Goal: Task Accomplishment & Management: Use online tool/utility

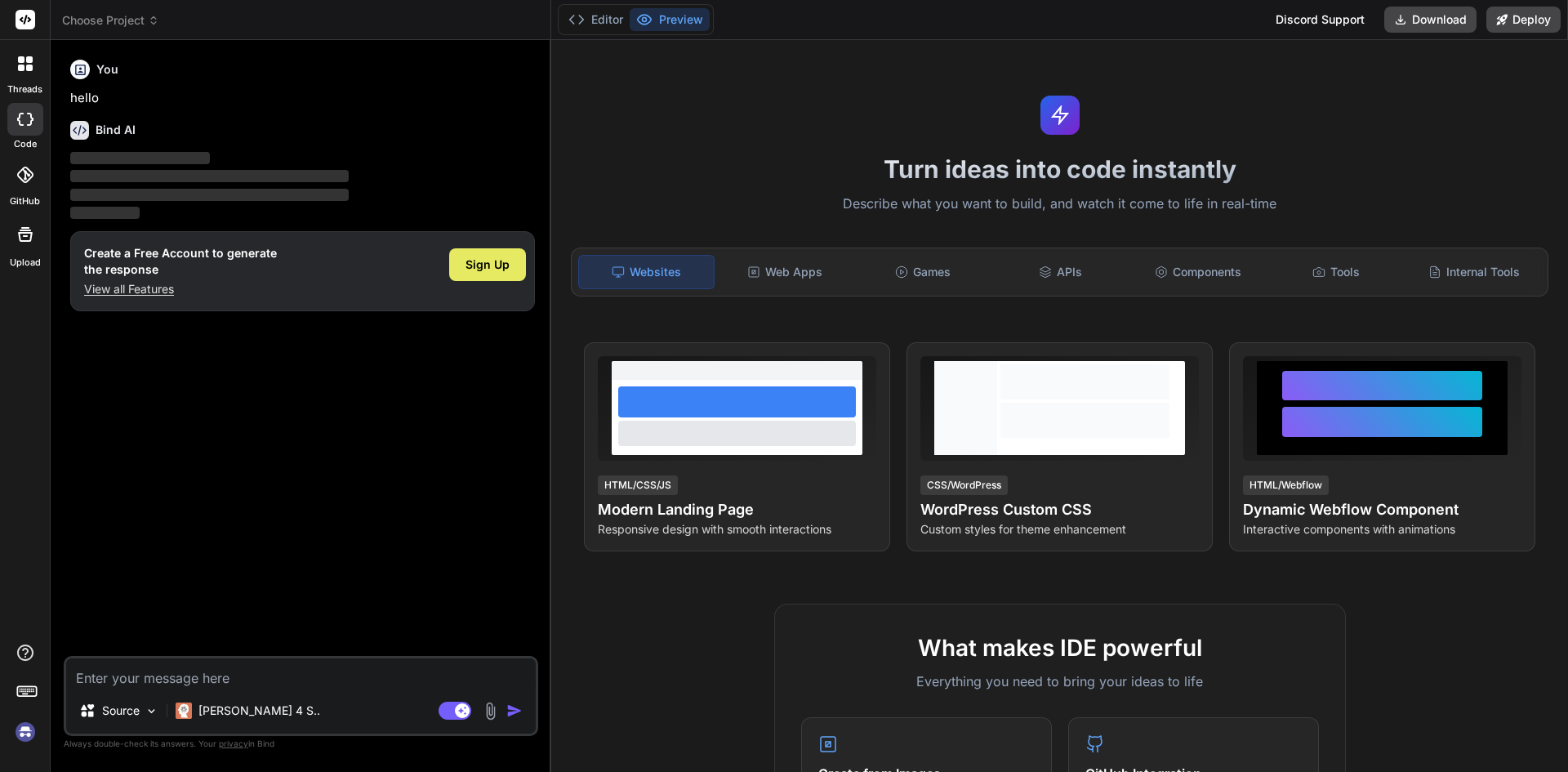
click at [502, 270] on span "Sign Up" at bounding box center [487, 265] width 44 height 17
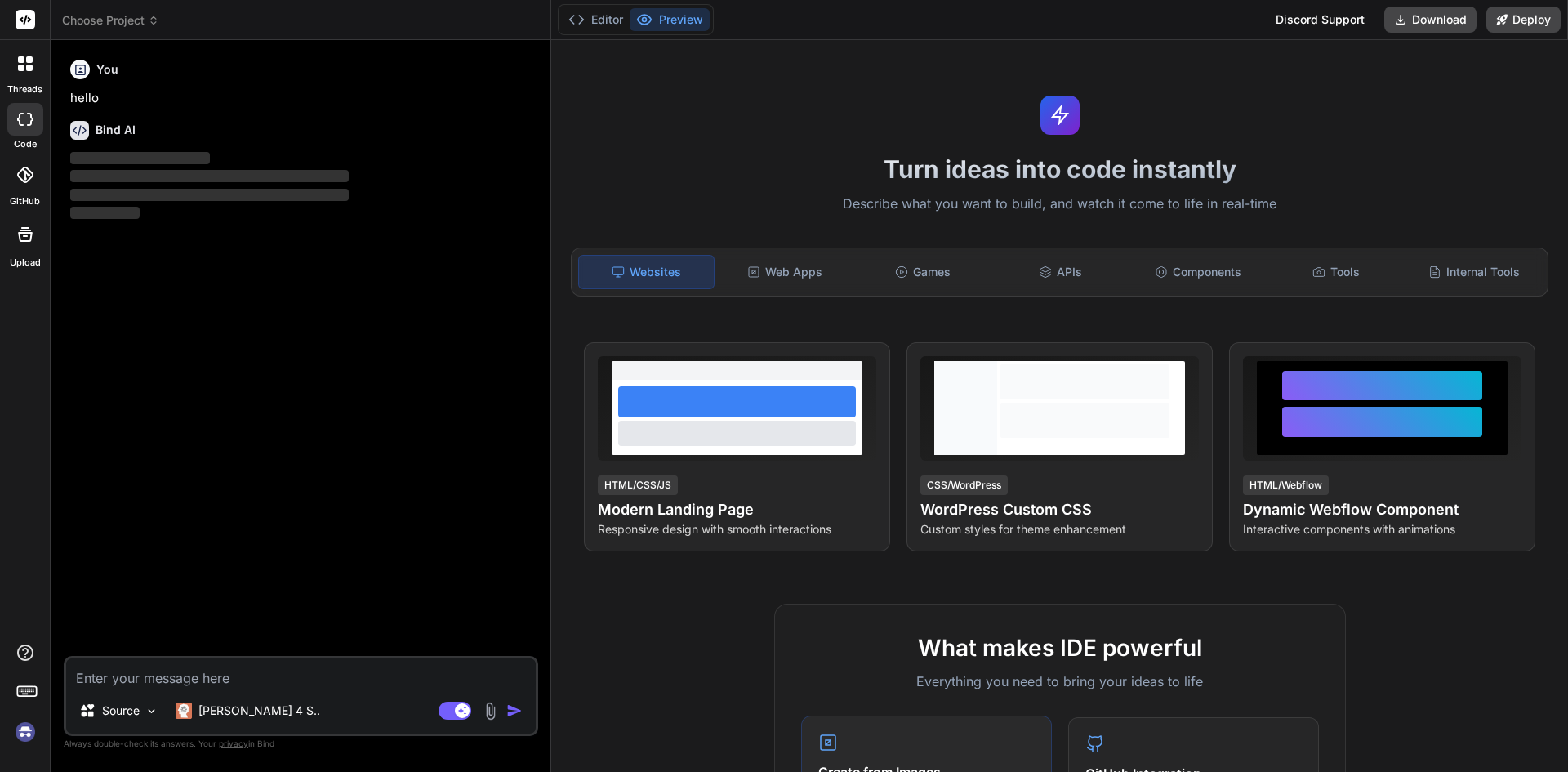
type textarea "x"
click at [295, 669] on textarea at bounding box center [300, 674] width 470 height 30
paste textarea "const logoutPage = () => { alert("Session has timed out. Please log in."); setI…"
type textarea "const logoutPage = () => { alert("Session has timed out. Please log in."); setI…"
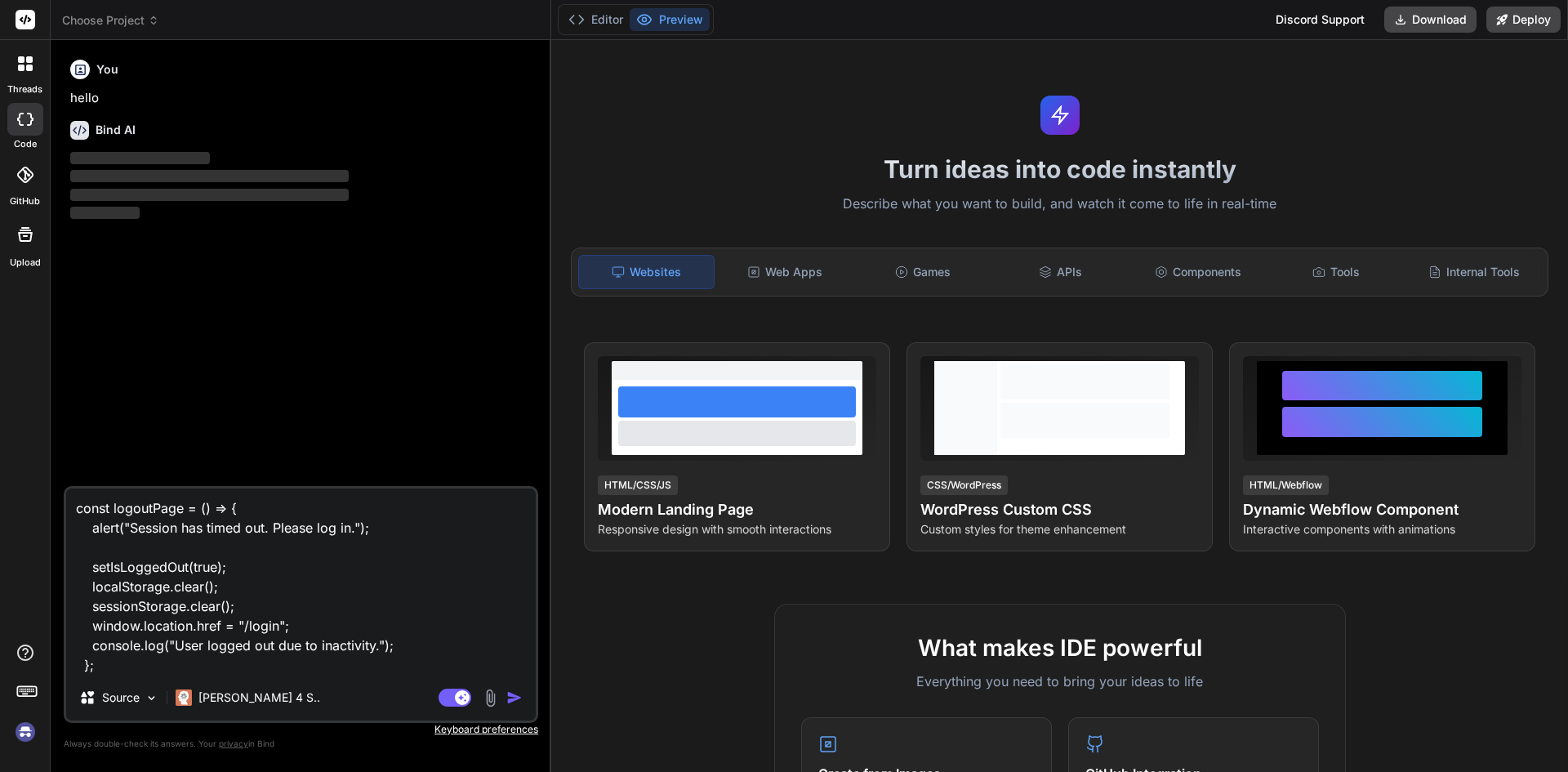
type textarea "x"
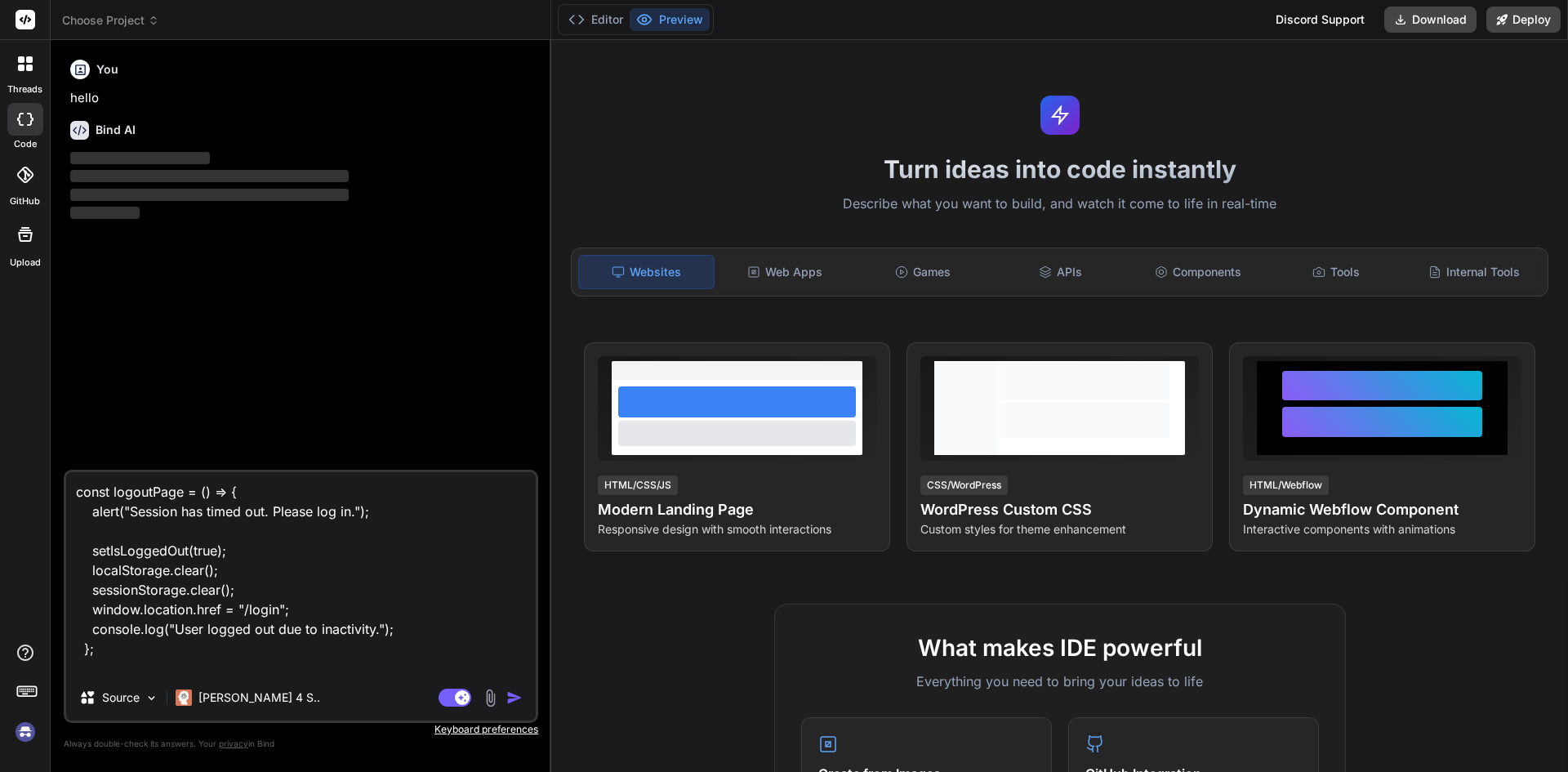
type textarea "const logoutPage = () => { alert("Session has timed out. Please log in."); setI…"
type textarea "x"
type textarea "const logoutPage = () => { alert("Session has timed out. Please log in."); setI…"
type textarea "x"
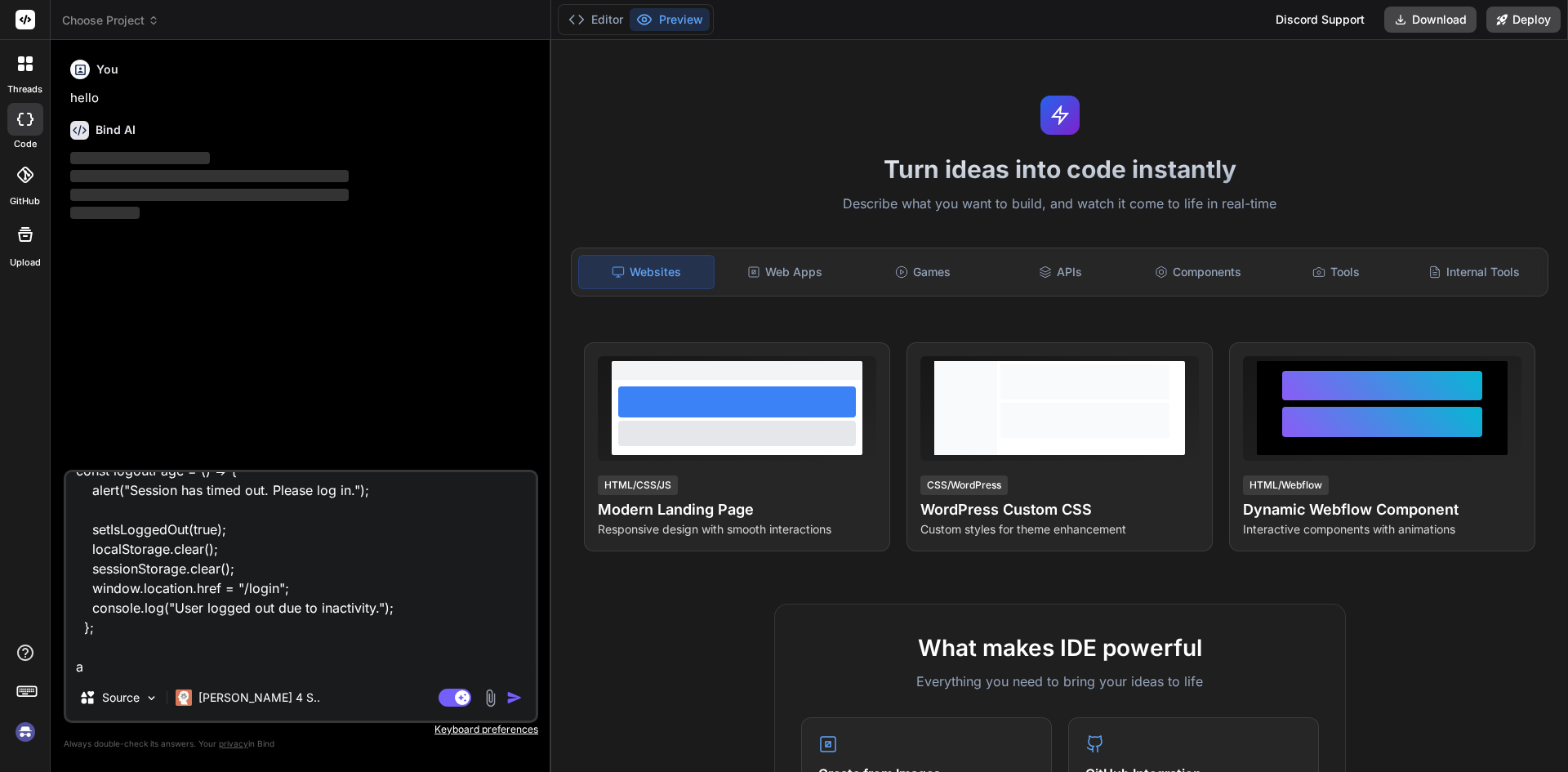
type textarea "const logoutPage = () => { alert("Session has timed out. Please log in."); setI…"
type textarea "x"
type textarea "const logoutPage = () => { alert("Session has timed out. Please log in."); setI…"
type textarea "x"
type textarea "const logoutPage = () => { alert("Session has timed out. Please log in."); setI…"
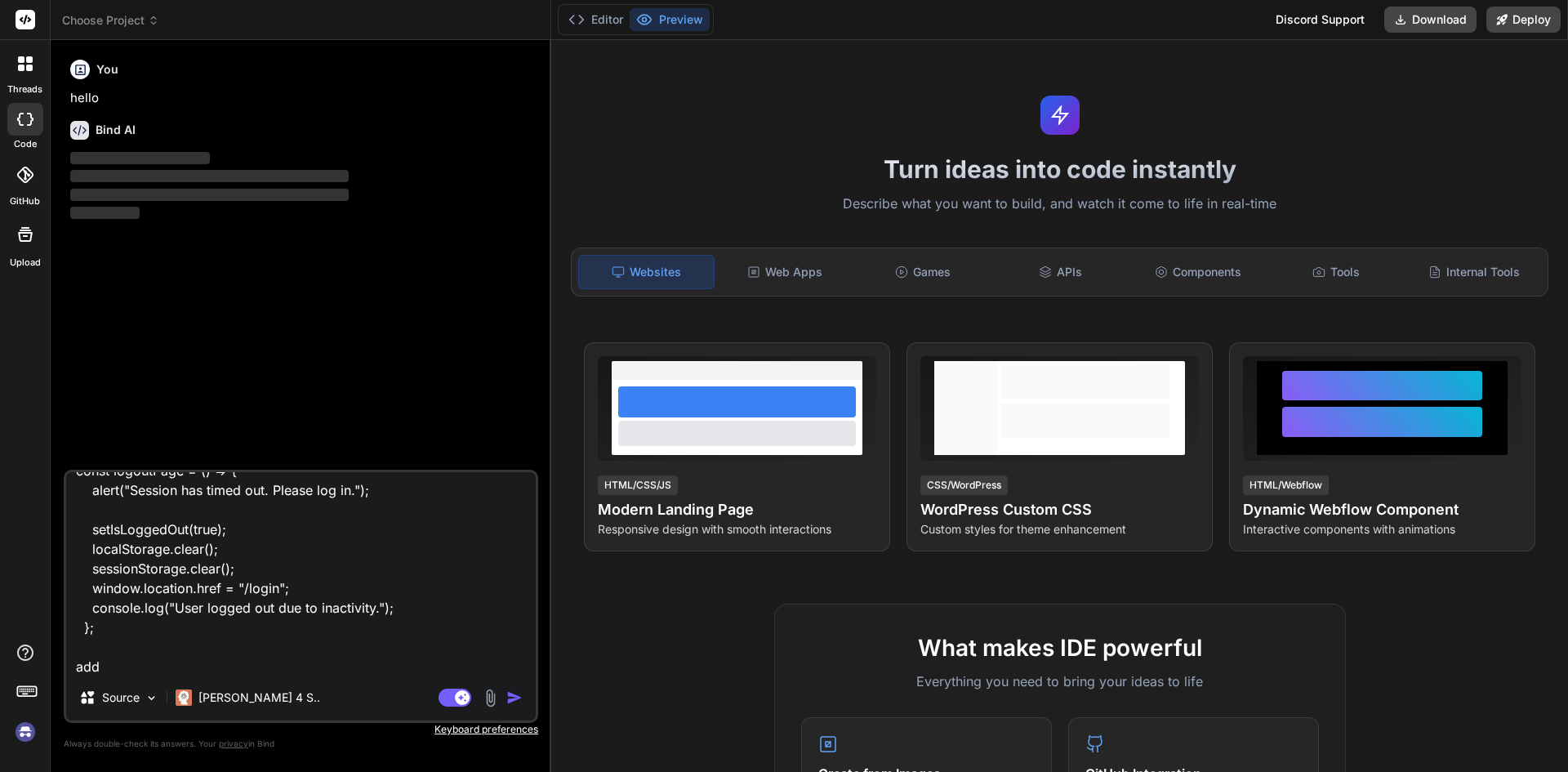
type textarea "x"
type textarea "const logoutPage = () => { alert("Session has timed out. Please log in."); setI…"
type textarea "x"
type textarea "const logoutPage = () => { alert("Session has timed out. Please log in."); setI…"
type textarea "x"
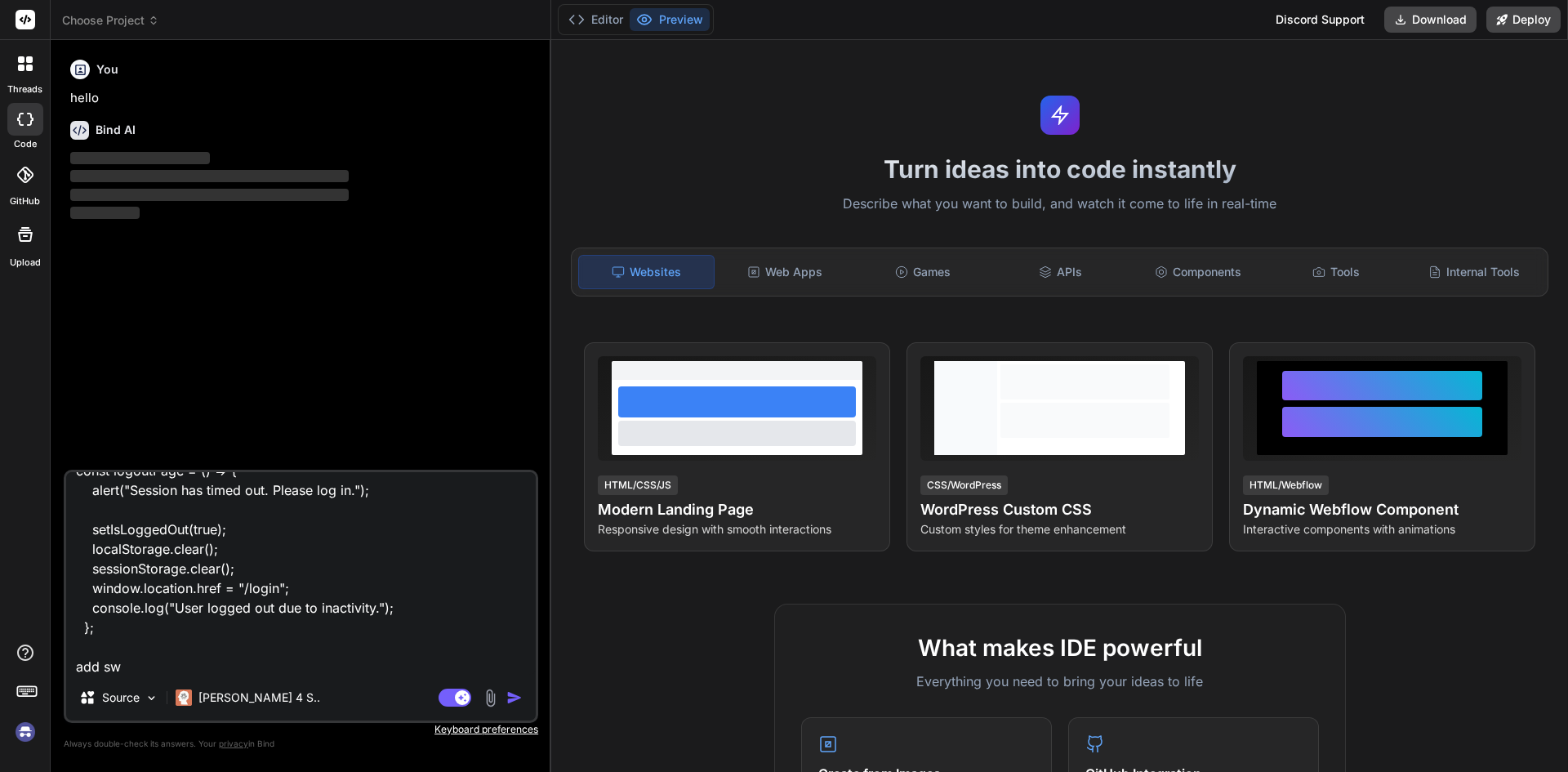
type textarea "const logoutPage = () => { alert("Session has timed out. Please log in."); setI…"
type textarea "x"
type textarea "const logoutPage = () => { alert("Session has timed out. Please log in."); setI…"
type textarea "x"
type textarea "const logoutPage = () => { alert("Session has timed out. Please log in."); setI…"
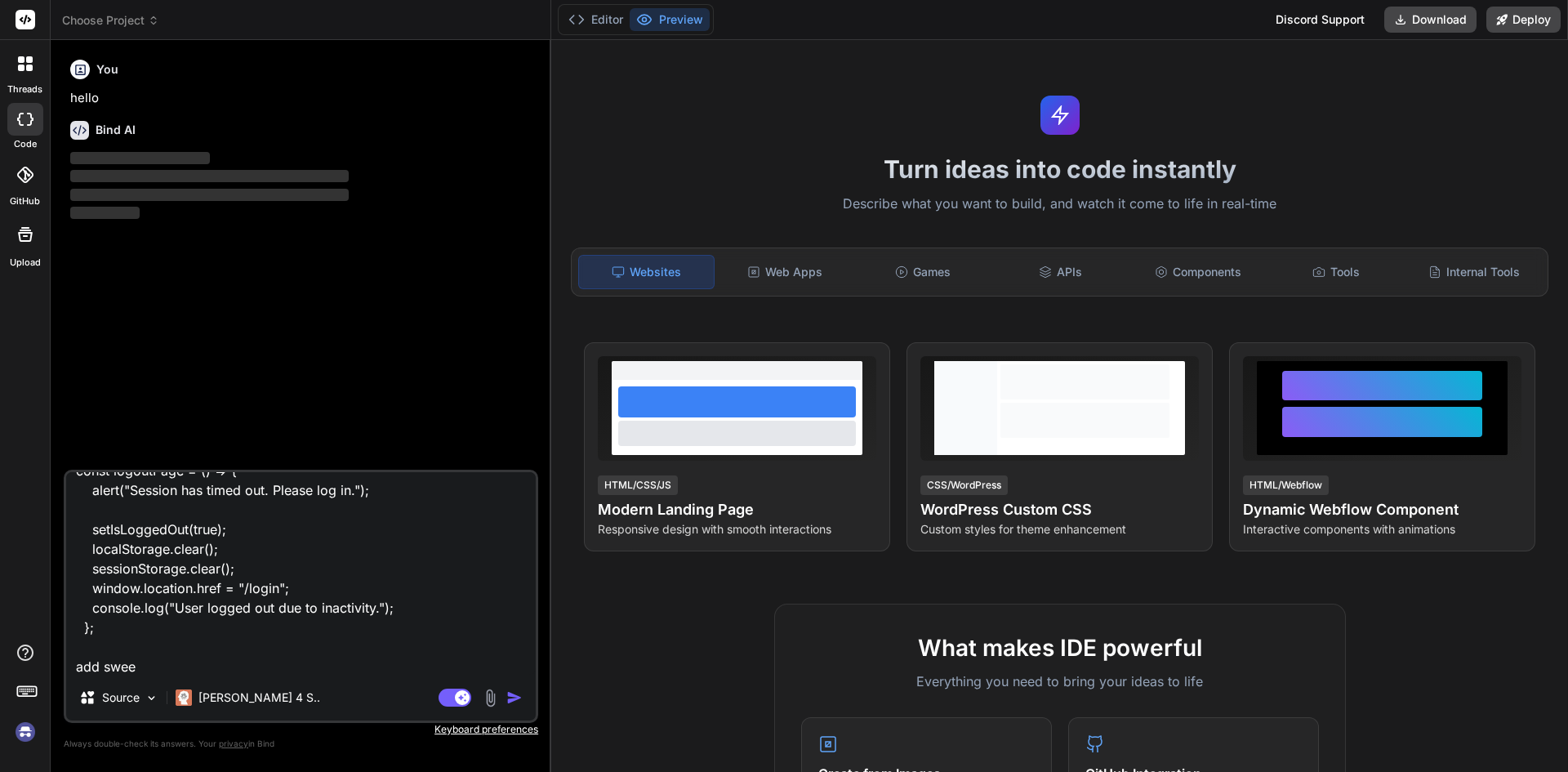
type textarea "x"
type textarea "const logoutPage = () => { alert("Session has timed out. Please log in."); setI…"
type textarea "x"
type textarea "const logoutPage = () => { alert("Session has timed out. Please log in."); setI…"
type textarea "x"
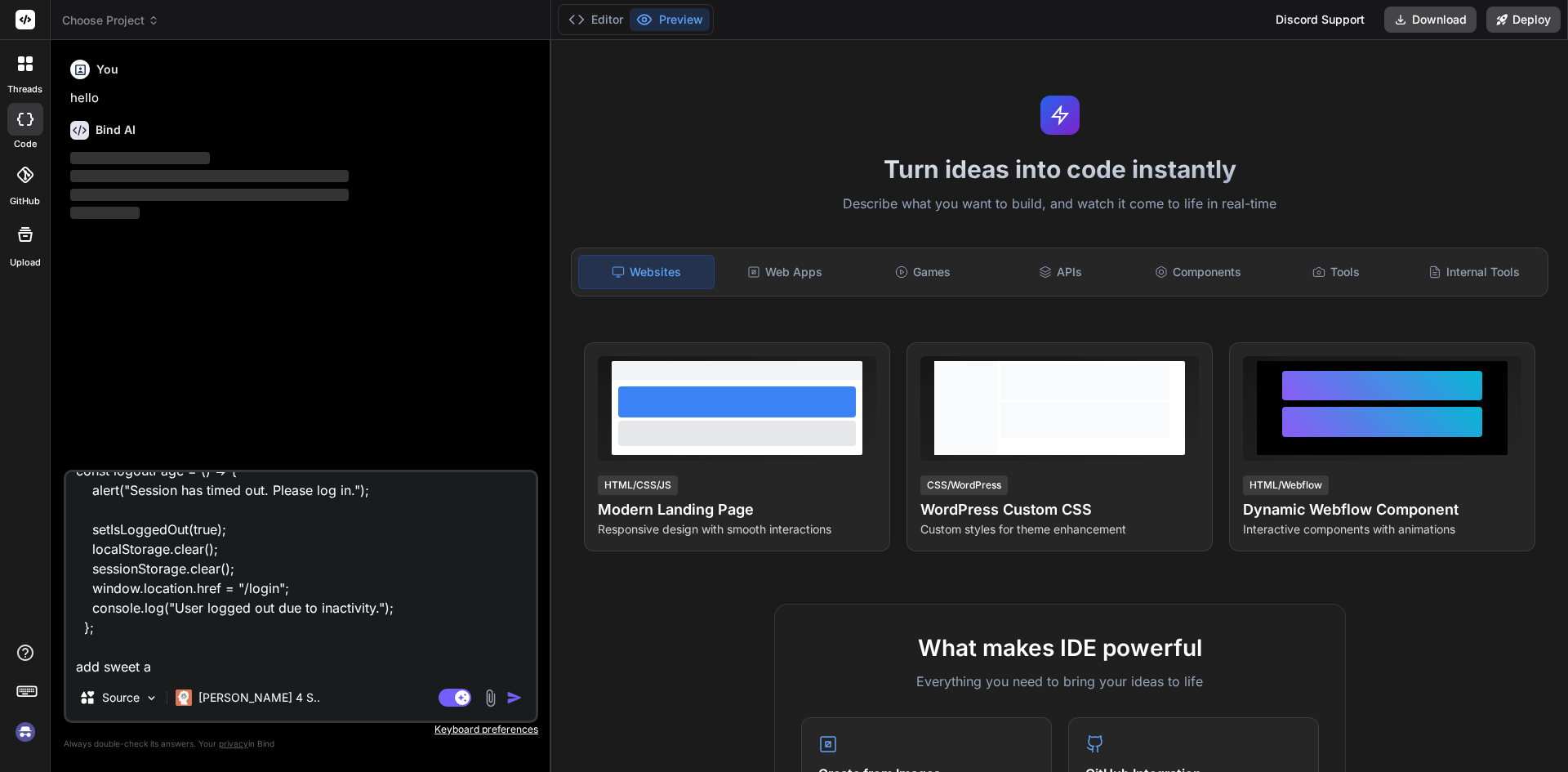
type textarea "const logoutPage = () => { alert("Session has timed out. Please log in."); setI…"
type textarea "x"
type textarea "const logoutPage = () => { alert("Session has timed out. Please log in."); setI…"
type textarea "x"
type textarea "const logoutPage = () => { alert("Session has timed out. Please log in."); setI…"
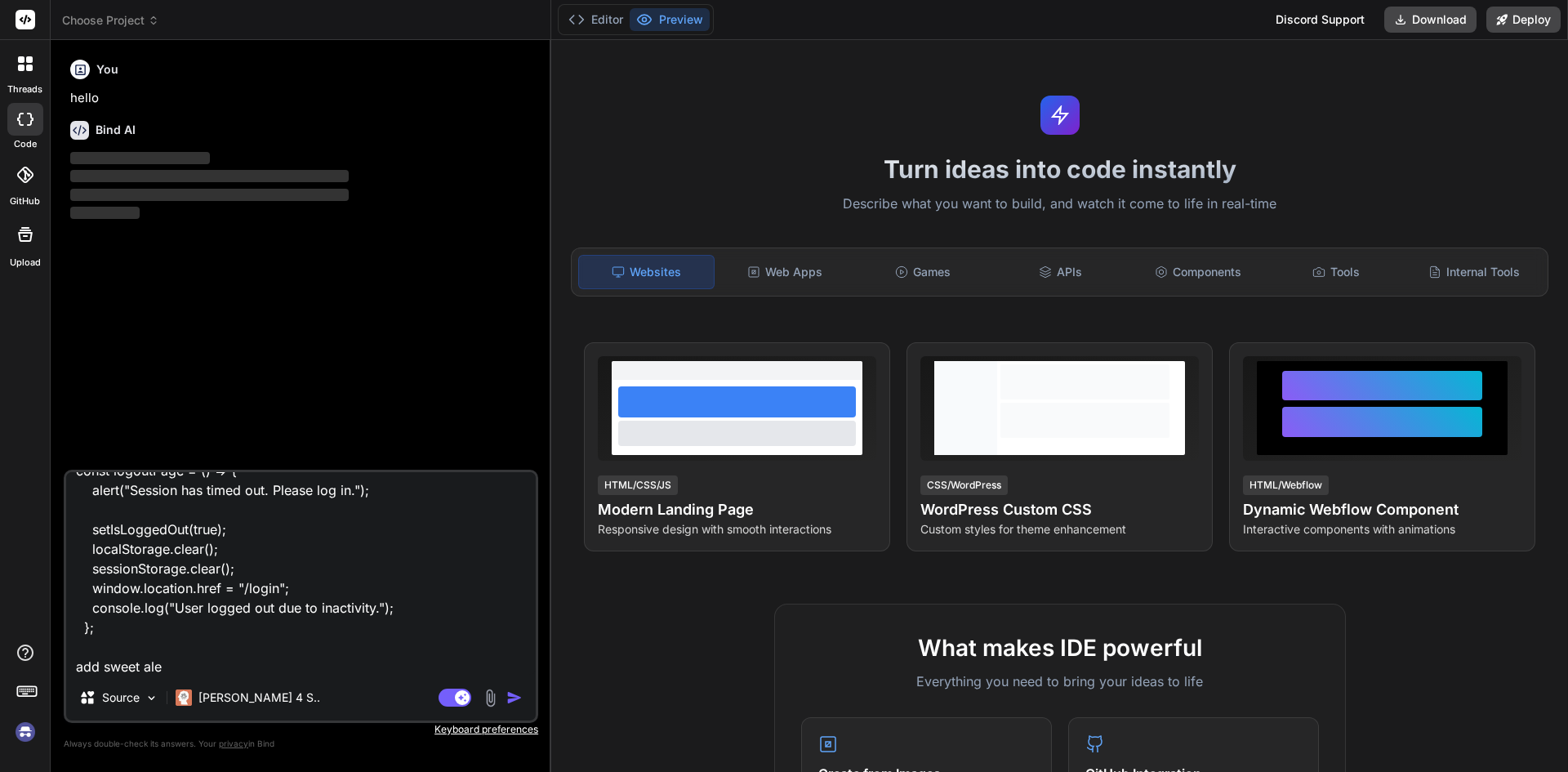
type textarea "x"
type textarea "const logoutPage = () => { alert("Session has timed out. Please log in."); setI…"
type textarea "x"
type textarea "const logoutPage = () => { alert("Session has timed out. Please log in."); setI…"
type textarea "x"
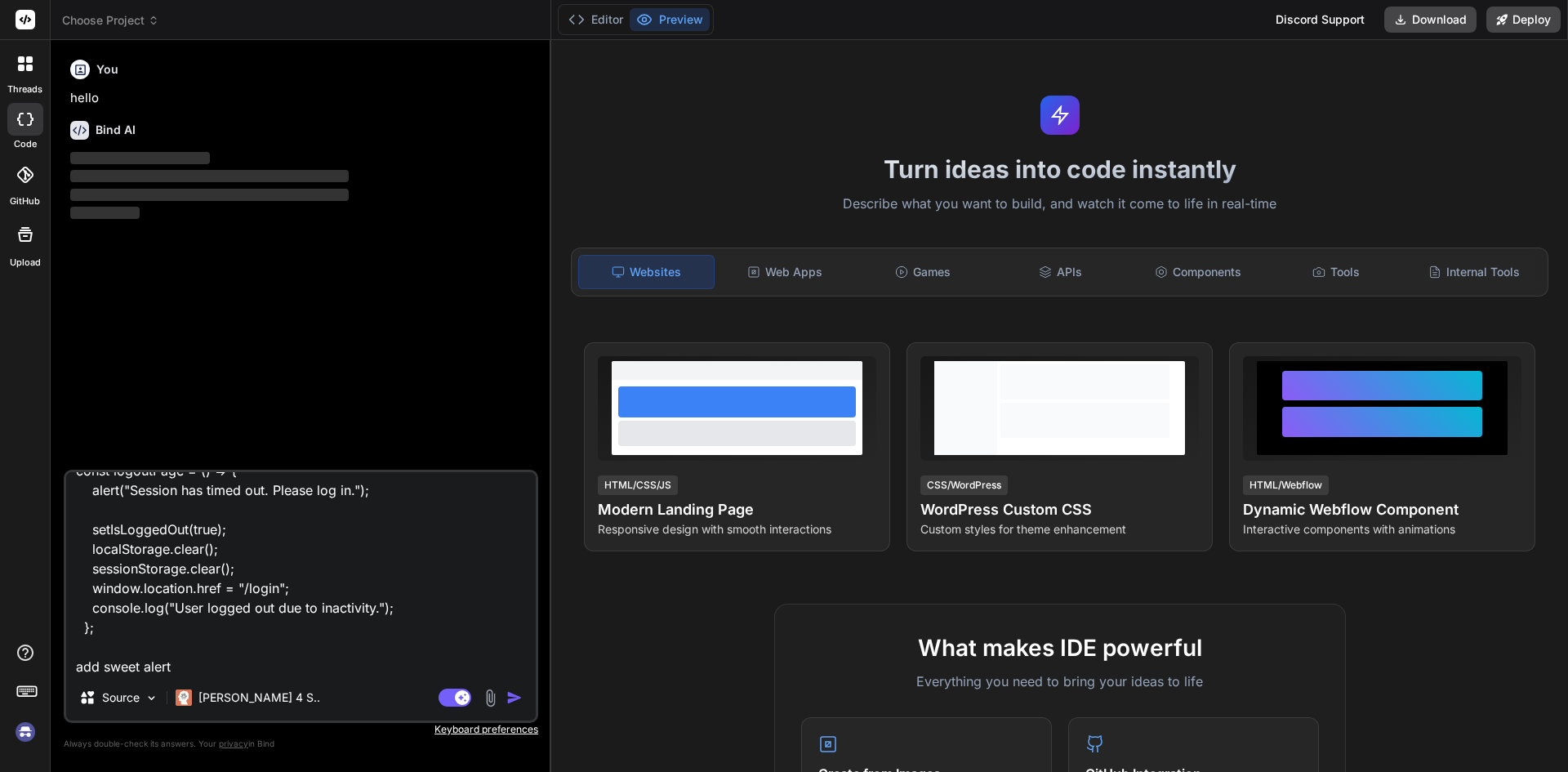
type textarea "const logoutPage = () => { alert("Session has timed out. Please log in."); setI…"
type textarea "x"
type textarea "const logoutPage = () => { alert("Session has timed out. Please log in."); setI…"
type textarea "x"
type textarea "const logoutPage = () => { alert("Session has timed out. Please log in."); setI…"
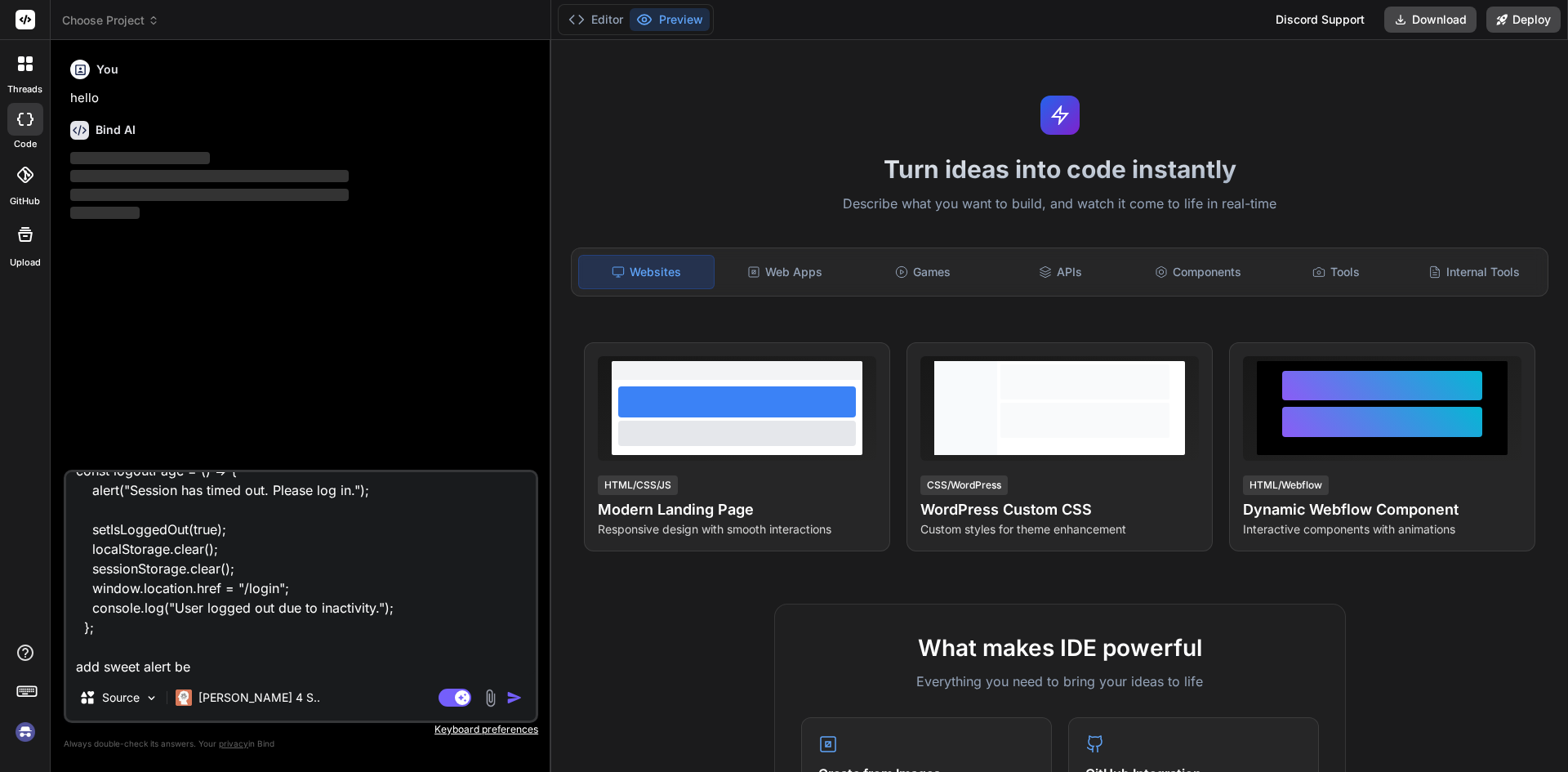
type textarea "x"
type textarea "const logoutPage = () => { alert("Session has timed out. Please log in."); setI…"
type textarea "x"
type textarea "const logoutPage = () => { alert("Session has timed out. Please log in."); setI…"
type textarea "x"
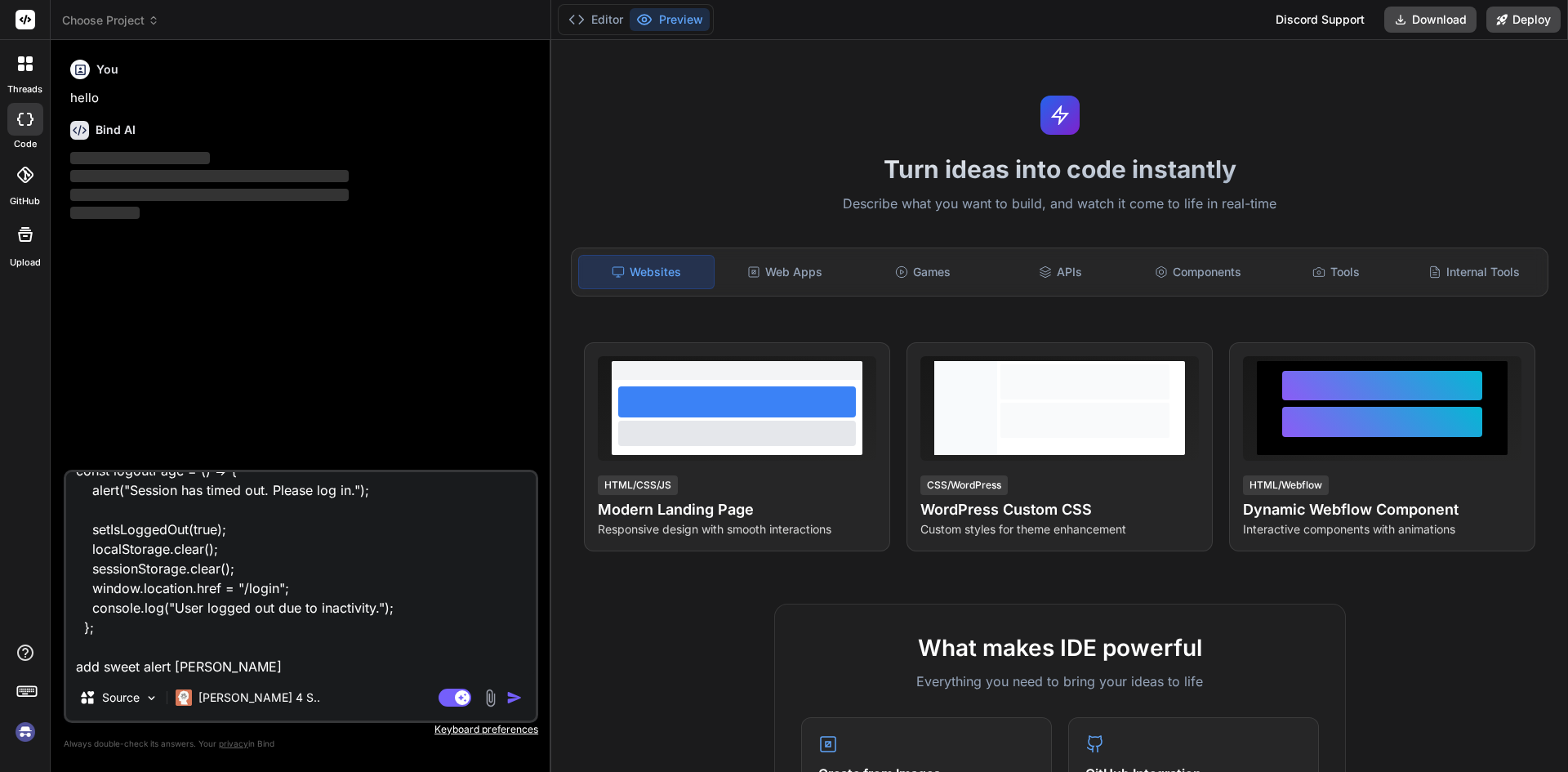
type textarea "const logoutPage = () => { alert("Session has timed out. Please log in."); setI…"
type textarea "x"
type textarea "const logoutPage = () => { alert("Session has timed out. Please log in."); setI…"
type textarea "x"
type textarea "const logoutPage = () => { alert("Session has timed out. Please log in."); setI…"
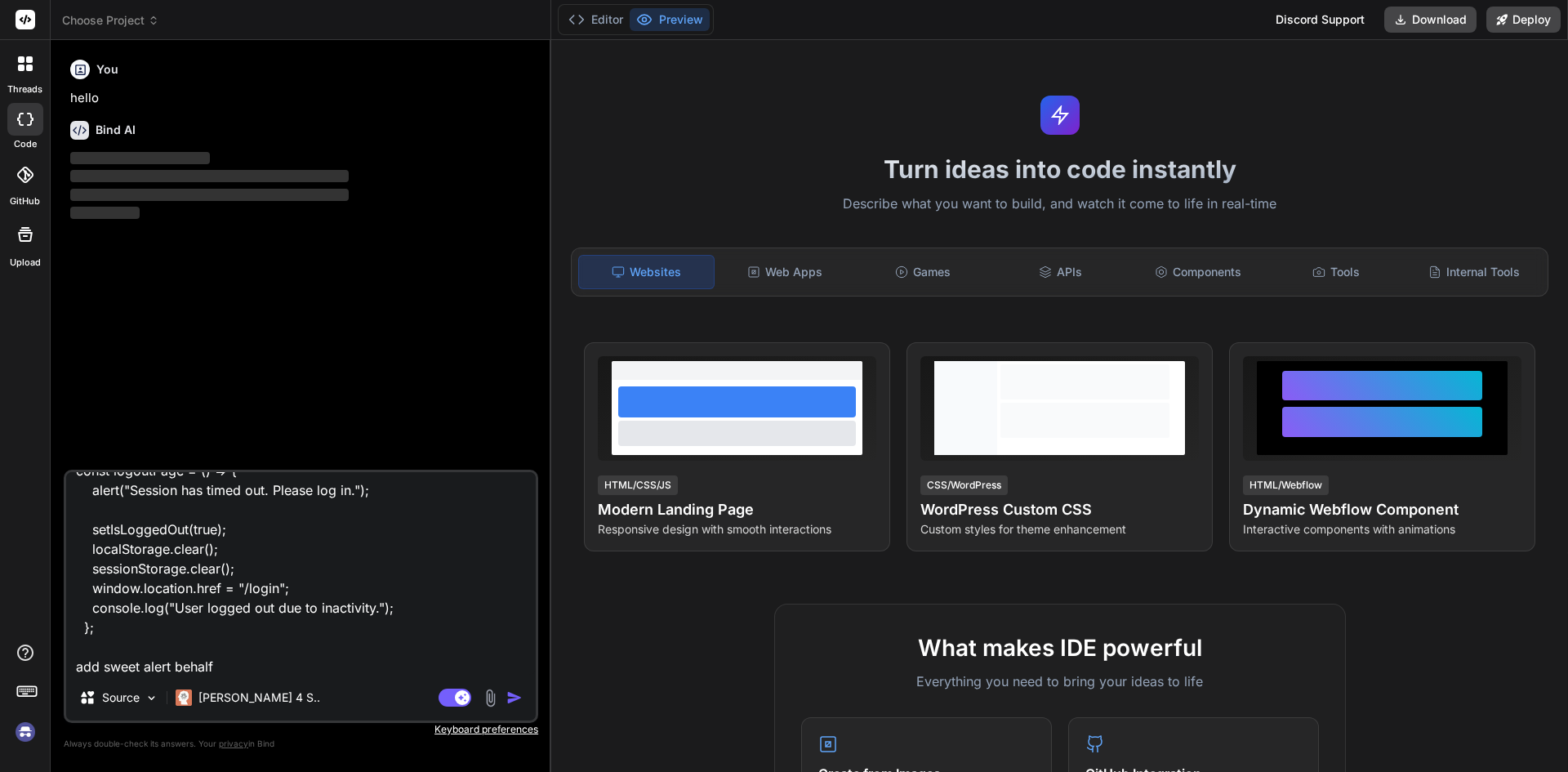
type textarea "x"
type textarea "const logoutPage = () => { alert("Session has timed out. Please log in."); setI…"
type textarea "x"
type textarea "const logoutPage = () => { alert("Session has timed out. Please log in."); setI…"
type textarea "x"
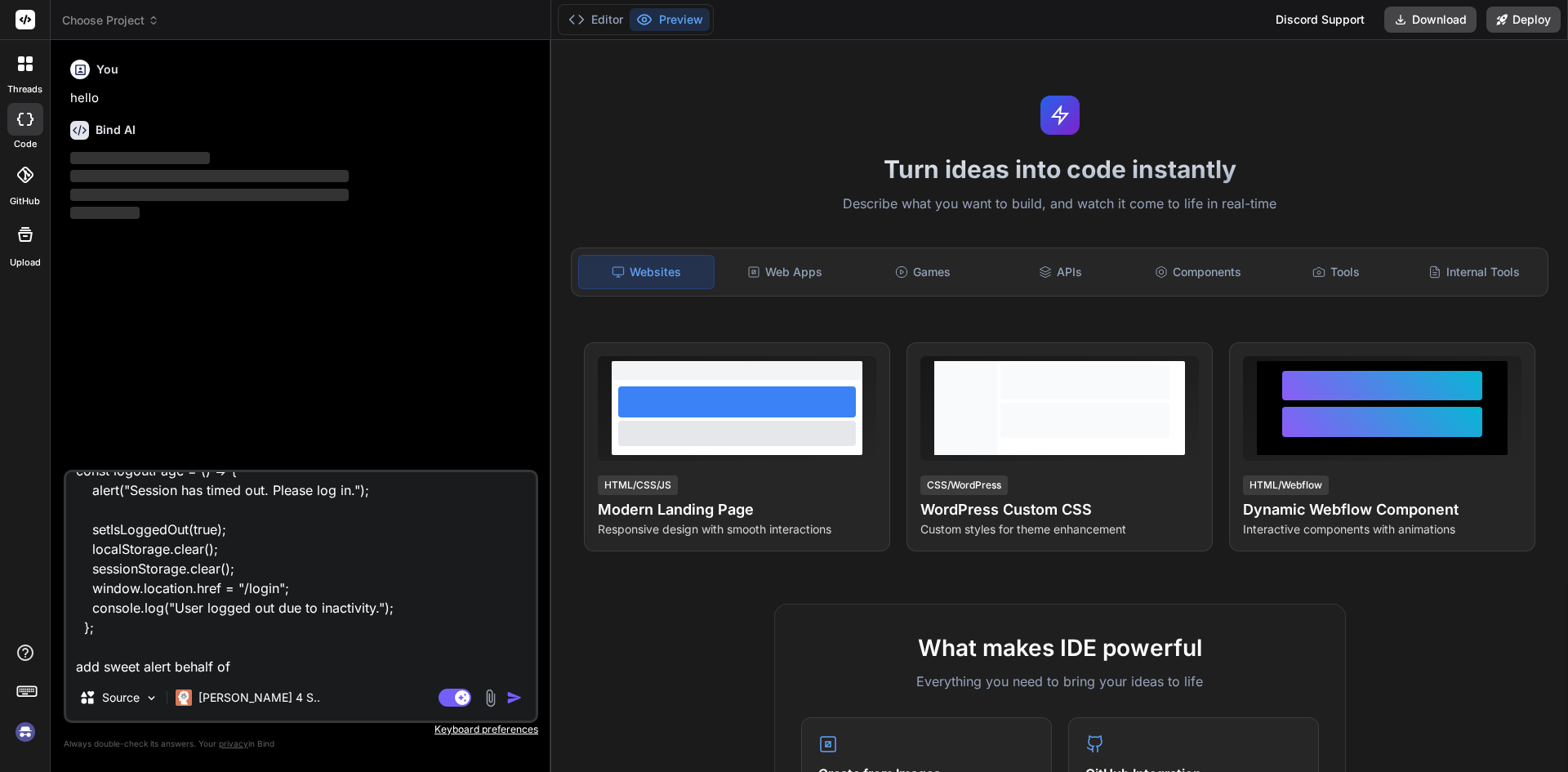
type textarea "const logoutPage = () => { alert("Session has timed out. Please log in."); setI…"
type textarea "x"
type textarea "const logoutPage = () => { alert("Session has timed out. Please log in."); setI…"
type textarea "x"
type textarea "const logoutPage = () => { alert("Session has timed out. Please log in."); setI…"
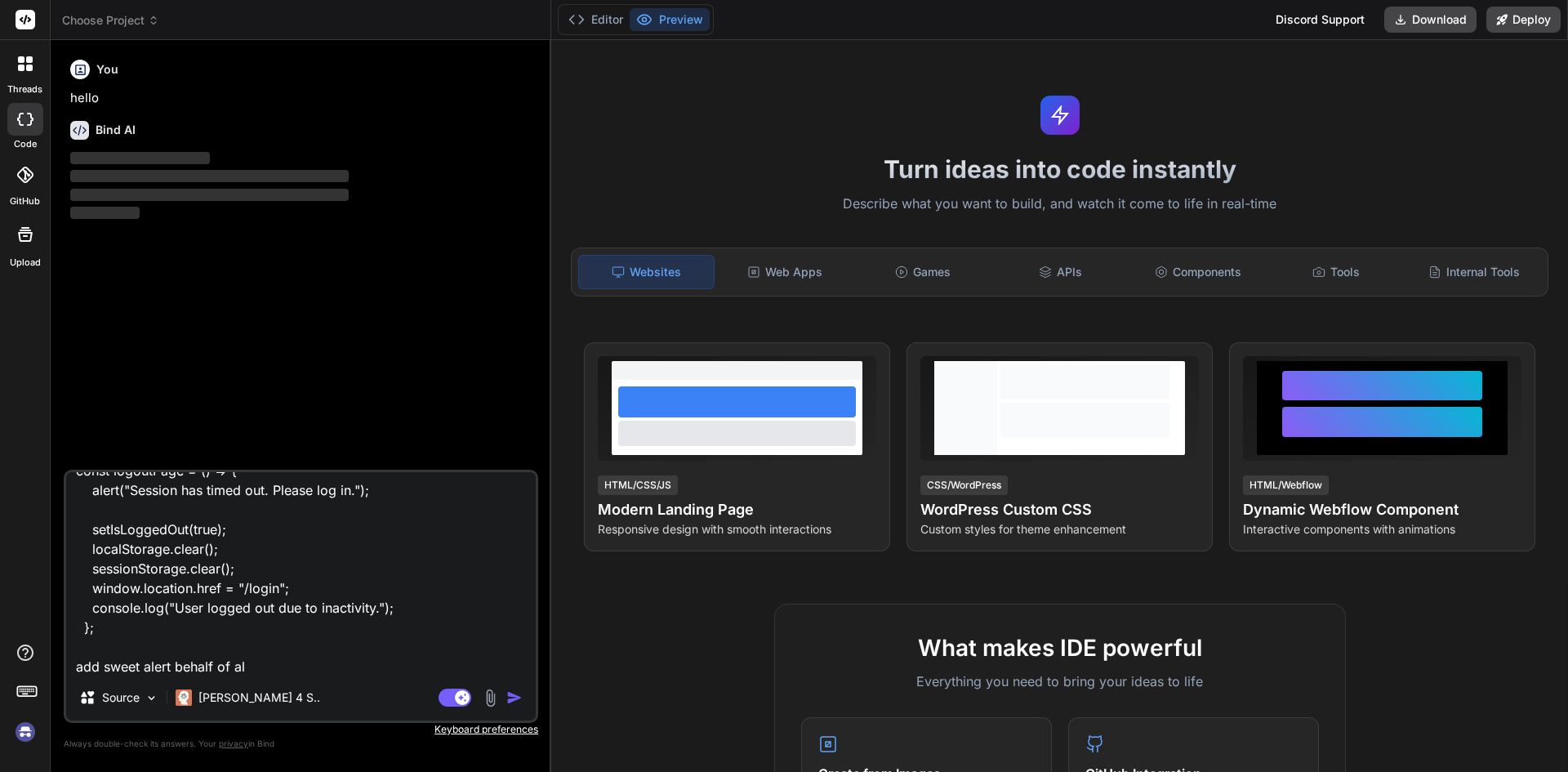
type textarea "x"
type textarea "const logoutPage = () => { alert("Session has timed out. Please log in."); setI…"
type textarea "x"
type textarea "const logoutPage = () => { alert("Session has timed out. Please log in."); setI…"
type textarea "x"
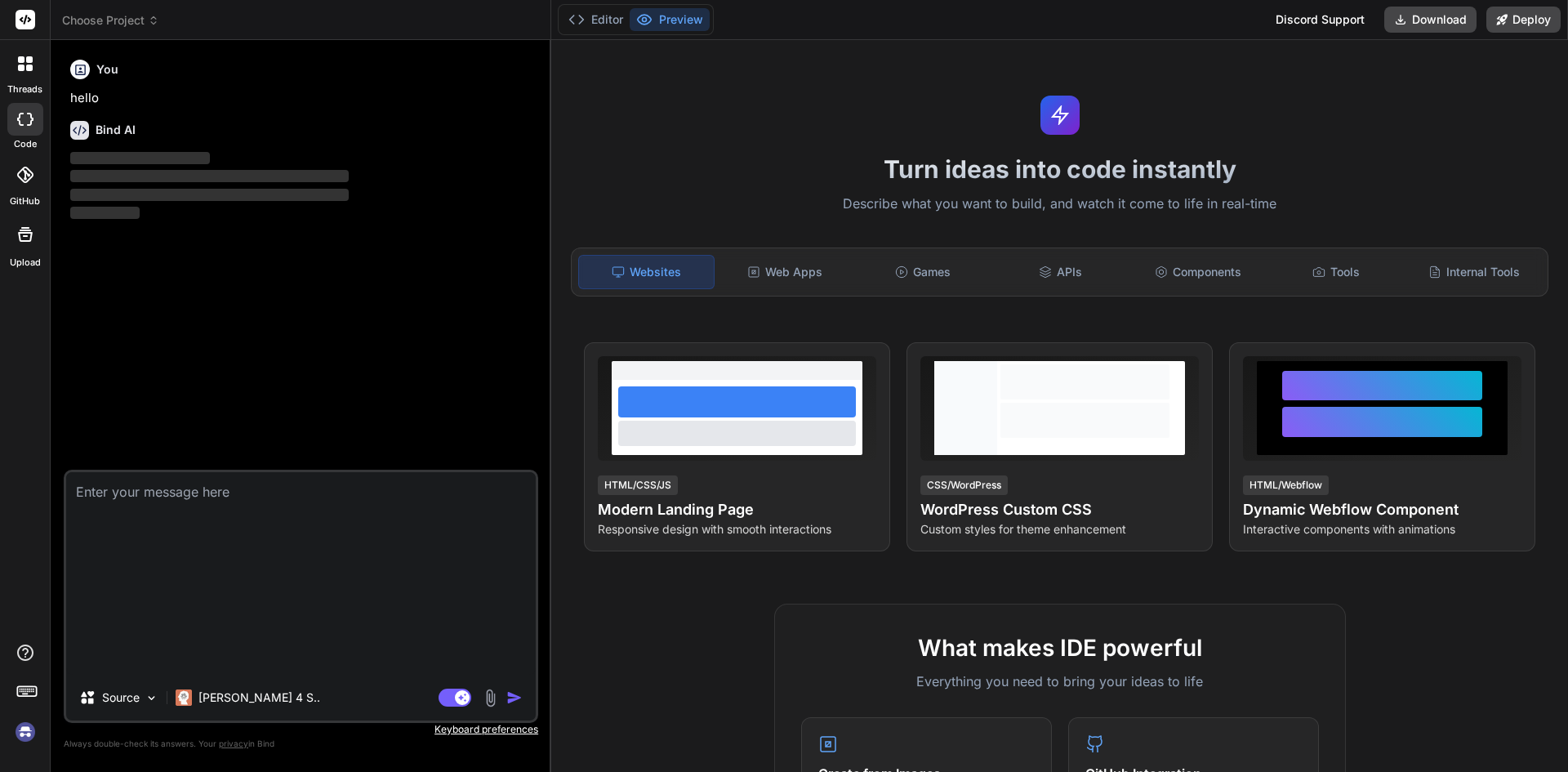
scroll to position [0, 0]
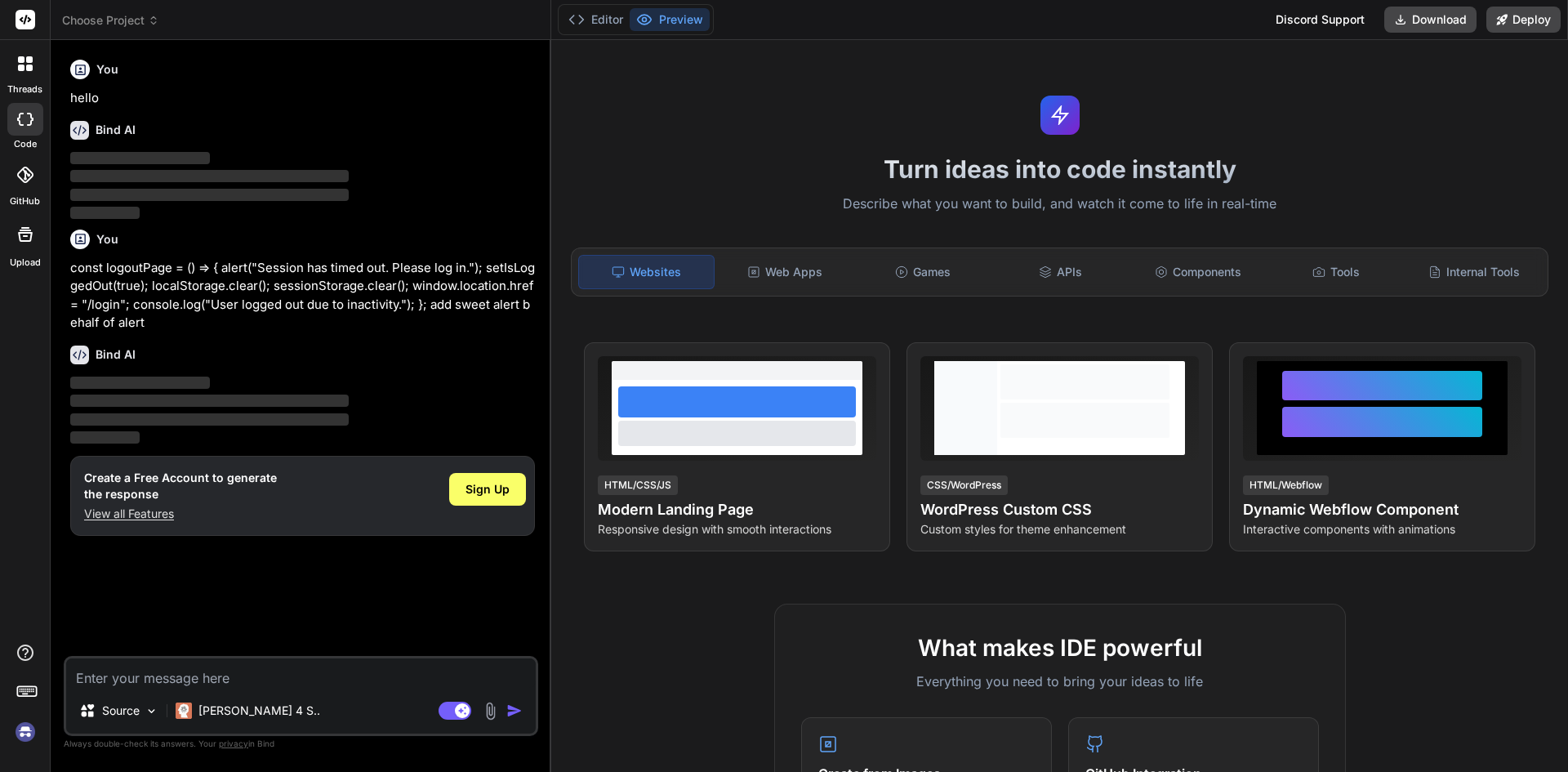
drag, startPoint x: 156, startPoint y: 324, endPoint x: 63, endPoint y: 271, distance: 107.0
click at [63, 271] on div "Bind AI Web Search Created with Pixso. Code Generator You hello Bind AI ‌ ‌ ‌ ‌…" at bounding box center [300, 406] width 501 height 732
copy p "const logoutPage = () => { alert("Session has timed out. Please log in."); setI…"
click at [481, 473] on div "Sign Up" at bounding box center [487, 488] width 77 height 32
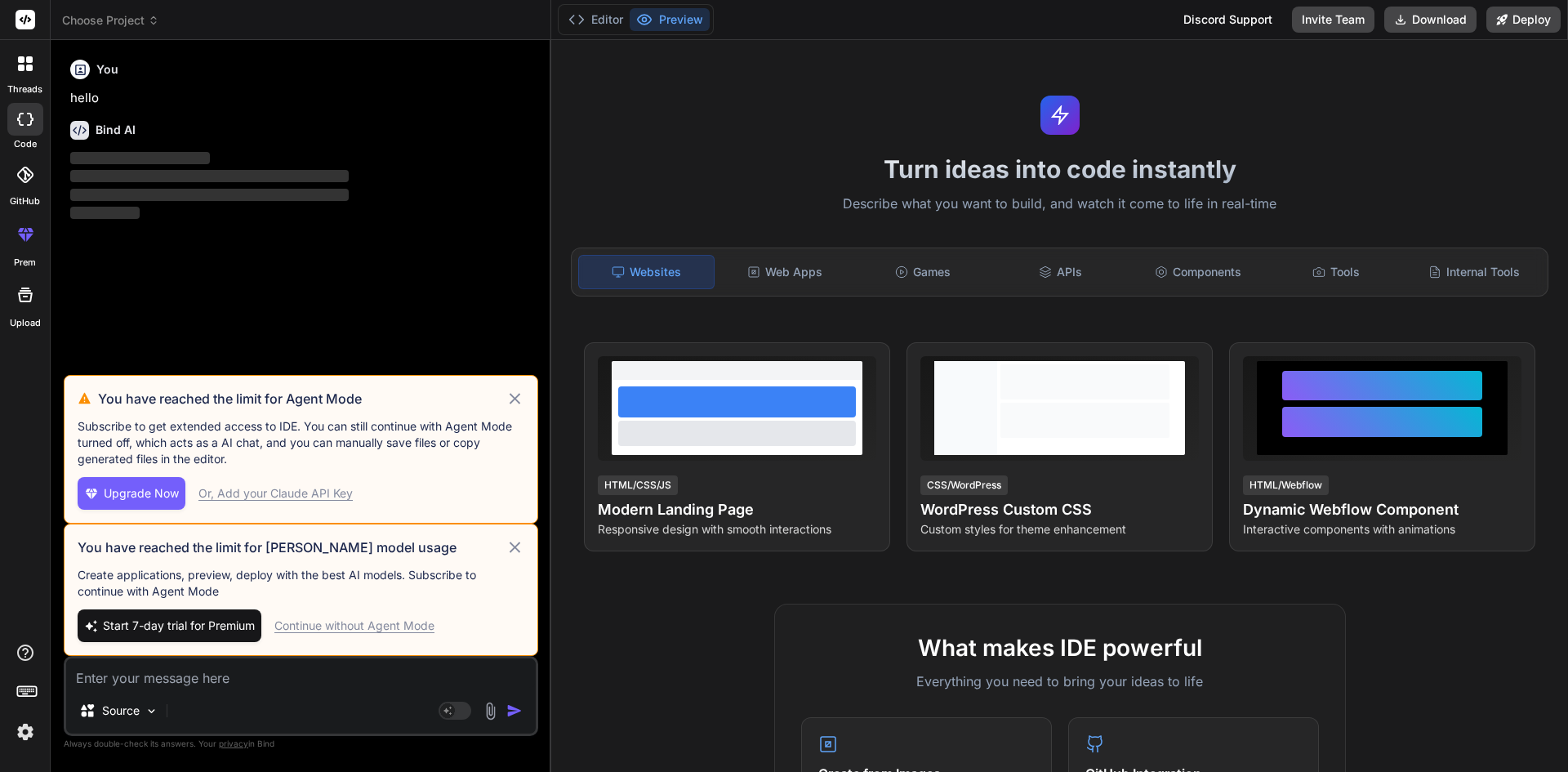
click at [521, 399] on icon at bounding box center [515, 399] width 19 height 20
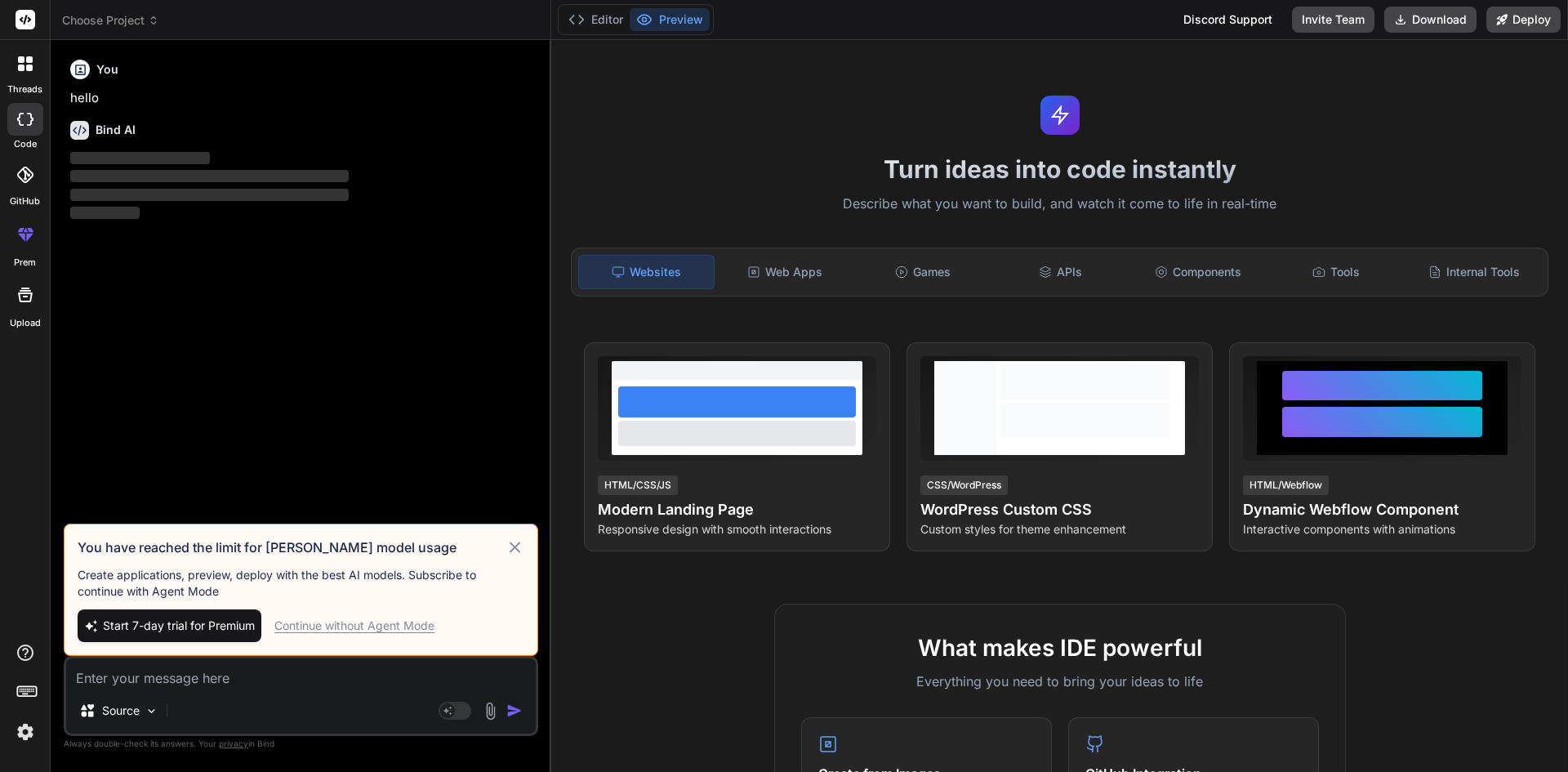
click at [422, 628] on div "Continue without Agent Mode" at bounding box center [354, 625] width 160 height 17
type textarea "x"
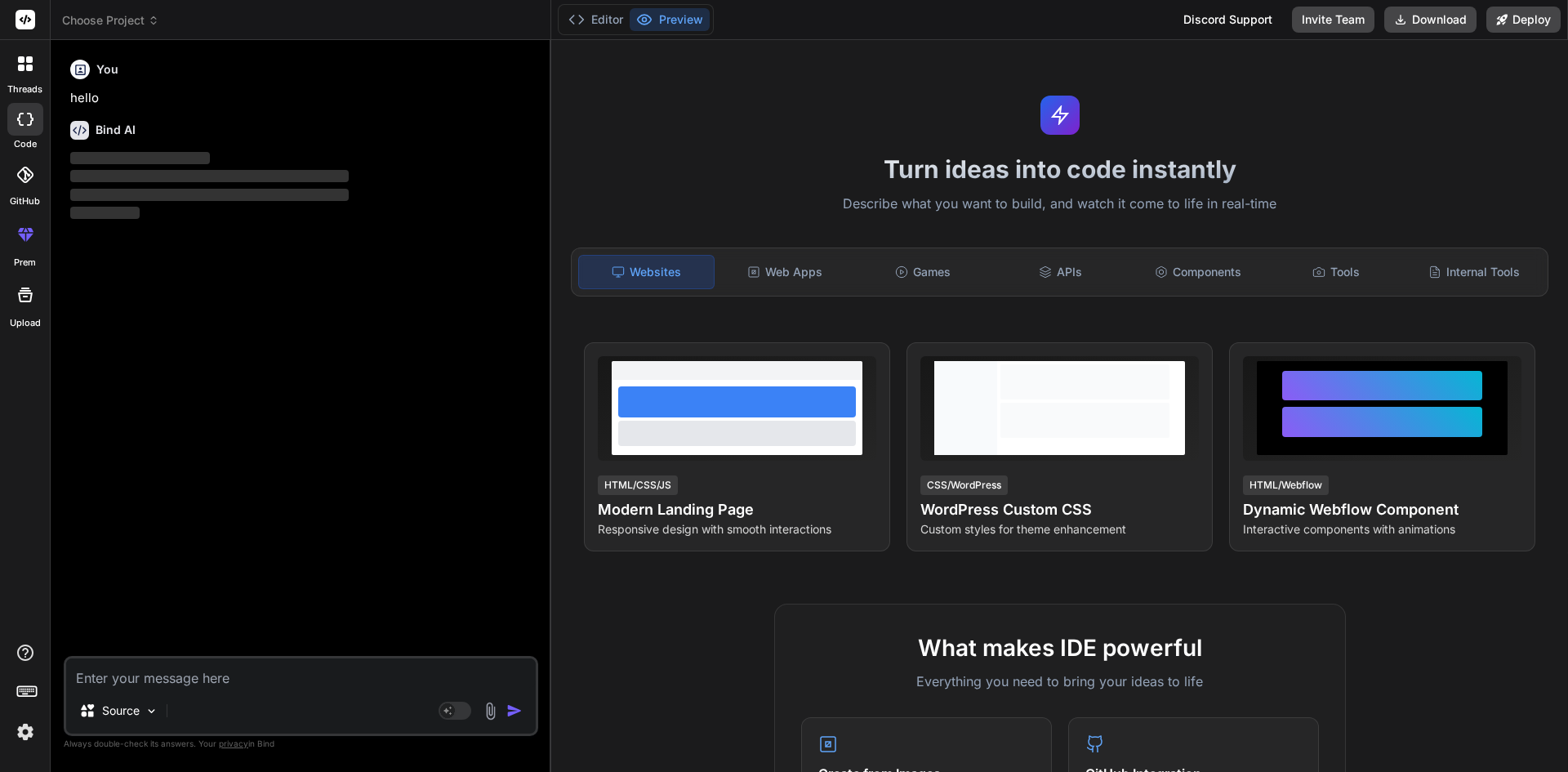
click at [287, 665] on textarea at bounding box center [300, 674] width 470 height 30
paste textarea "[EMAIL_ADDRESS][DOMAIN_NAME]"
type textarea "[EMAIL_ADDRESS][DOMAIN_NAME]"
type textarea "x"
drag, startPoint x: 243, startPoint y: 676, endPoint x: 0, endPoint y: 664, distance: 243.3
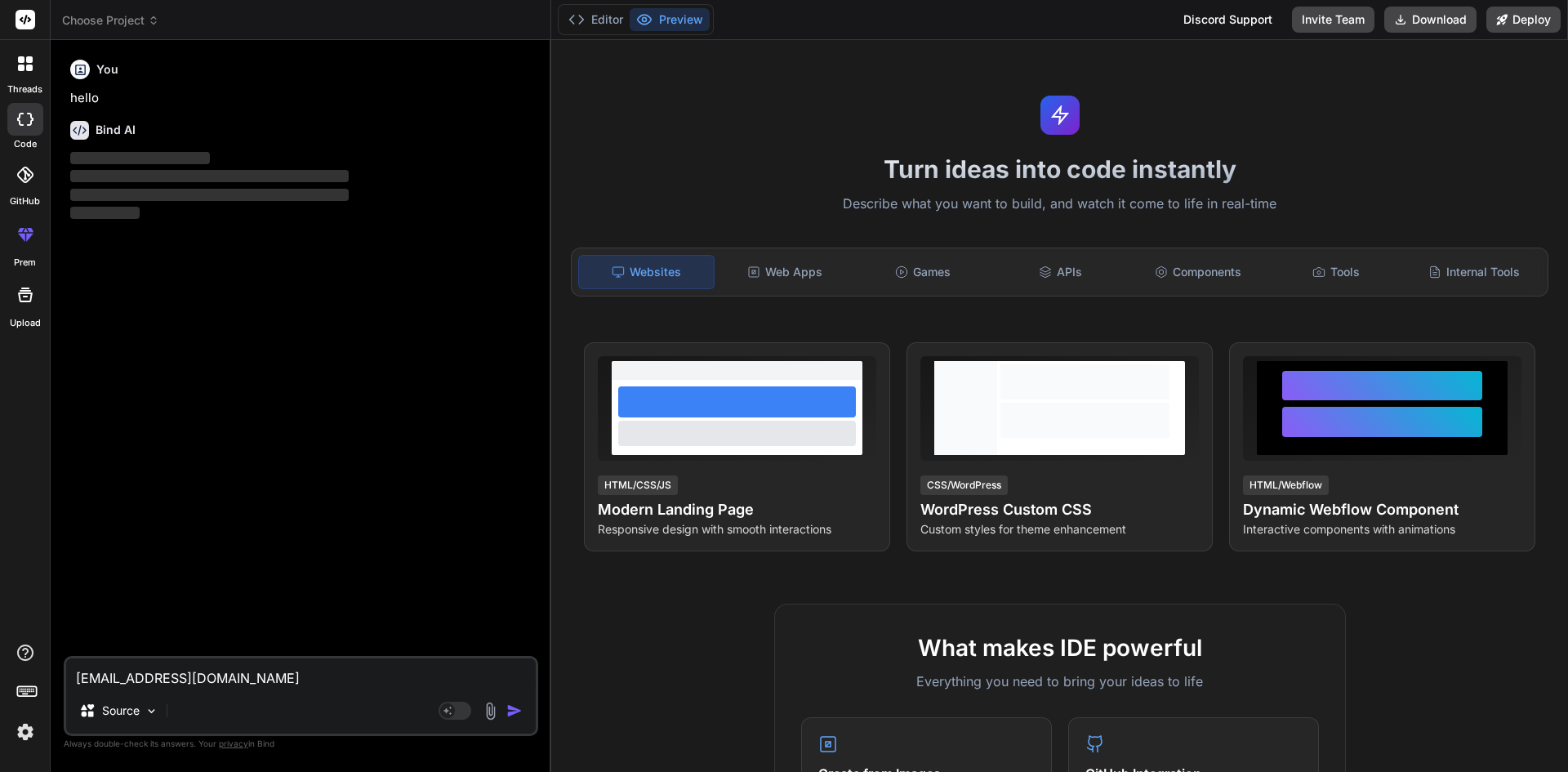
click at [0, 664] on div "threads code GitHub prem Upload Choose Project Created with Pixso. Bind AI Web …" at bounding box center [784, 386] width 1568 height 772
paste textarea "const logoutPage = () => { alert("Session has timed out. Please log in."); setI…"
type textarea "const logoutPage = () => { alert("Session has timed out. Please log in."); setI…"
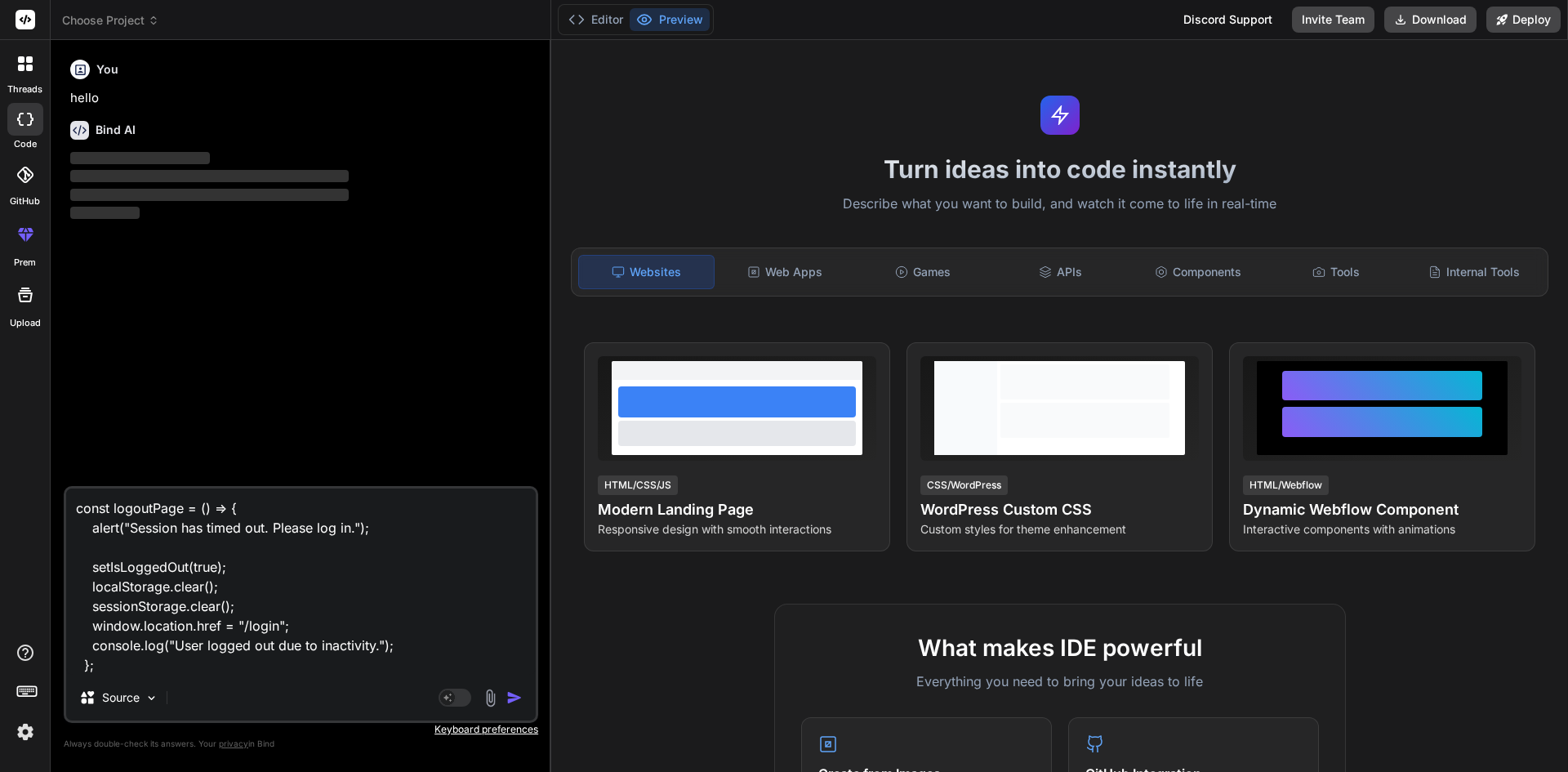
type textarea "x"
type textarea "const logoutPage = () => { alert("Session has timed out. Please log in."); setI…"
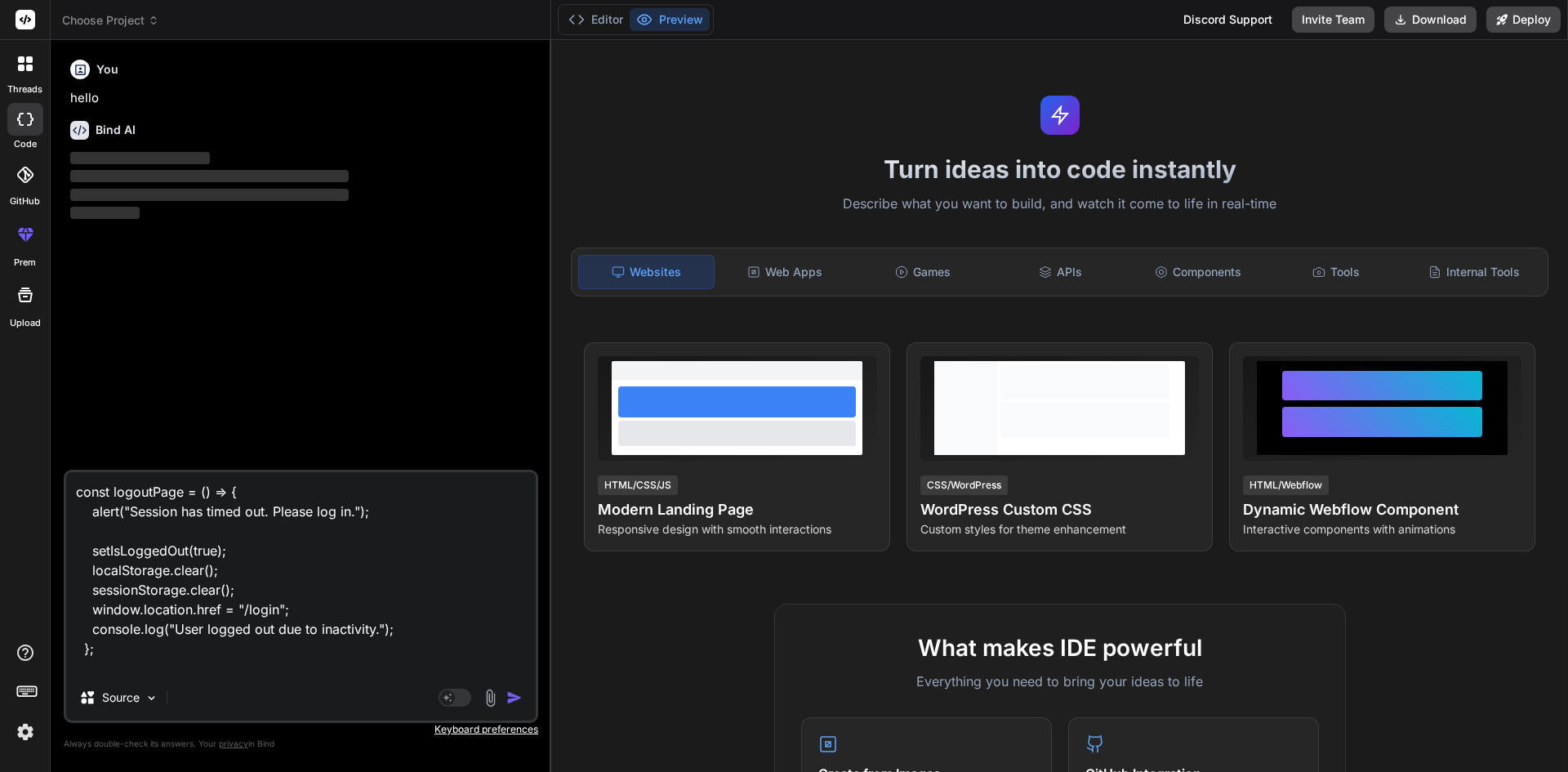
type textarea "x"
type textarea "const logoutPage = () => { alert("Session has timed out. Please log in."); setI…"
type textarea "x"
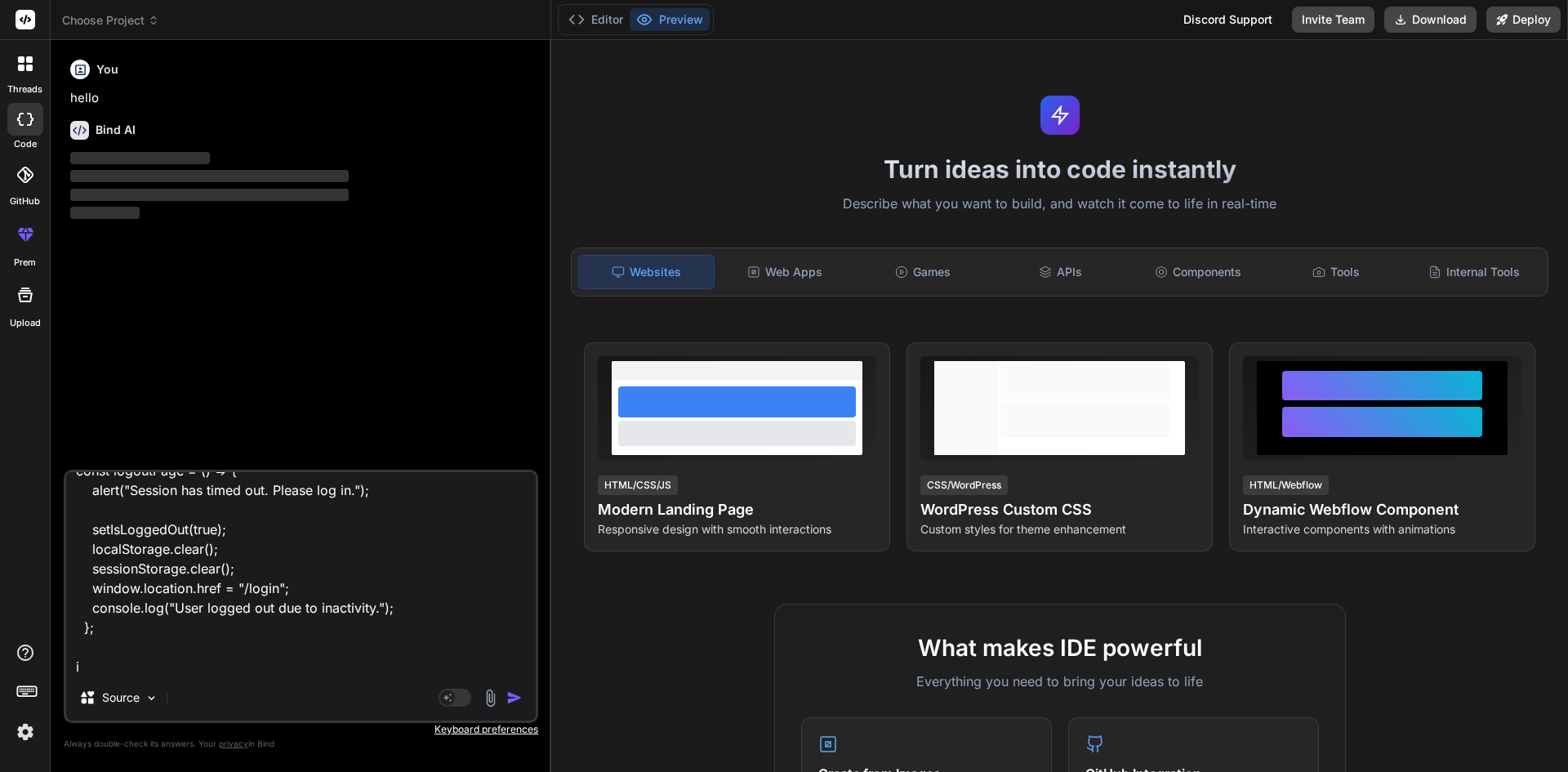
type textarea "const logoutPage = () => { alert("Session has timed out. Please log in."); setI…"
type textarea "x"
type textarea "const logoutPage = () => { alert("Session has timed out. Please log in."); setI…"
type textarea "x"
type textarea "const logoutPage = () => { alert("Session has timed out. Please log in."); setI…"
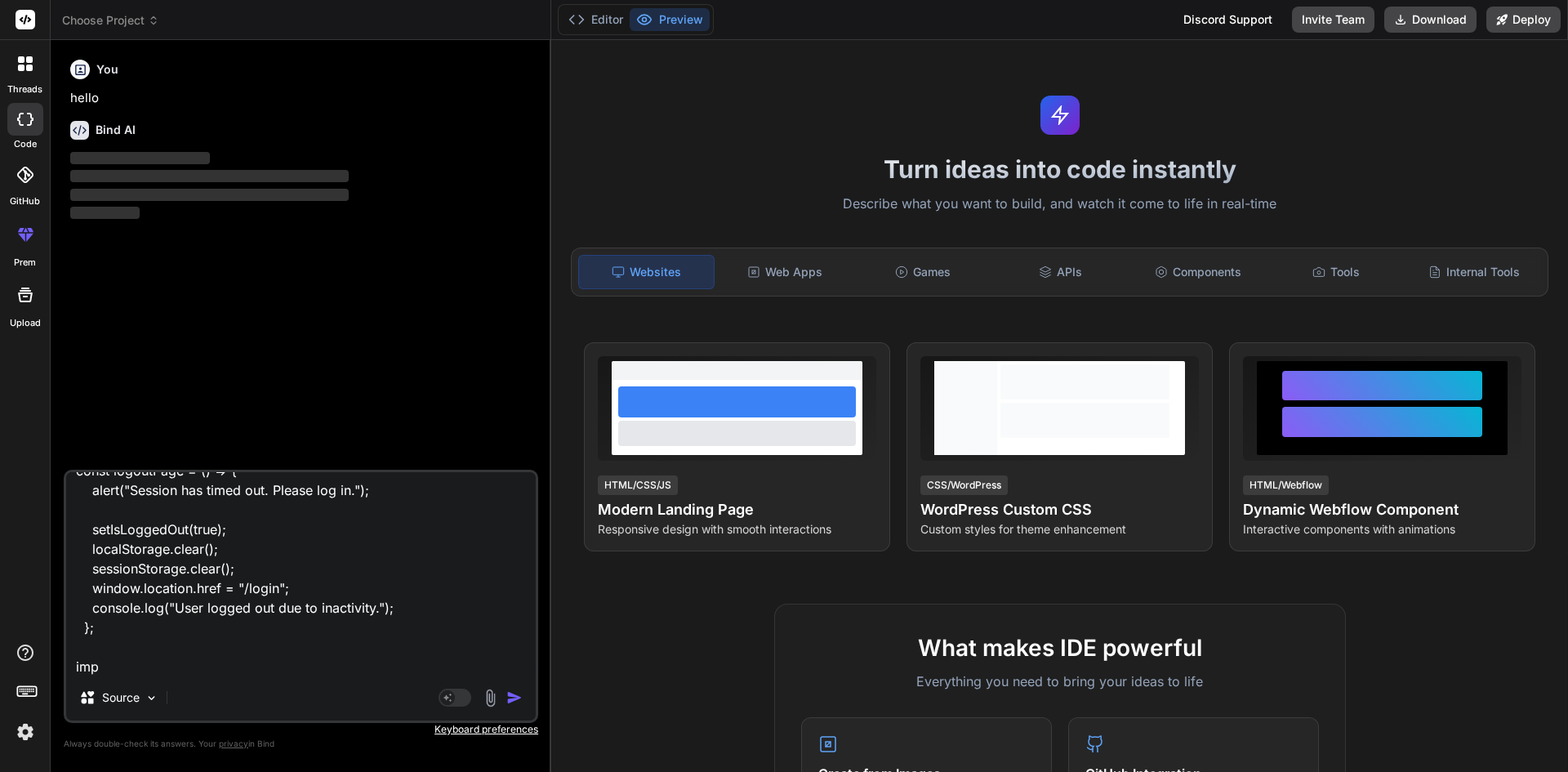
type textarea "x"
type textarea "const logoutPage = () => { alert("Session has timed out. Please log in."); setI…"
type textarea "x"
type textarea "const logoutPage = () => { alert("Session has timed out. Please log in."); setI…"
type textarea "x"
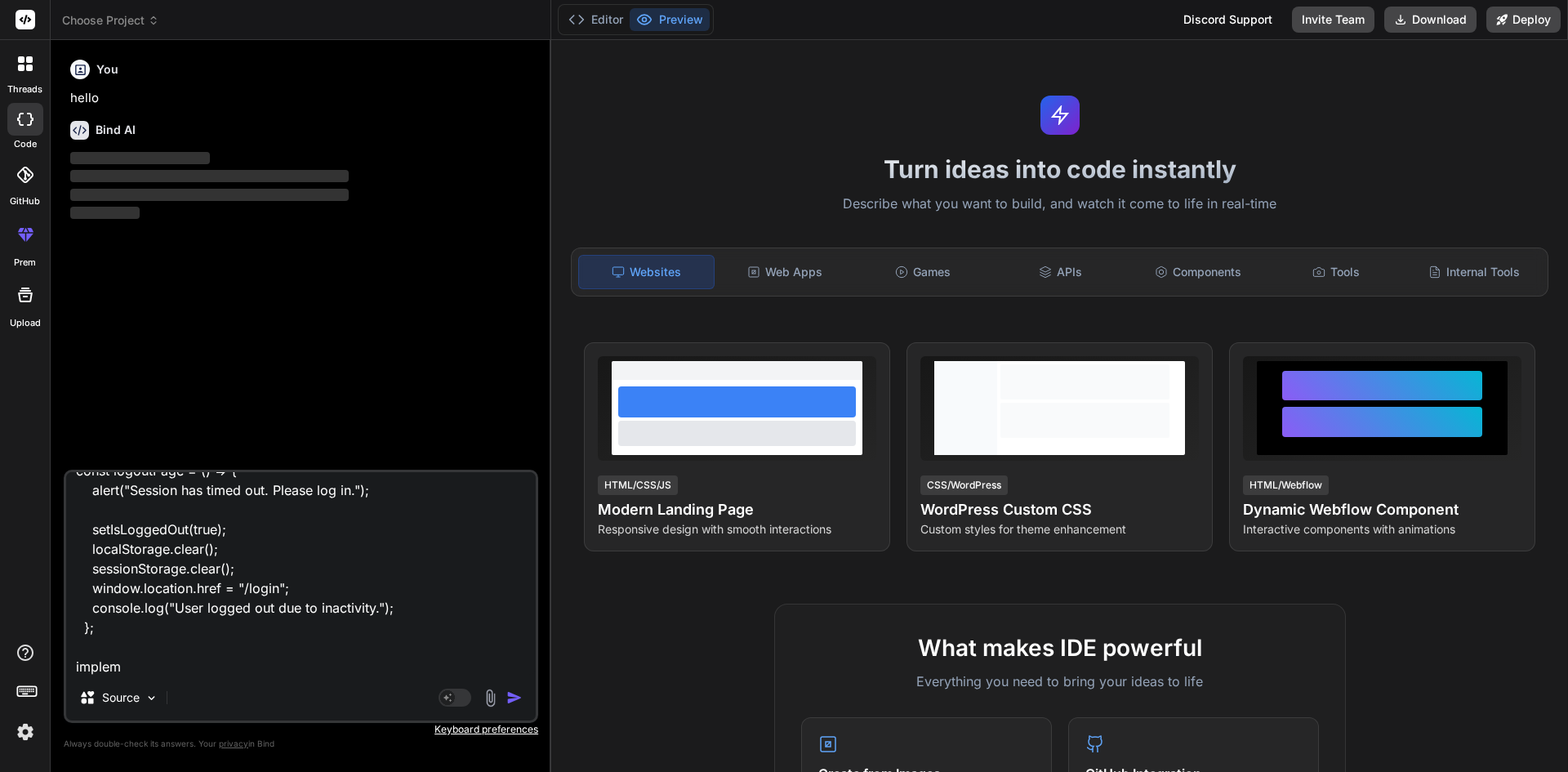
type textarea "const logoutPage = () => { alert("Session has timed out. Please log in."); setI…"
type textarea "x"
type textarea "const logoutPage = () => { alert("Session has timed out. Please log in."); setI…"
type textarea "x"
type textarea "const logoutPage = () => { alert("Session has timed out. Please log in."); setI…"
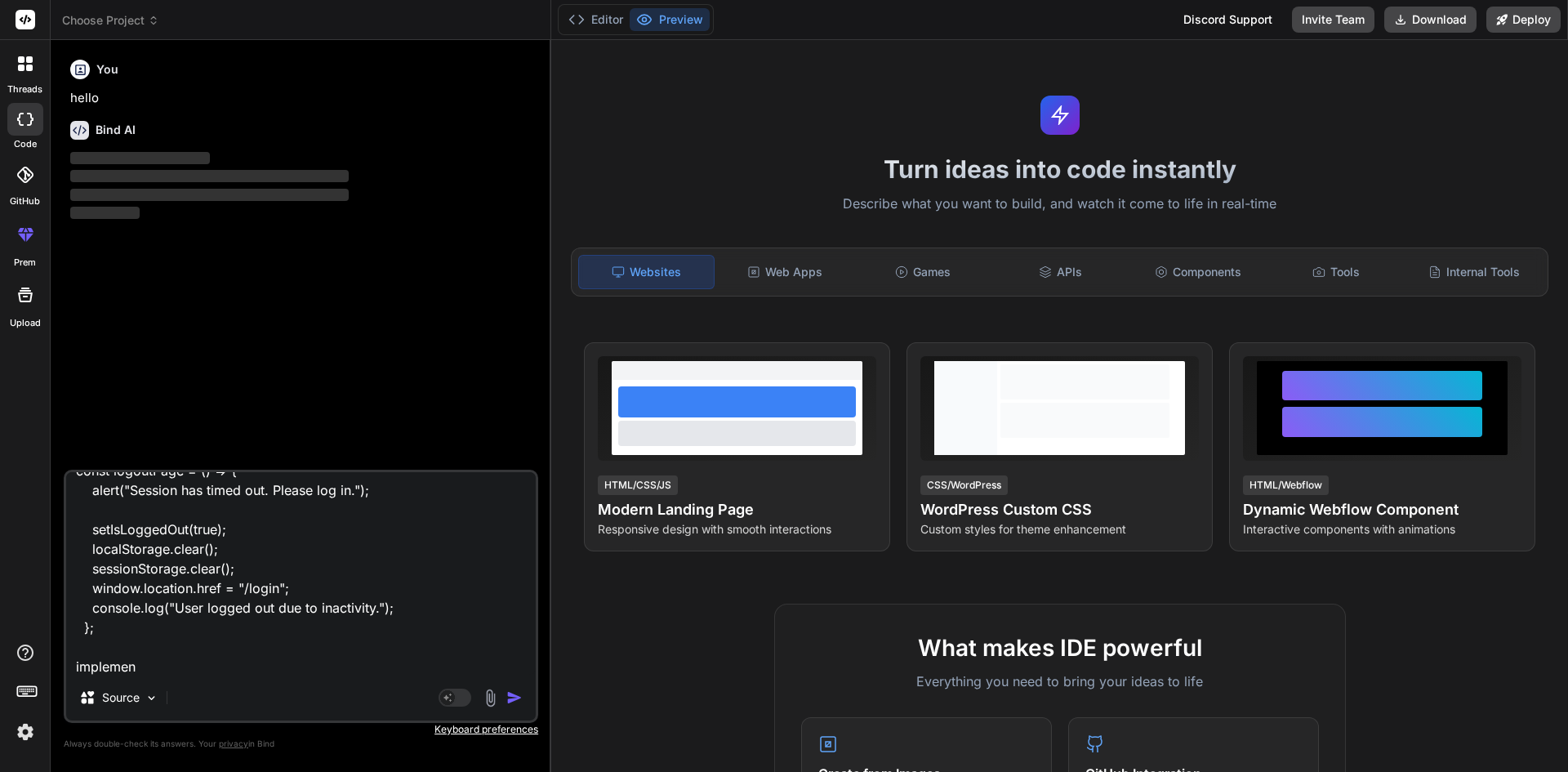
type textarea "x"
type textarea "const logoutPage = () => { alert("Session has timed out. Please log in."); setI…"
type textarea "x"
type textarea "const logoutPage = () => { alert("Session has timed out. Please log in."); setI…"
type textarea "x"
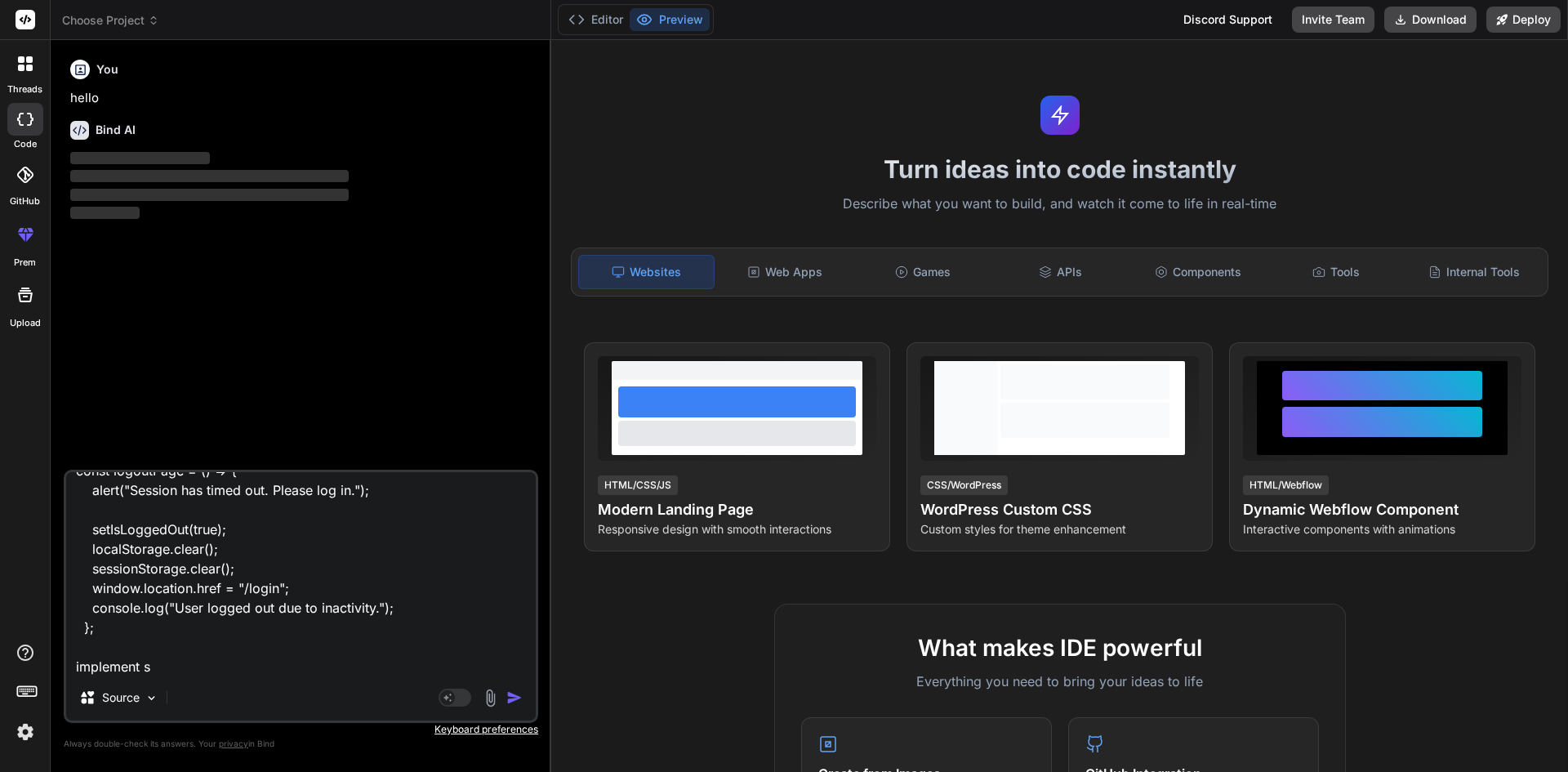
type textarea "const logoutPage = () => { alert("Session has timed out. Please log in."); setI…"
type textarea "x"
type textarea "const logoutPage = () => { alert("Session has timed out. Please log in."); setI…"
type textarea "x"
type textarea "const logoutPage = () => { alert("Session has timed out. Please log in."); setI…"
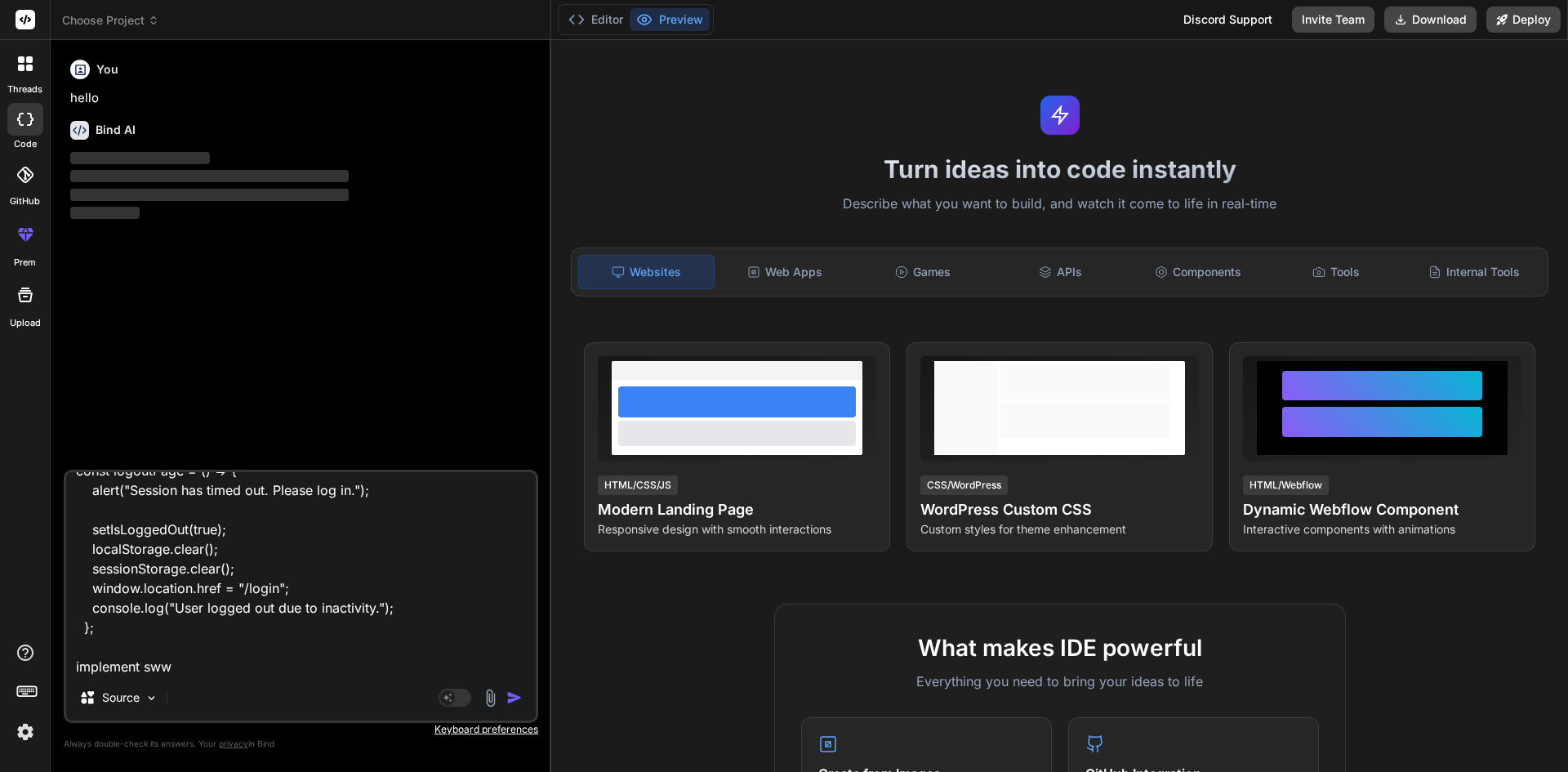
type textarea "x"
type textarea "const logoutPage = () => { alert("Session has timed out. Please log in."); setI…"
type textarea "x"
type textarea "const logoutPage = () => { alert("Session has timed out. Please log in."); setI…"
type textarea "x"
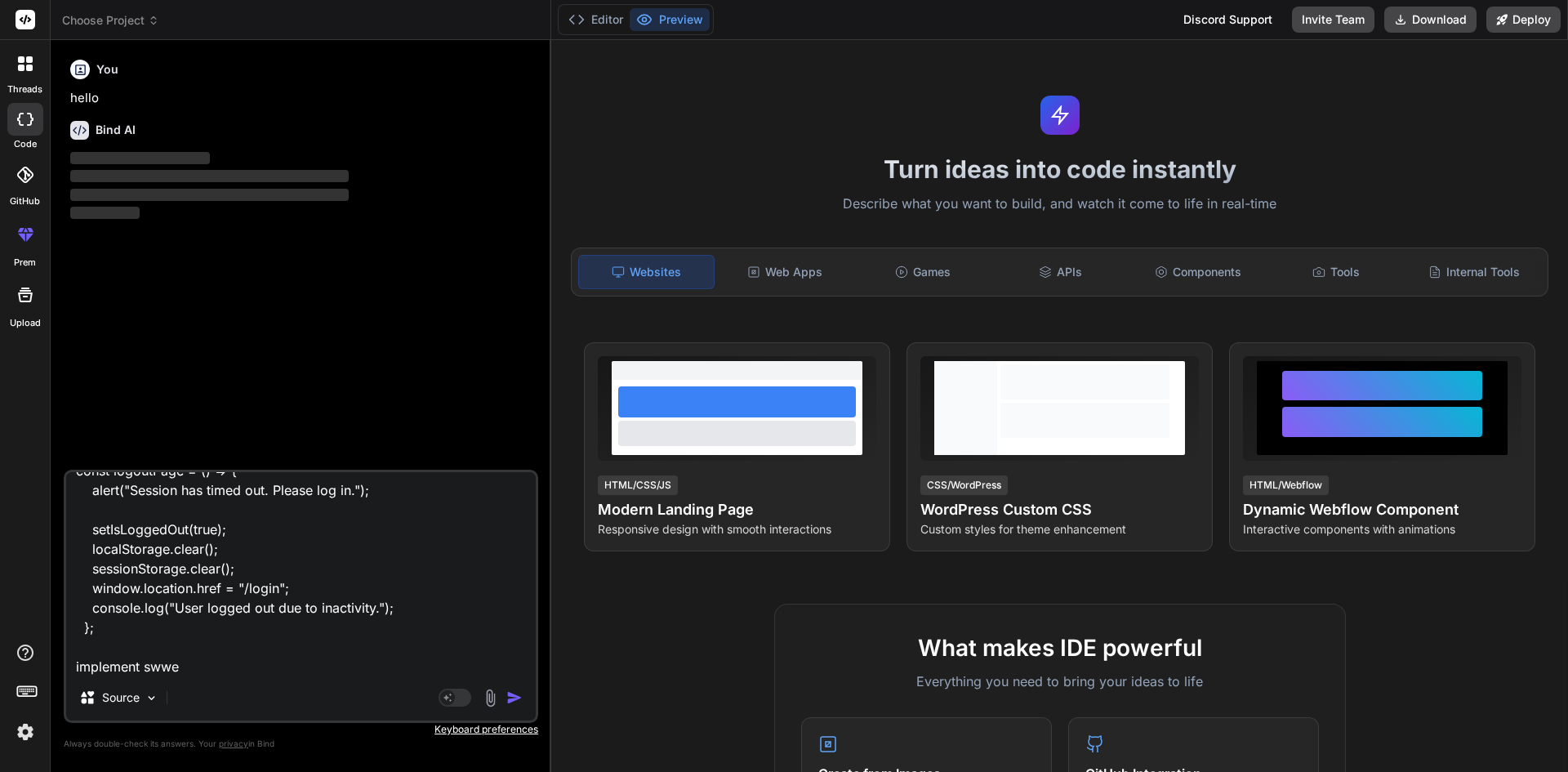
type textarea "const logoutPage = () => { alert("Session has timed out. Please log in."); setI…"
type textarea "x"
type textarea "const logoutPage = () => { alert("Session has timed out. Please log in."); setI…"
type textarea "x"
type textarea "const logoutPage = () => { alert("Session has timed out. Please log in."); setI…"
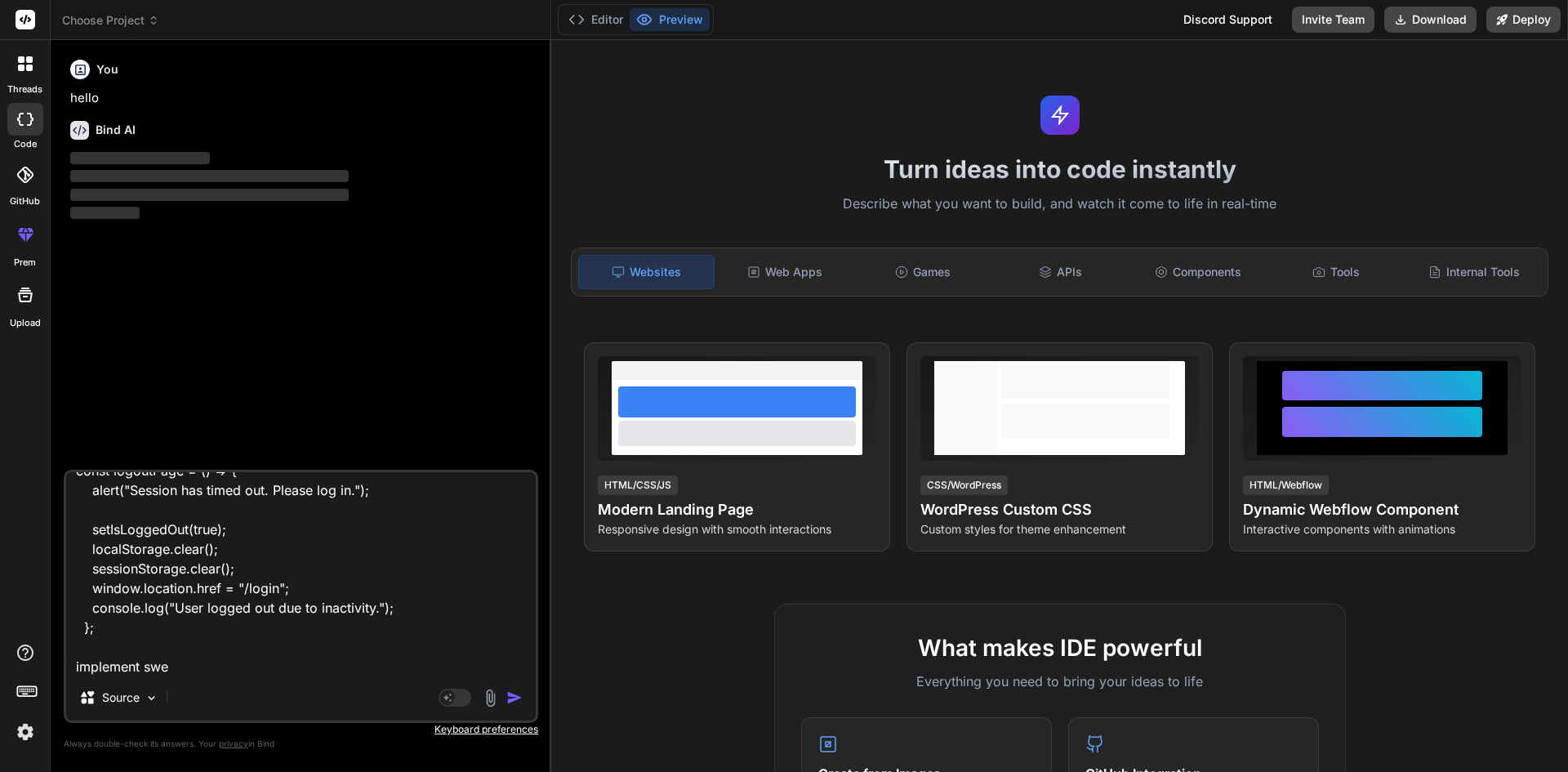
type textarea "x"
type textarea "const logoutPage = () => { alert("Session has timed out. Please log in."); setI…"
type textarea "x"
type textarea "const logoutPage = () => { alert("Session has timed out. Please log in."); setI…"
type textarea "x"
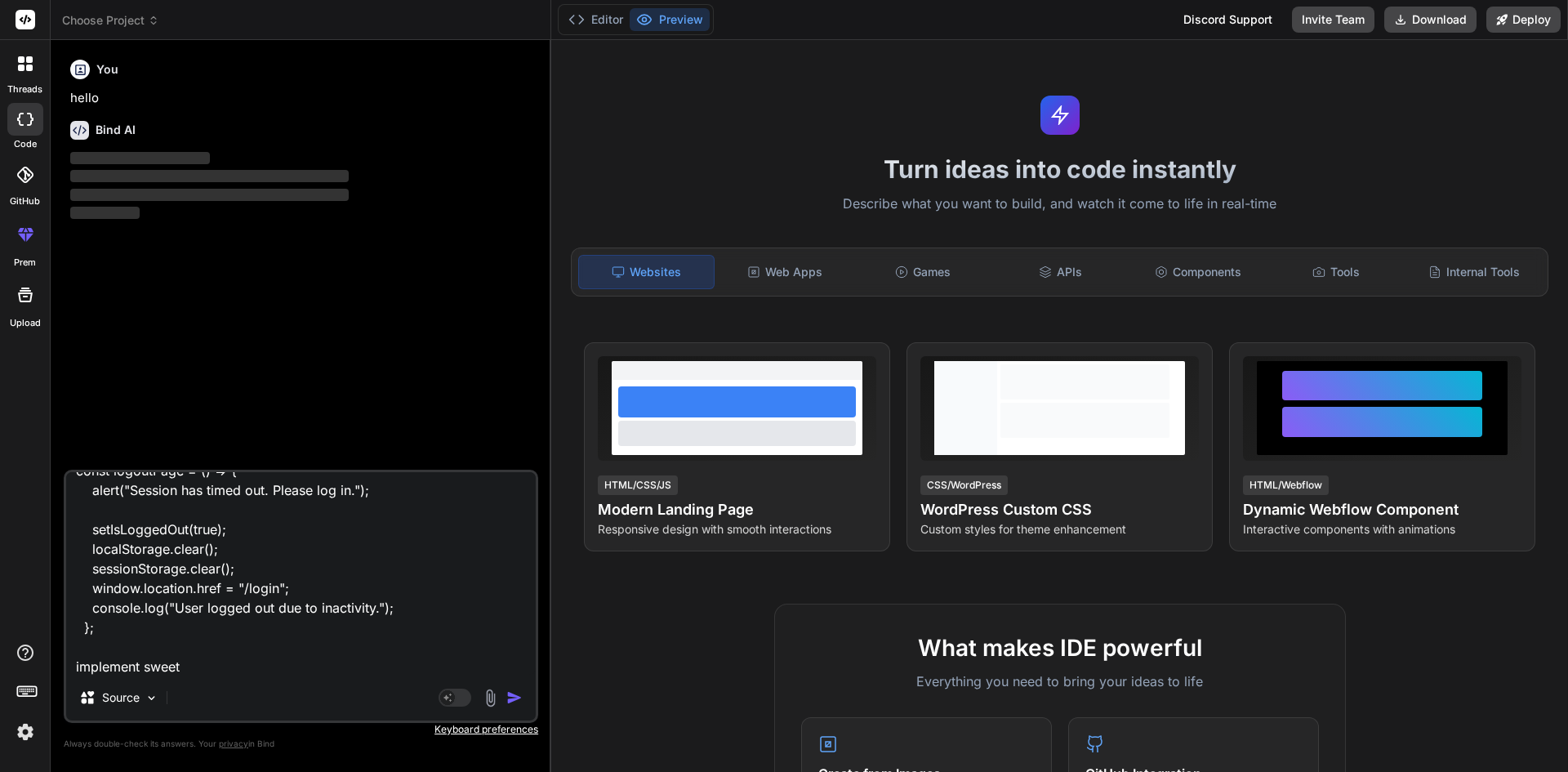
type textarea "const logoutPage = () => { alert("Session has timed out. Please log in."); setI…"
type textarea "x"
type textarea "const logoutPage = () => { alert("Session has timed out. Please log in."); setI…"
type textarea "x"
type textarea "const logoutPage = () => { alert("Session has timed out. Please log in."); setI…"
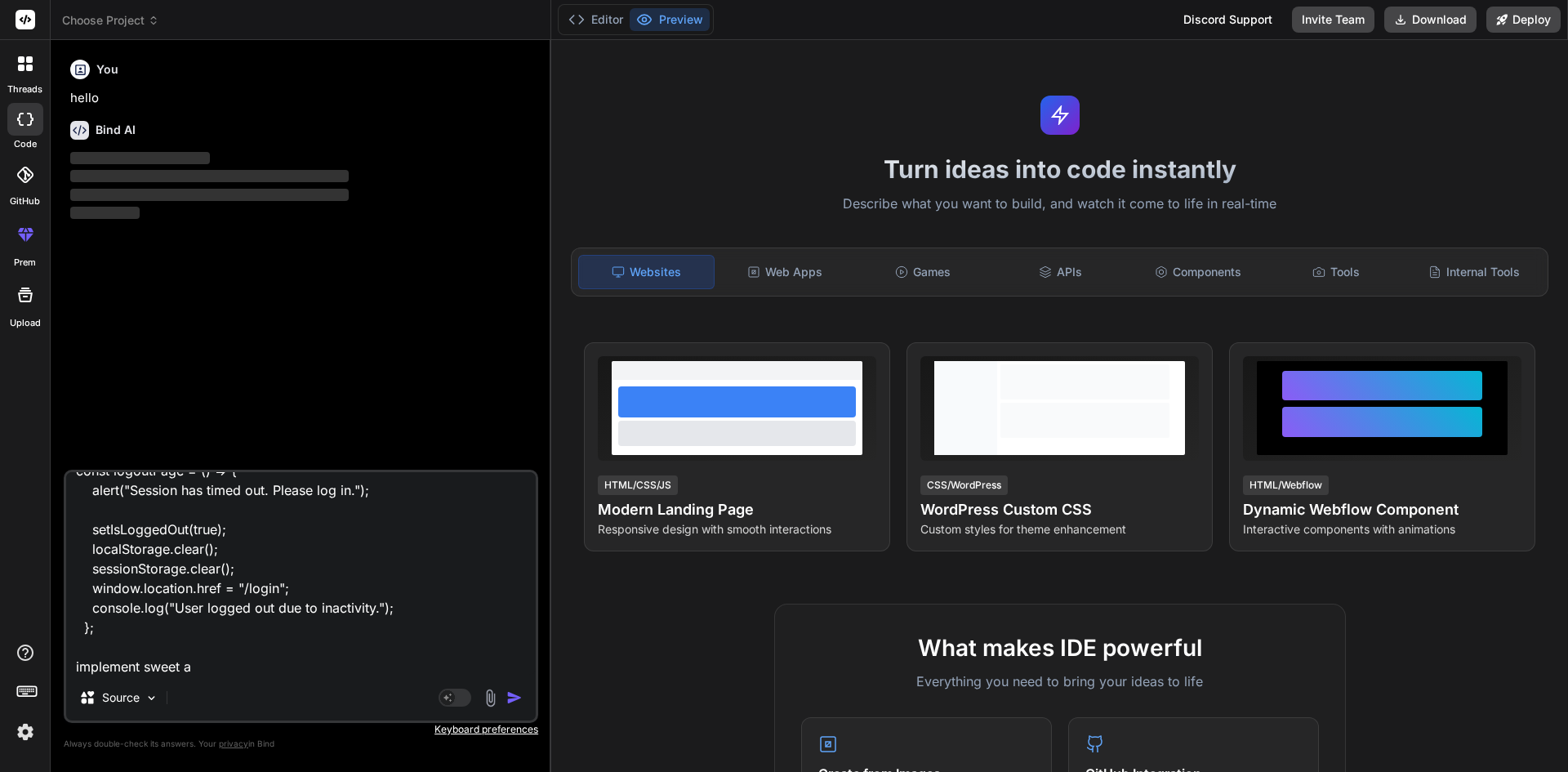
type textarea "x"
type textarea "const logoutPage = () => { alert("Session has timed out. Please log in."); setI…"
type textarea "x"
type textarea "const logoutPage = () => { alert("Session has timed out. Please log in."); setI…"
type textarea "x"
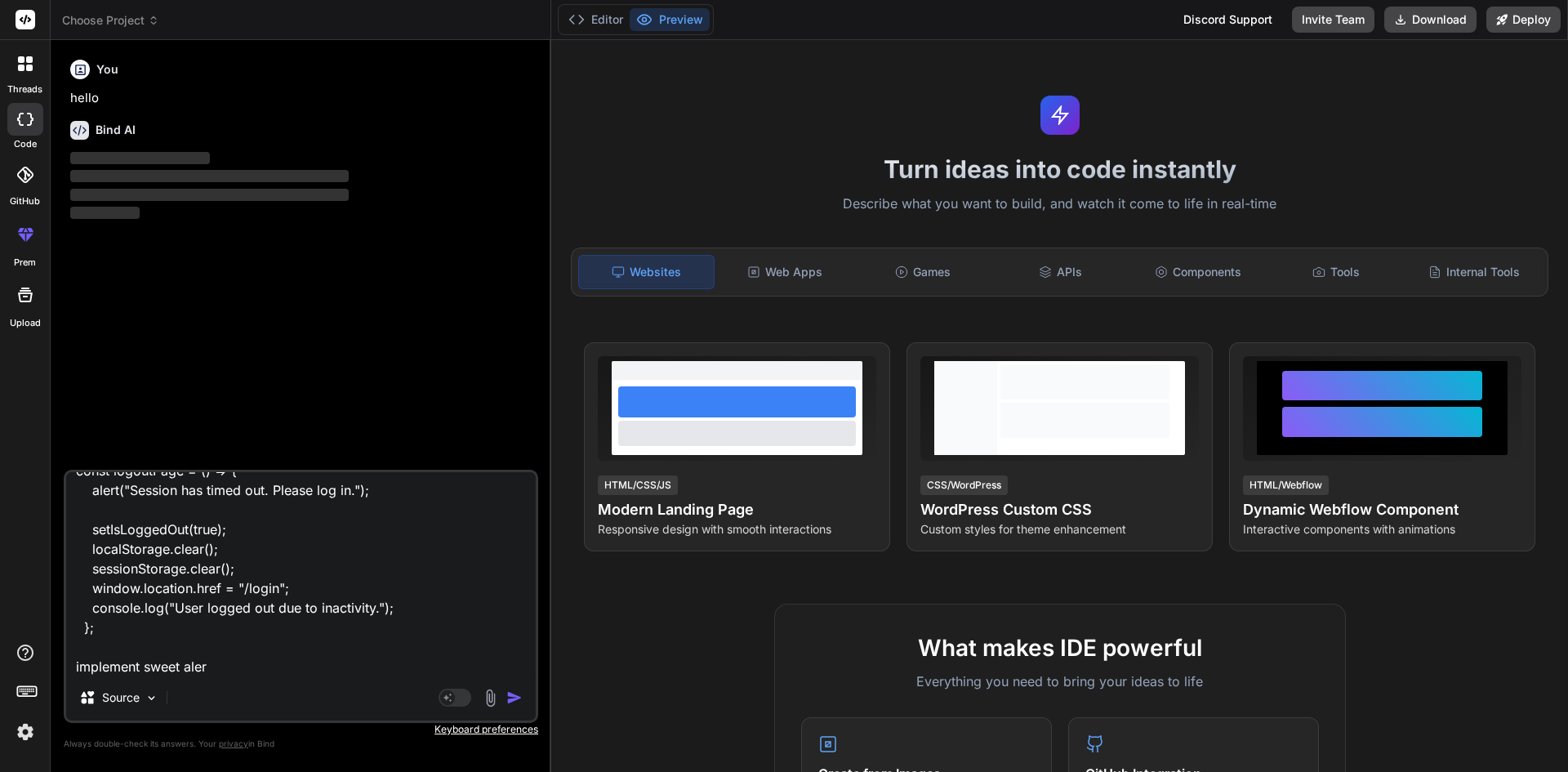
type textarea "const logoutPage = () => { alert("Session has timed out. Please log in."); setI…"
type textarea "x"
type textarea "const logoutPage = () => { alert("Session has timed out. Please log in."); setI…"
type textarea "x"
type textarea "const logoutPage = () => { alert("Session has timed out. Please log in."); setI…"
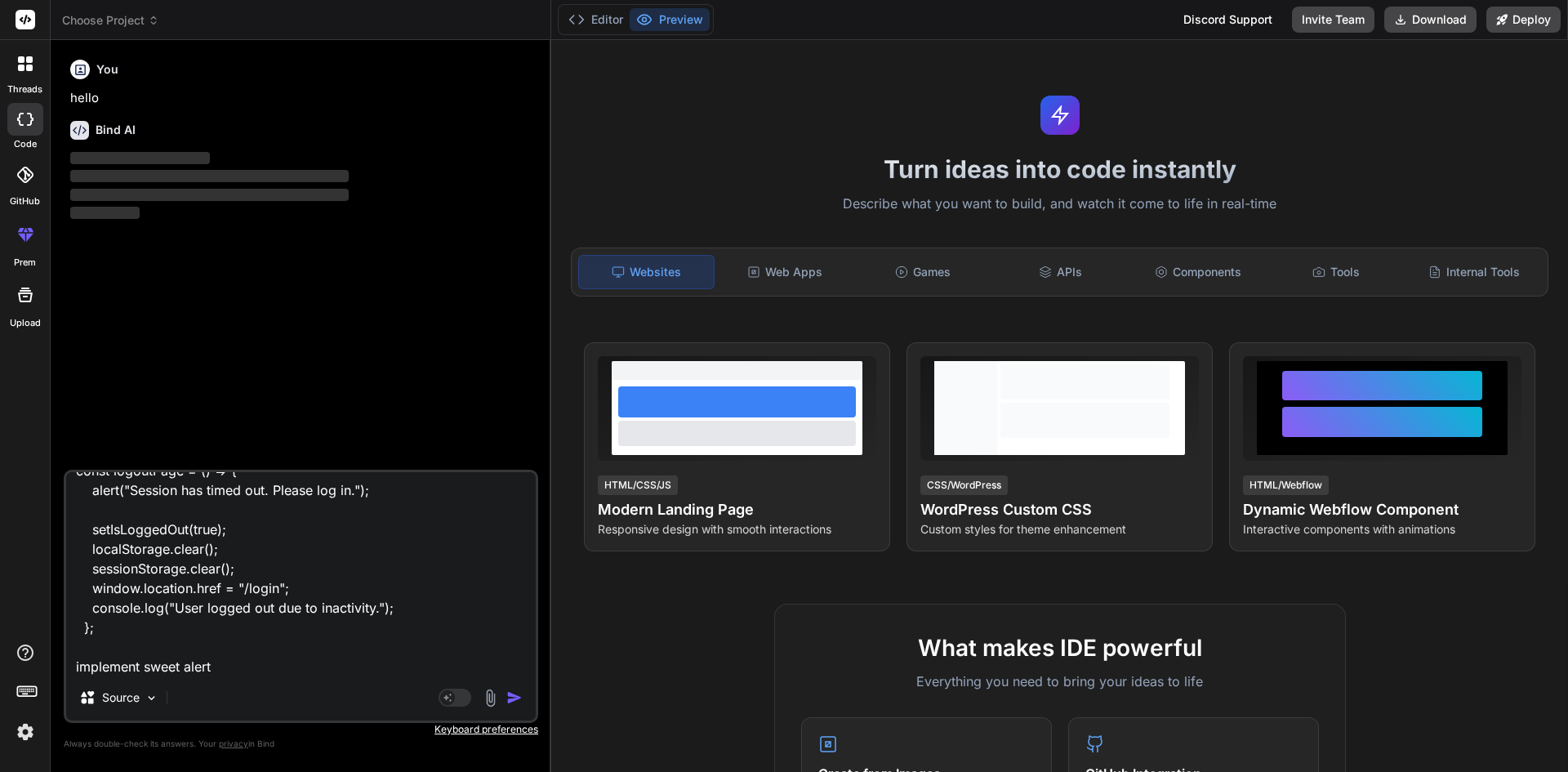
type textarea "x"
type textarea "const logoutPage = () => { alert("Session has timed out. Please log in."); setI…"
type textarea "x"
type textarea "const logoutPage = () => { alert("Session has timed out. Please log in."); setI…"
type textarea "x"
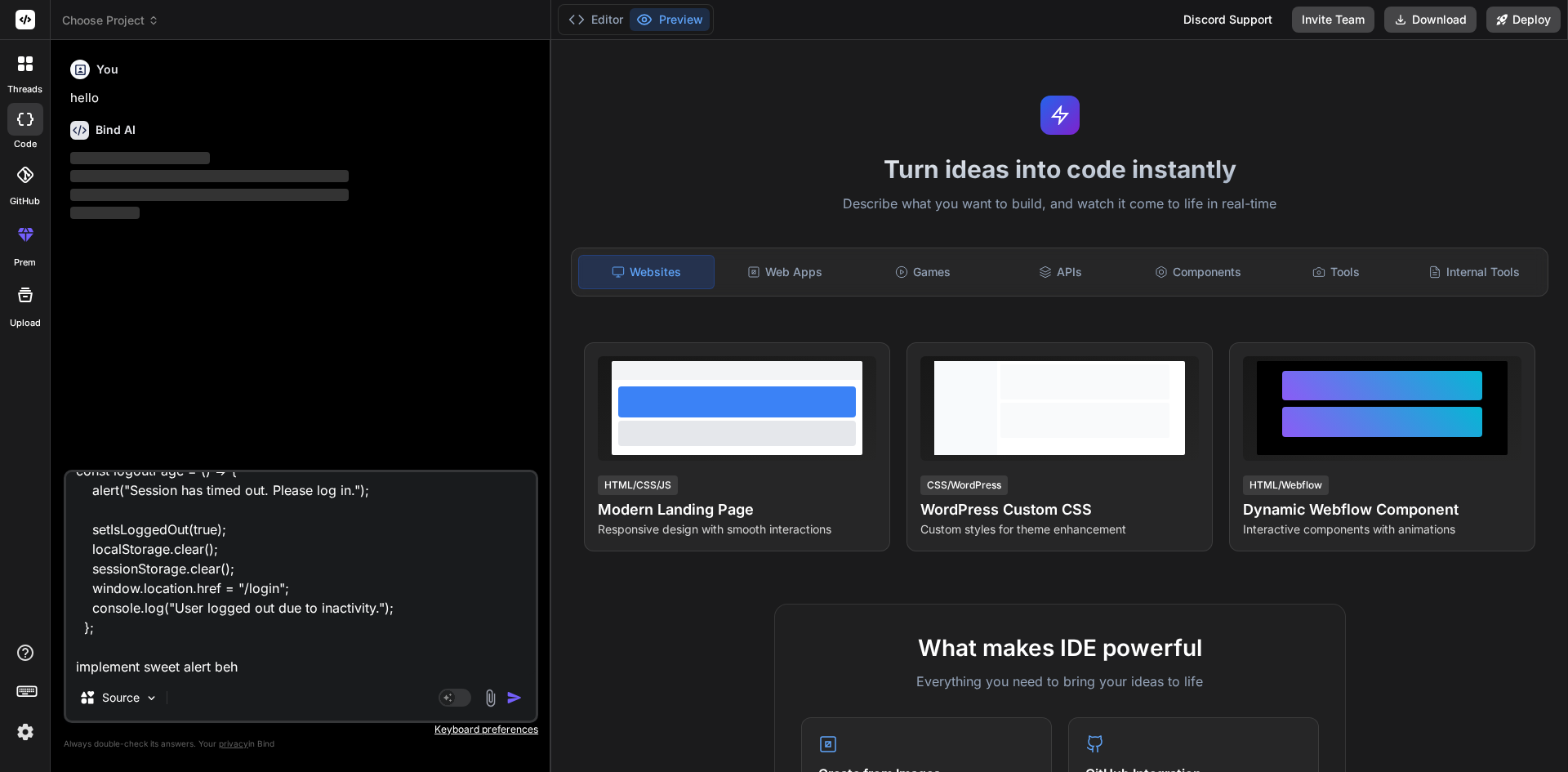
type textarea "const logoutPage = () => { alert("Session has timed out. Please log in."); setI…"
type textarea "x"
type textarea "const logoutPage = () => { alert("Session has timed out. Please log in."); setI…"
type textarea "x"
type textarea "const logoutPage = () => { alert("Session has timed out. Please log in."); setI…"
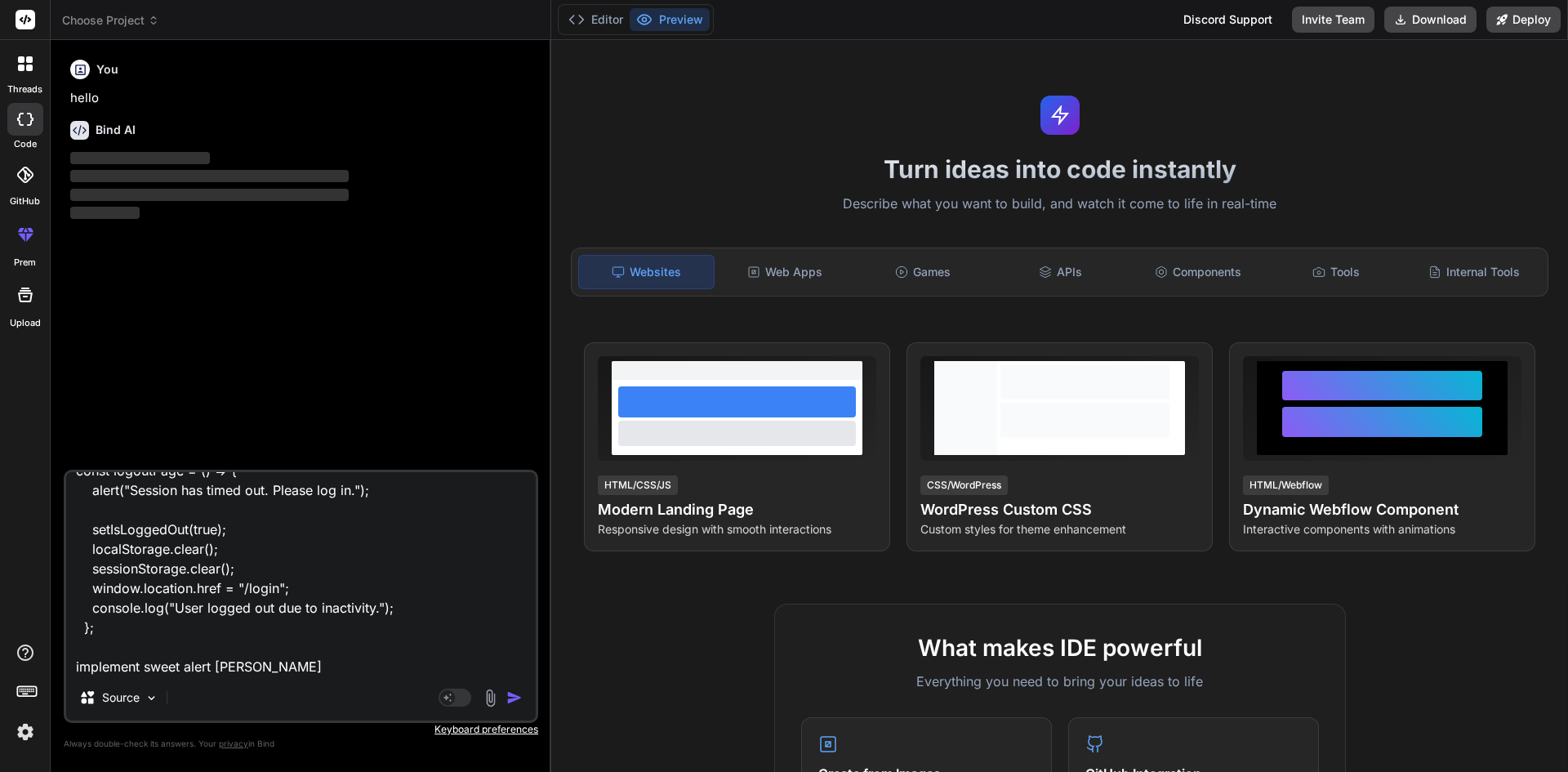
type textarea "x"
type textarea "const logoutPage = () => { alert("Session has timed out. Please log in."); setI…"
type textarea "x"
type textarea "const logoutPage = () => { alert("Session has timed out. Please log in."); setI…"
type textarea "x"
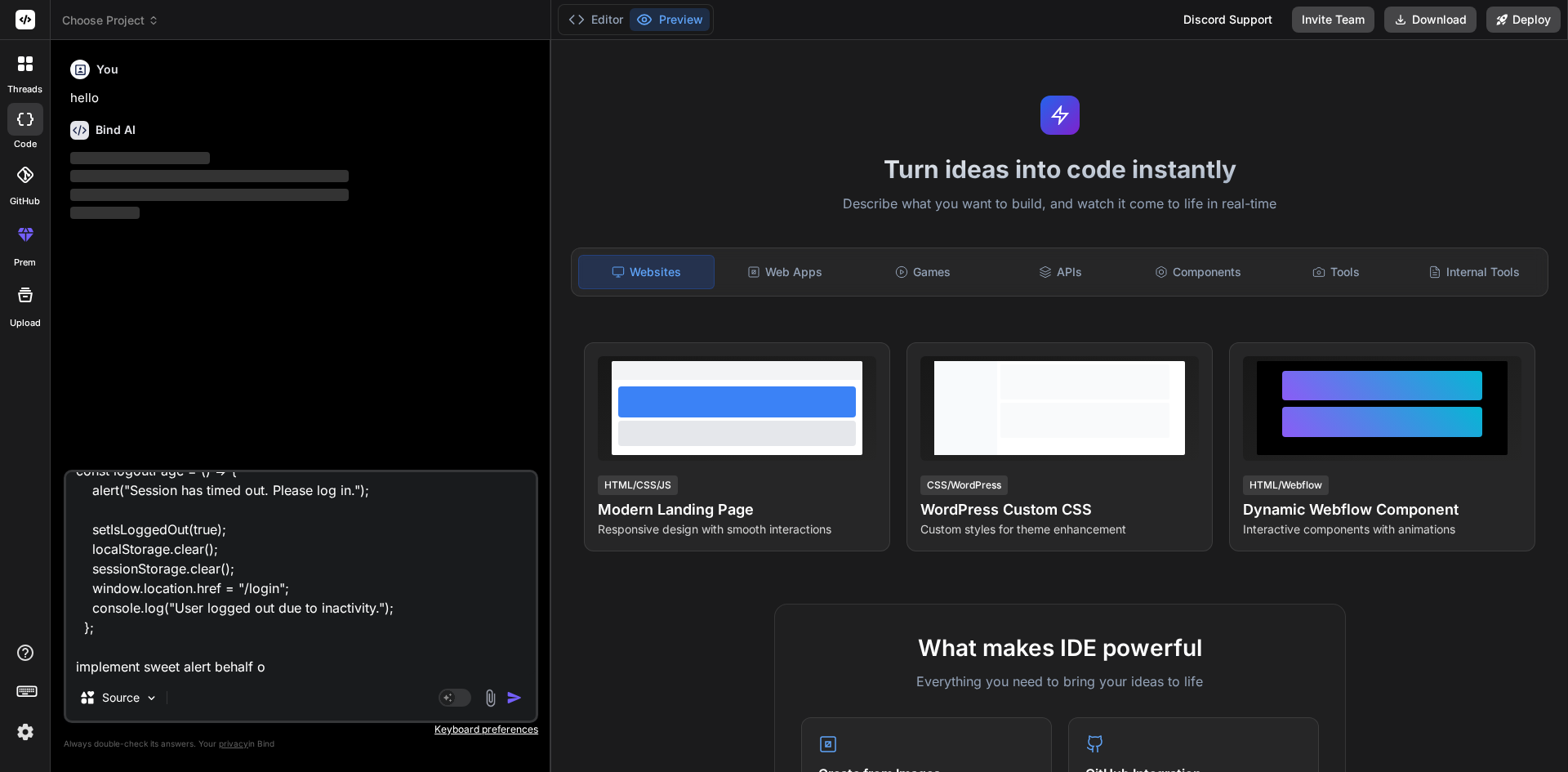
type textarea "const logoutPage = () => { alert("Session has timed out. Please log in."); setI…"
type textarea "x"
type textarea "const logoutPage = () => { alert("Session has timed out. Please log in."); setI…"
type textarea "x"
type textarea "const logoutPage = () => { alert("Session has timed out. Please log in."); setI…"
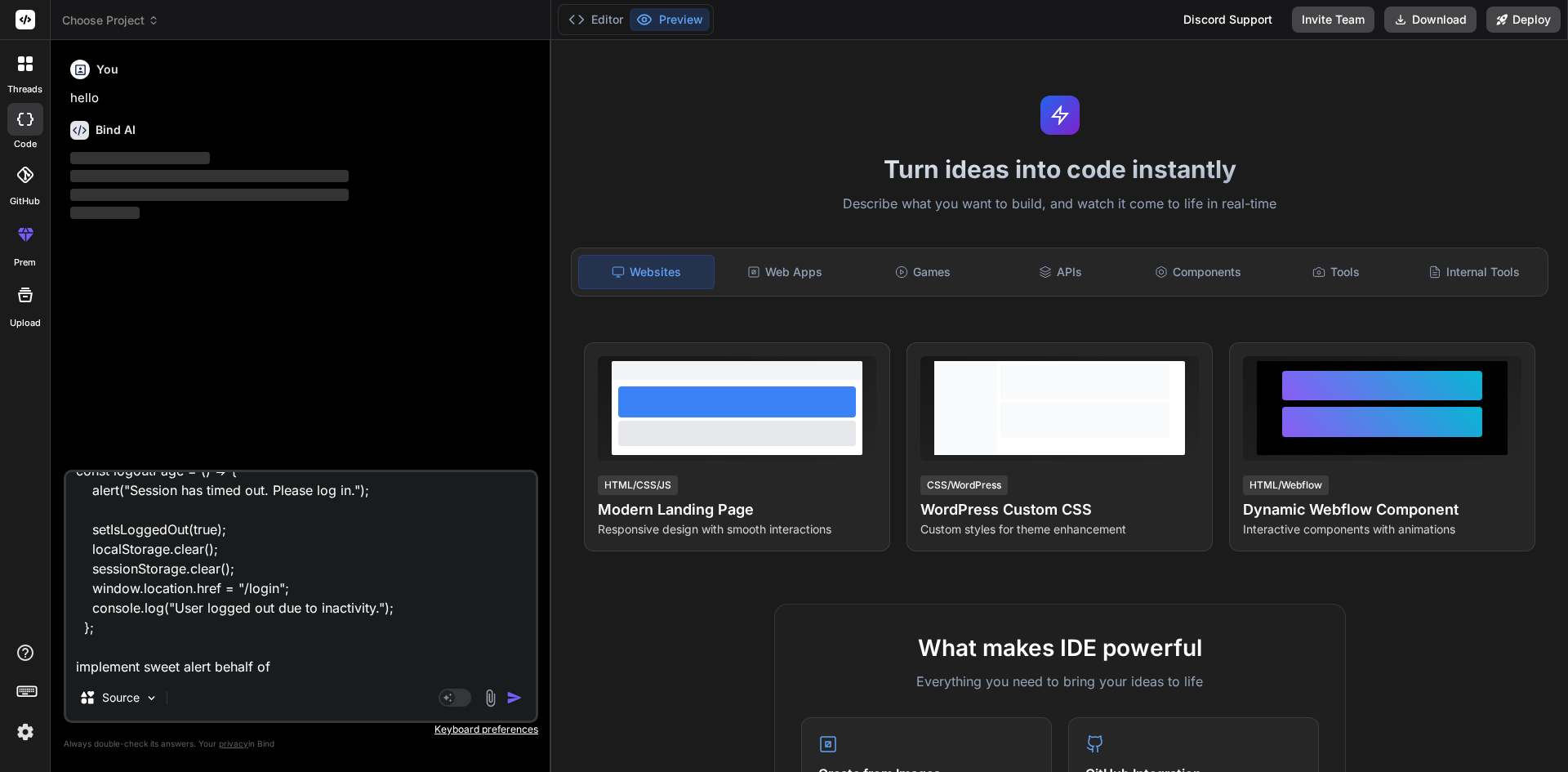
type textarea "x"
type textarea "const logoutPage = () => { alert("Session has timed out. Please log in."); setI…"
type textarea "x"
type textarea "const logoutPage = () => { alert("Session has timed out. Please log in."); setI…"
type textarea "x"
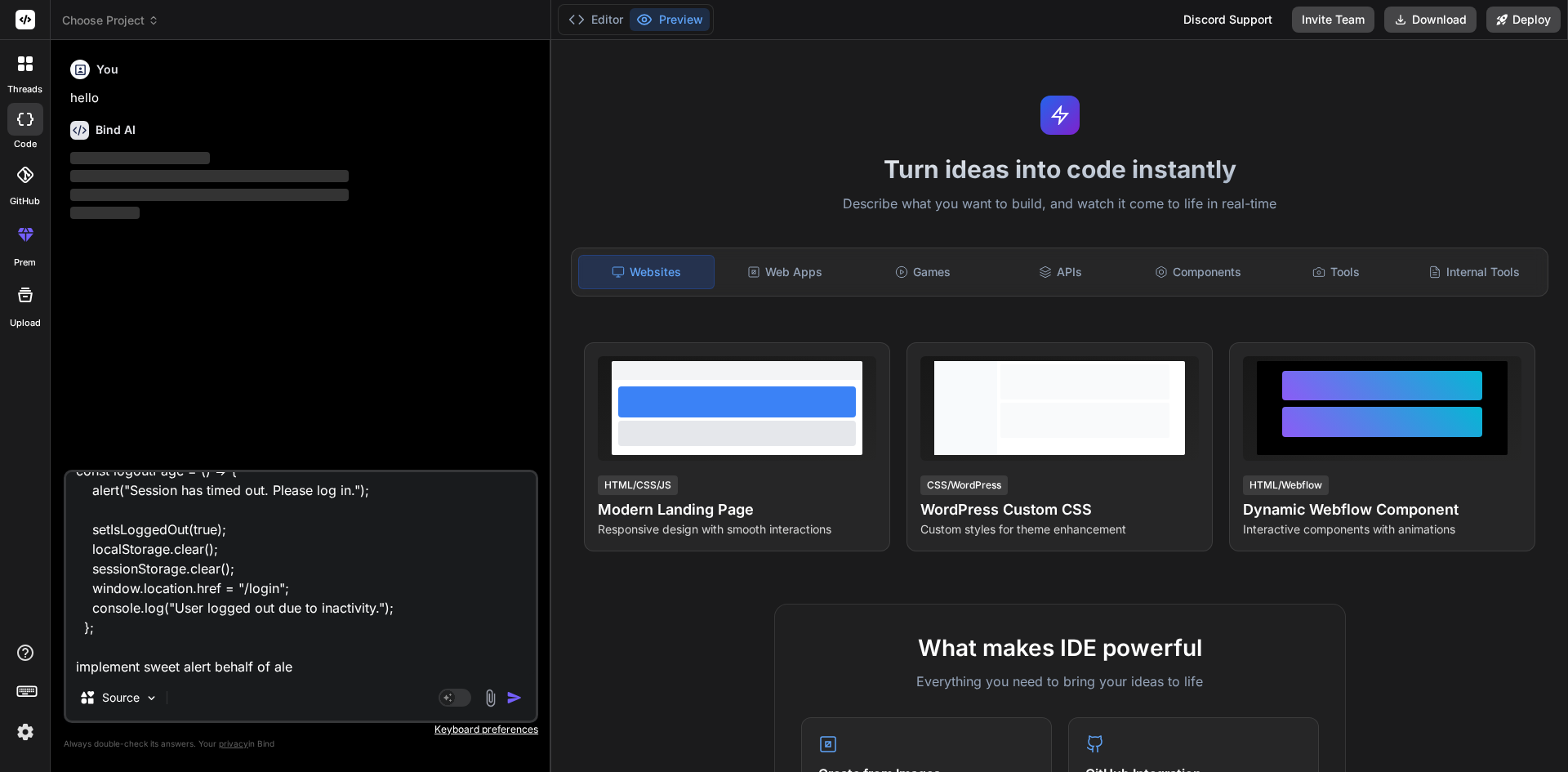
type textarea "const logoutPage = () => { alert("Session has timed out. Please log in."); setI…"
type textarea "x"
type textarea "const logoutPage = () => { alert("Session has timed out. Please log in."); setI…"
type textarea "x"
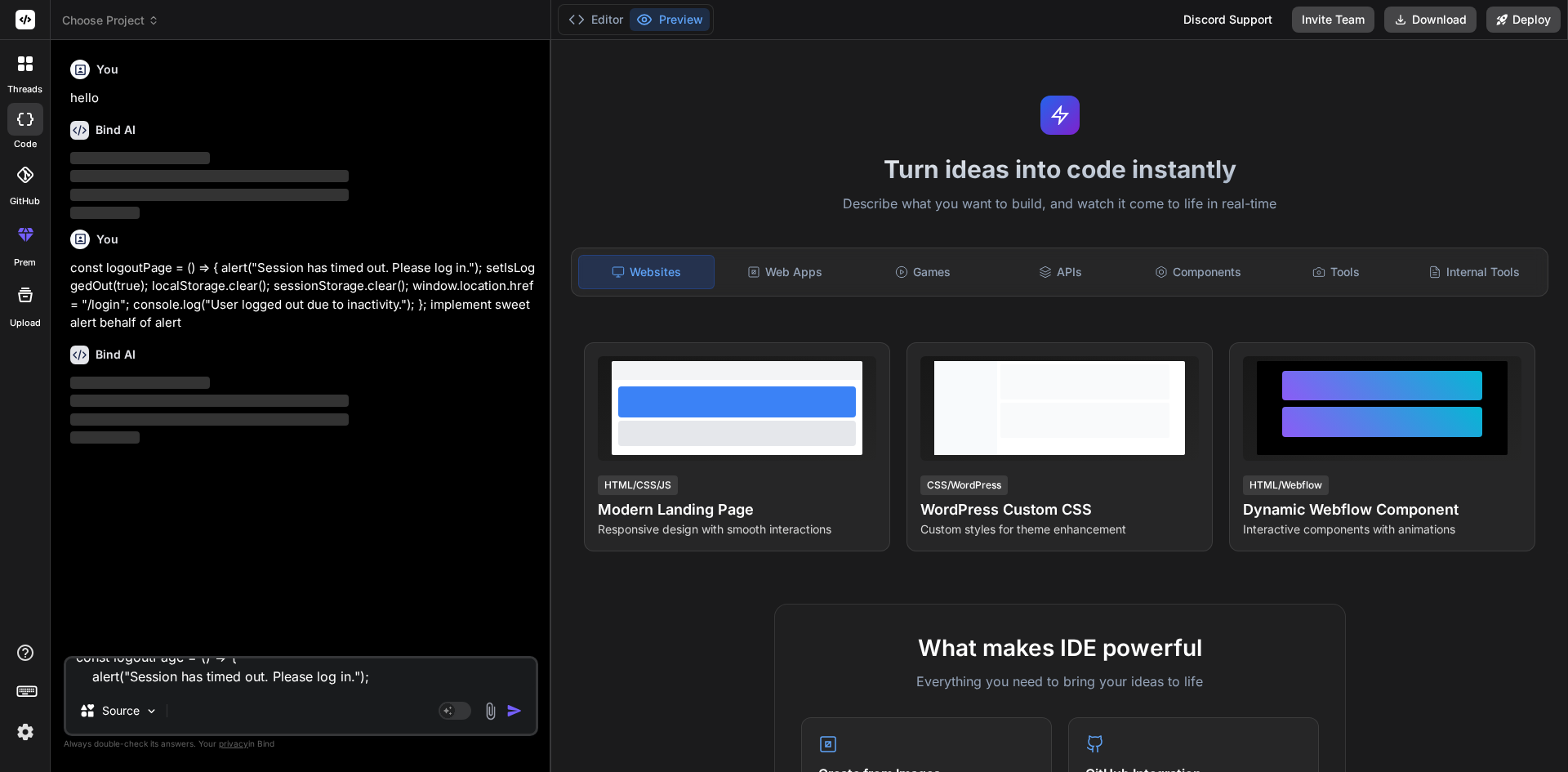
scroll to position [0, 0]
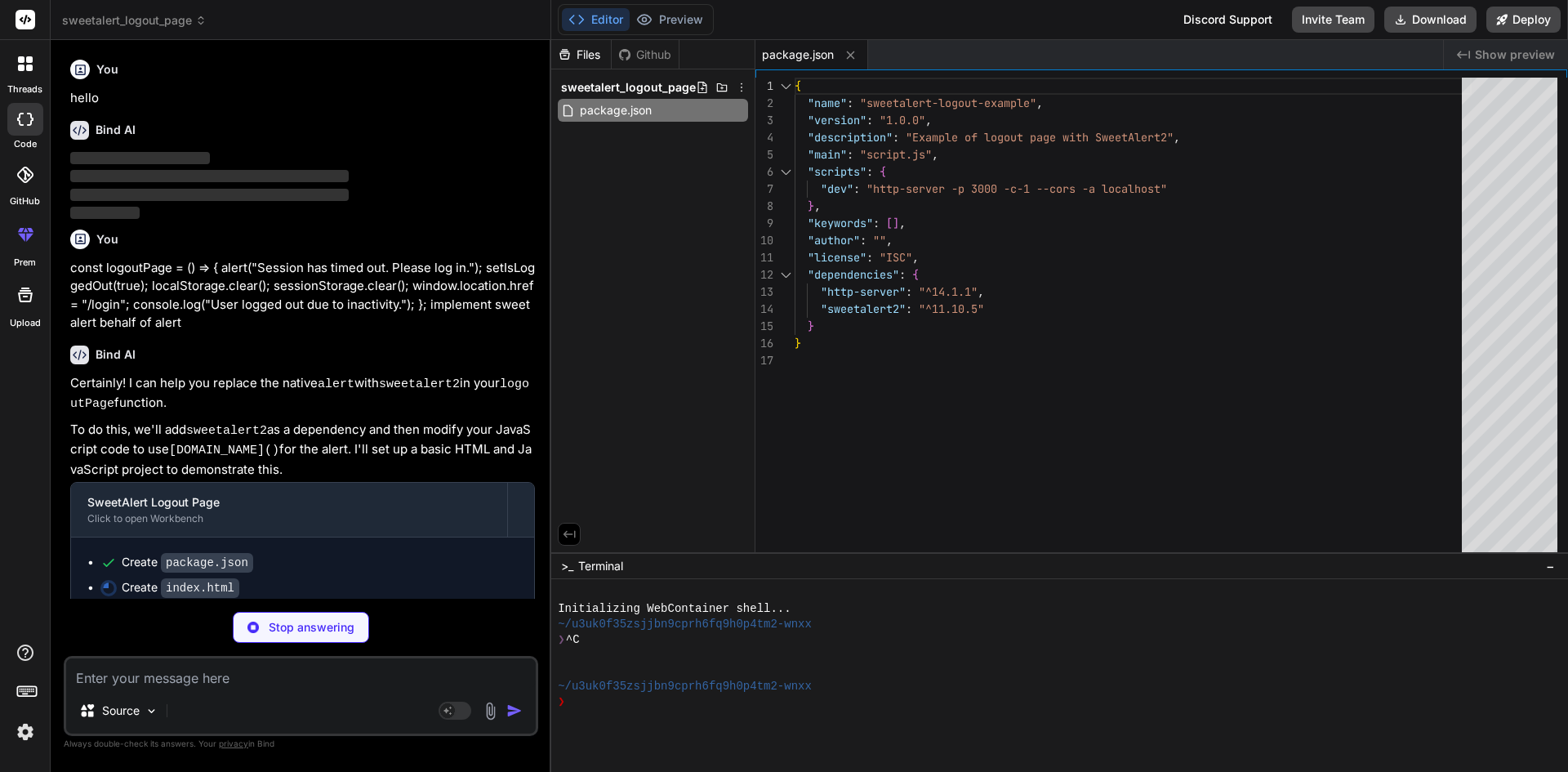
type textarea "x"
type textarea "} </style> </head> <body> <button onclick="logoutPage()">Simulate Logout</butto…"
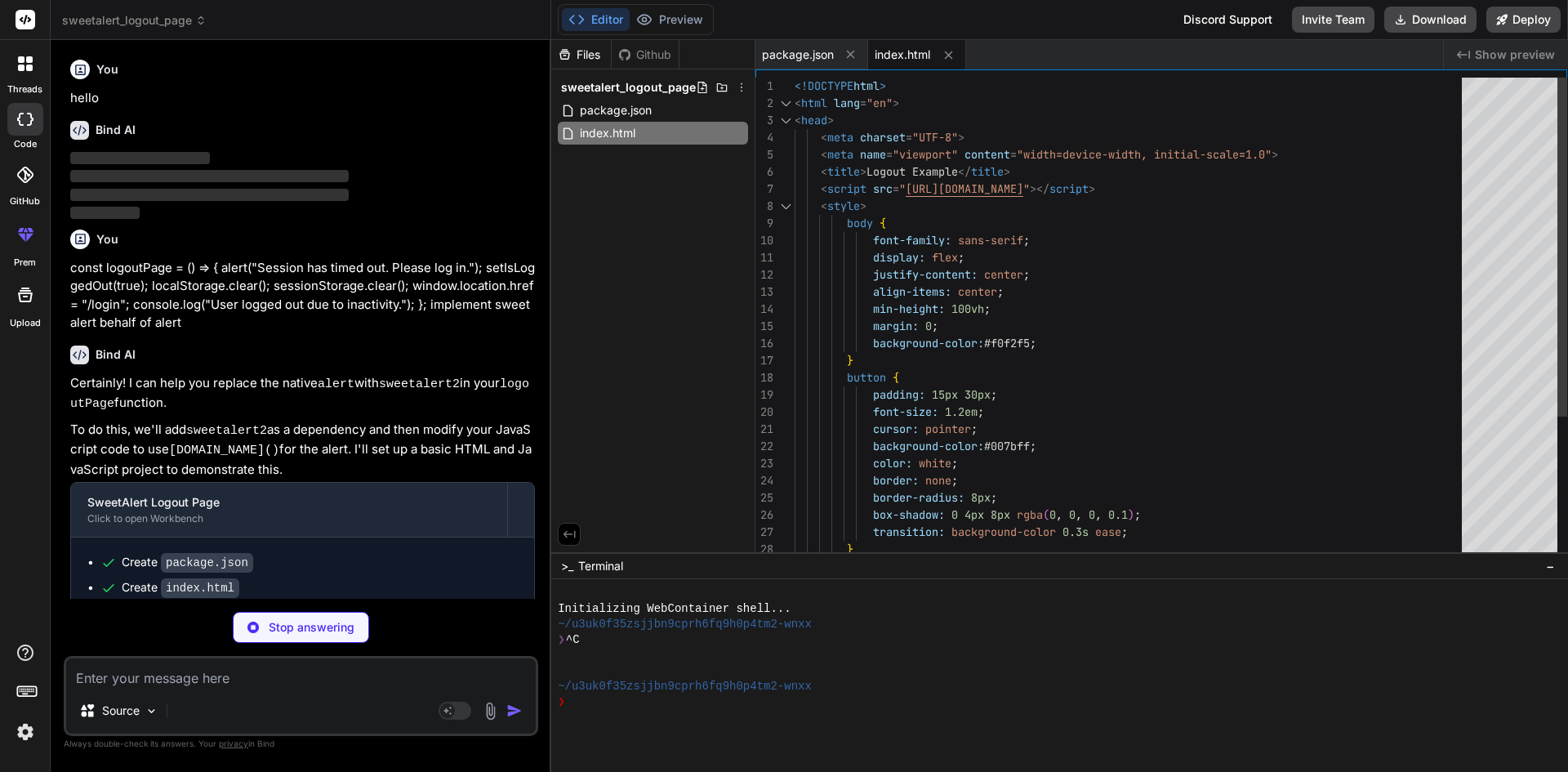
type textarea "x"
type textarea "// Simulate navigation to a login page console.log("Redirecting to /login (simu…"
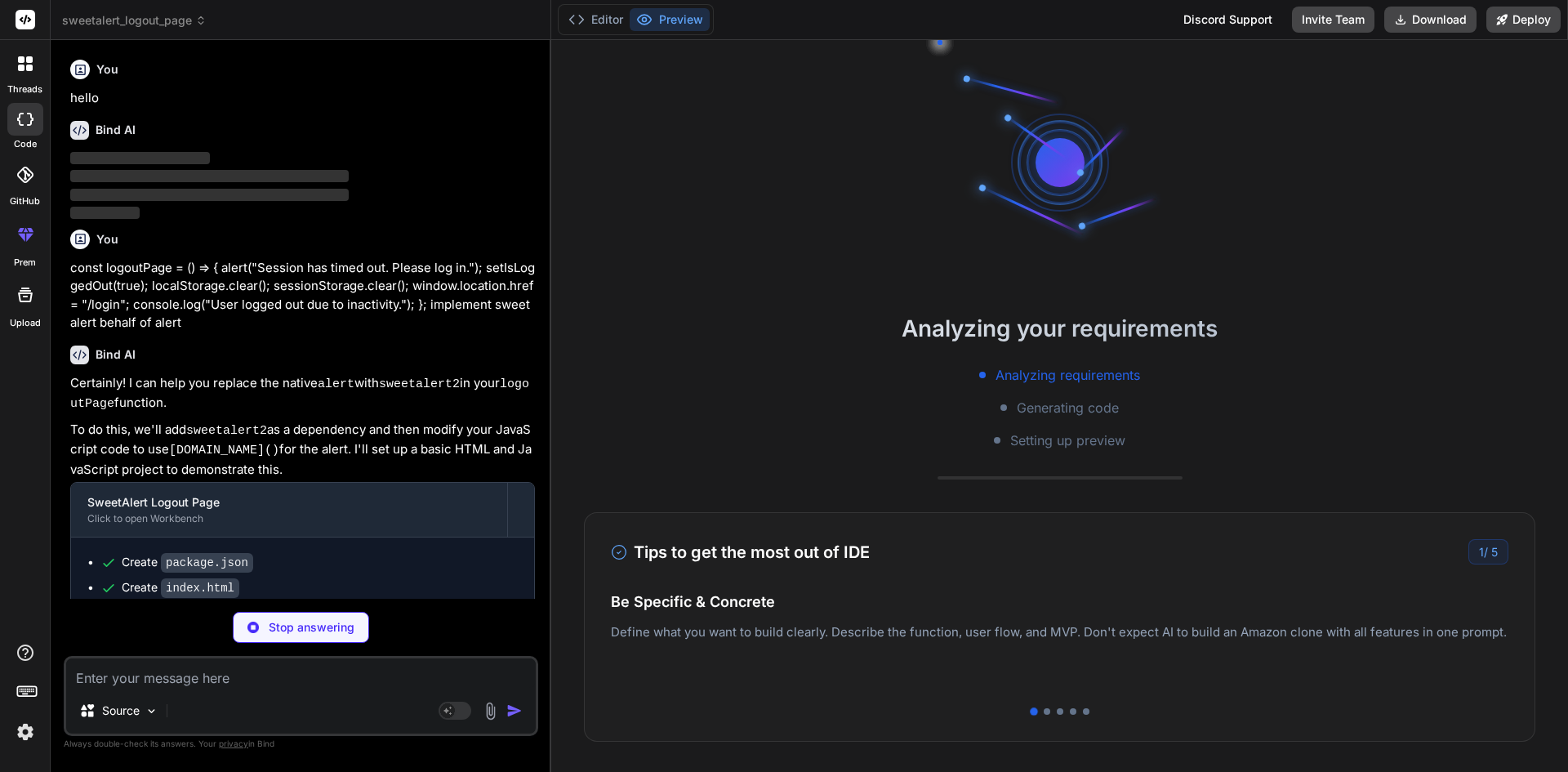
scroll to position [32, 0]
type textarea "x"
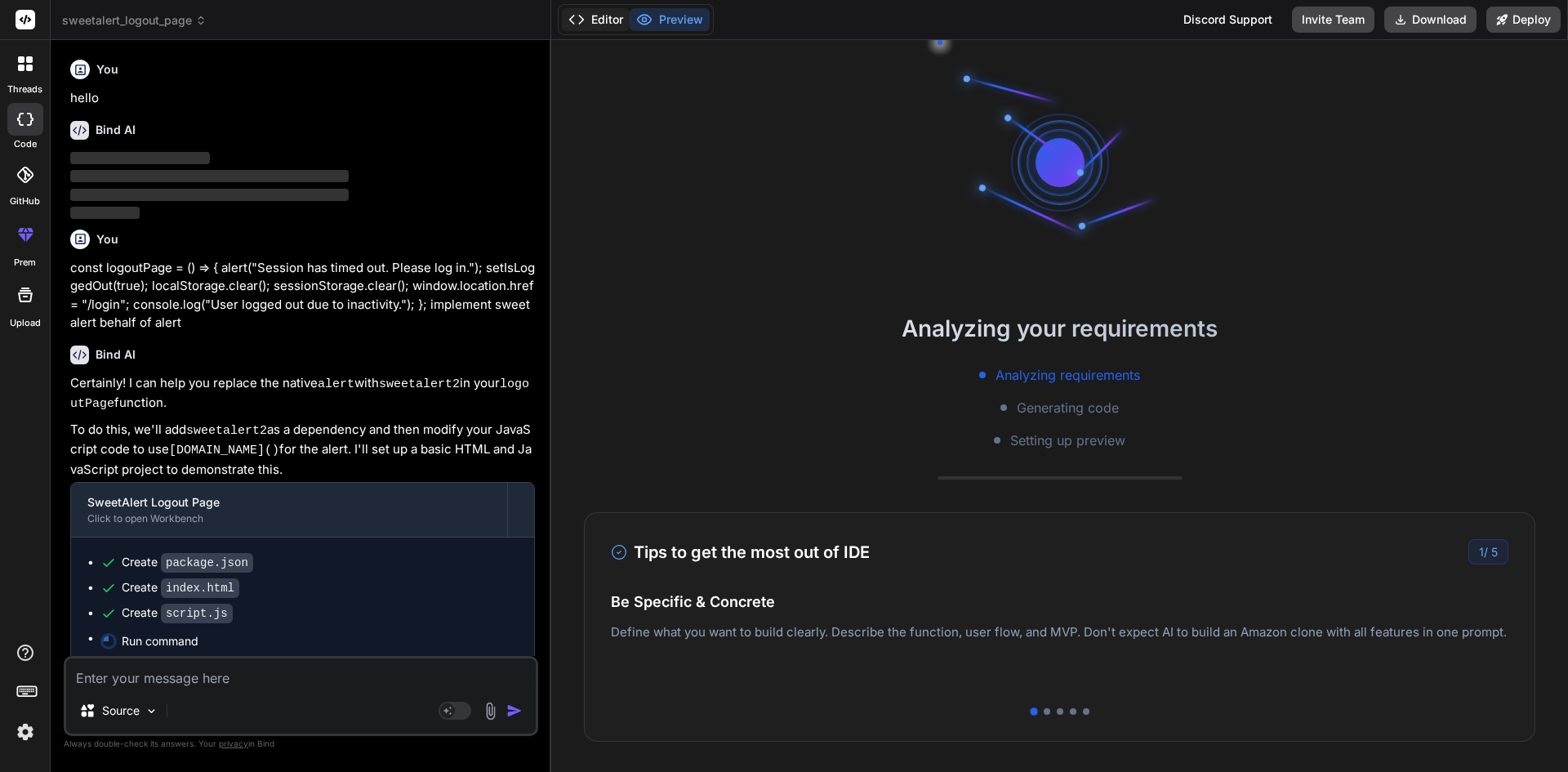
click at [596, 24] on button "Editor" at bounding box center [596, 19] width 68 height 23
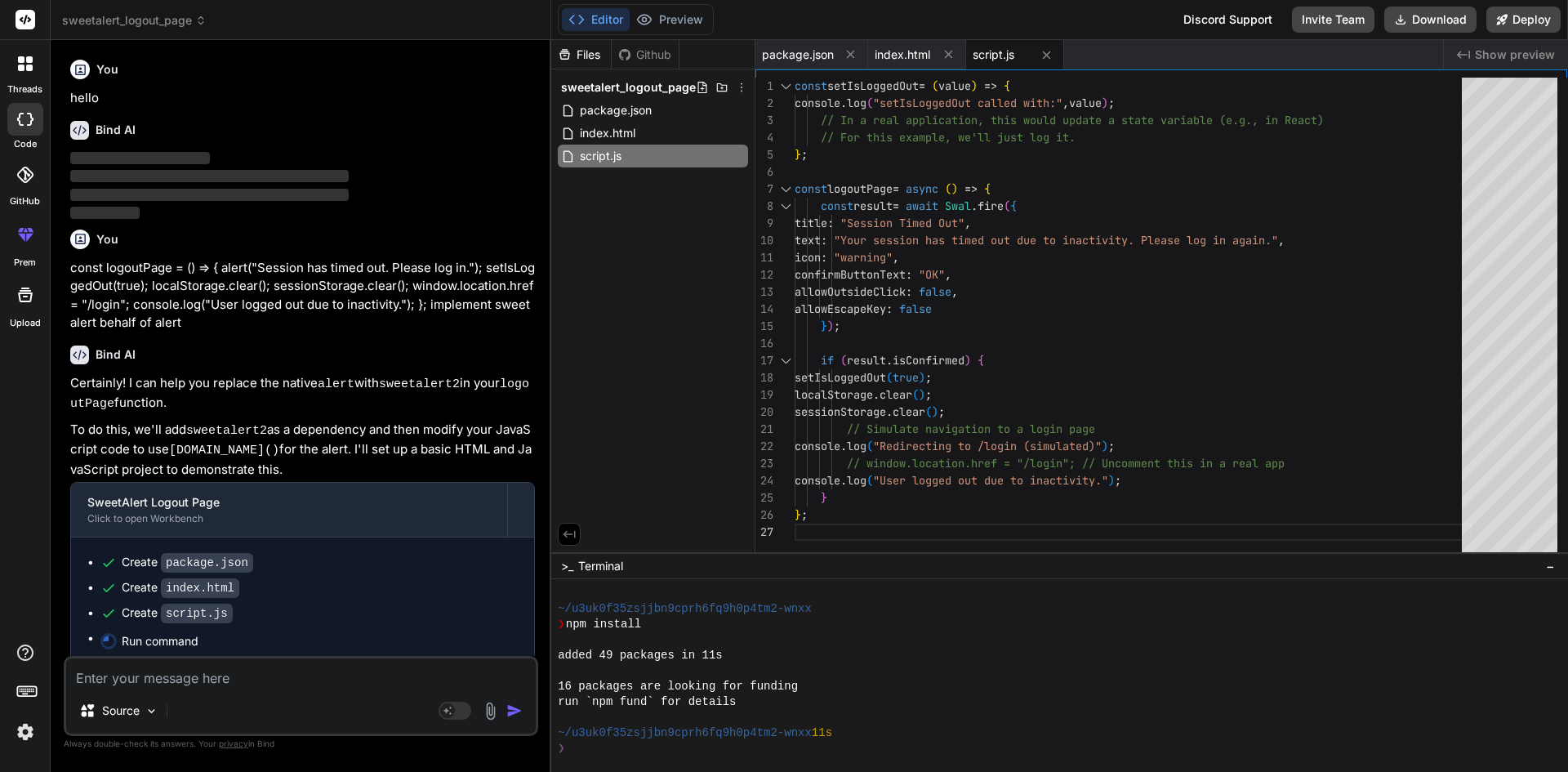
scroll to position [140, 0]
type textarea "x"
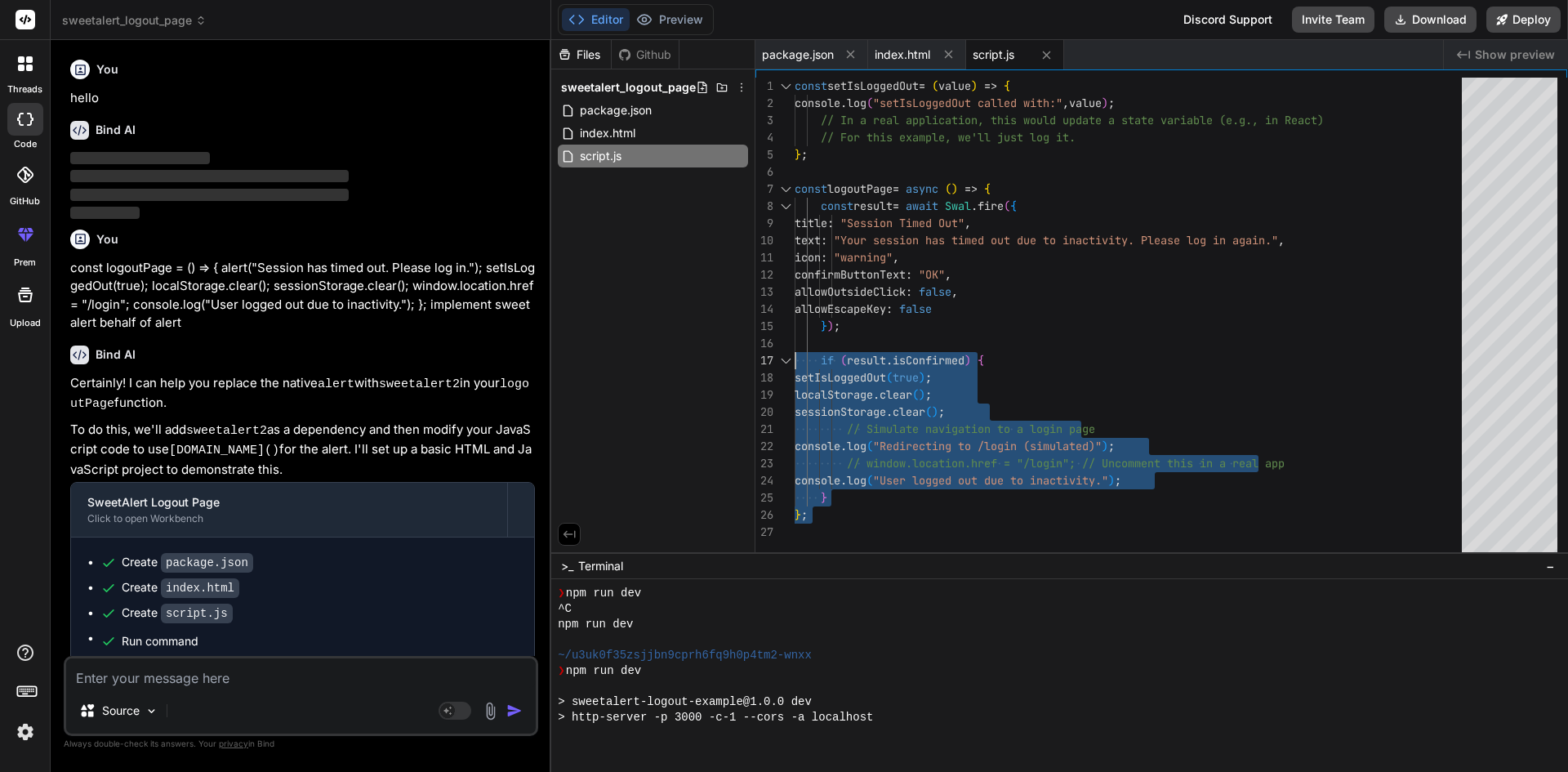
scroll to position [652, 0]
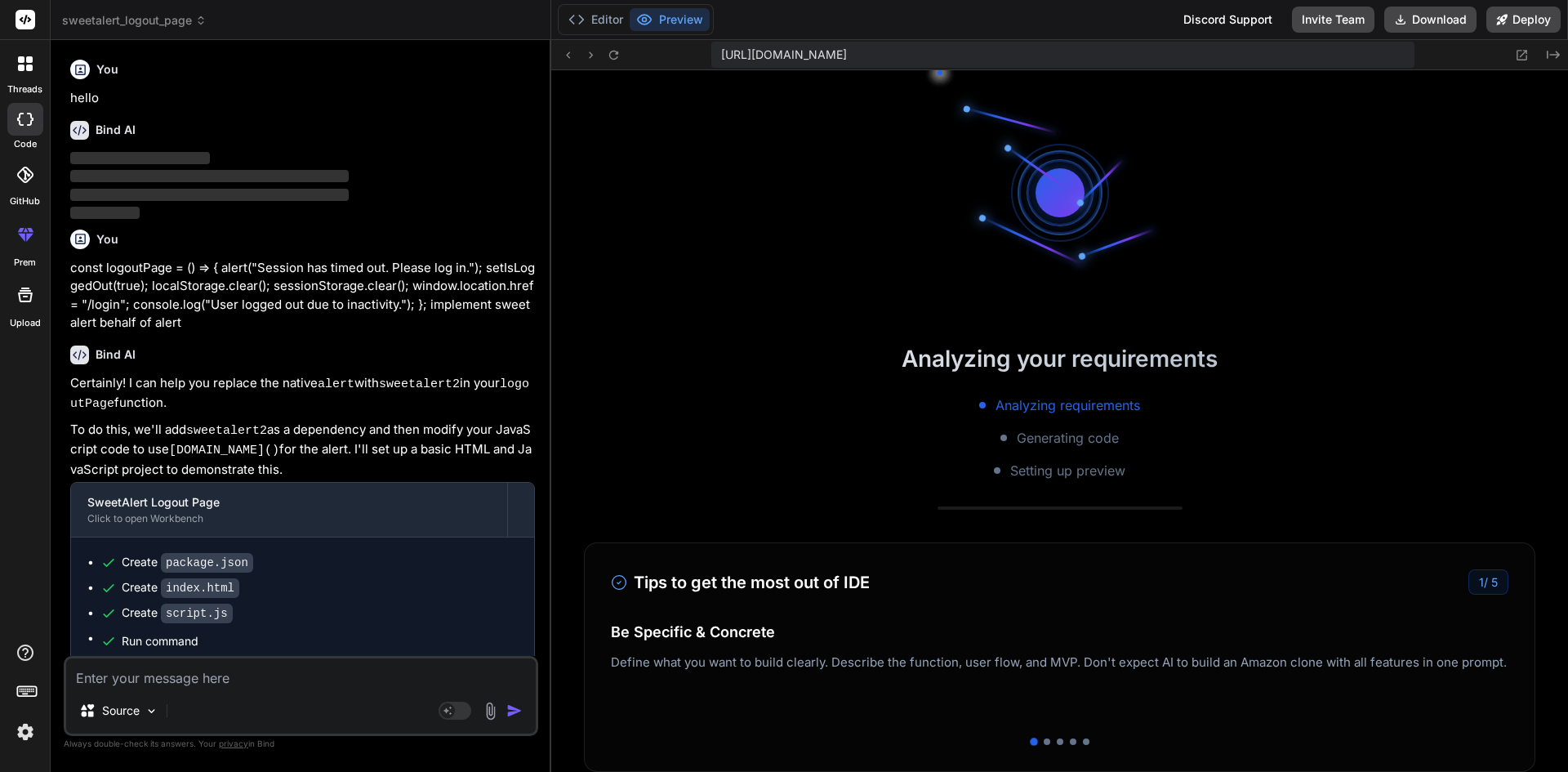
drag, startPoint x: 815, startPoint y: 519, endPoint x: 755, endPoint y: 199, distance: 325.6
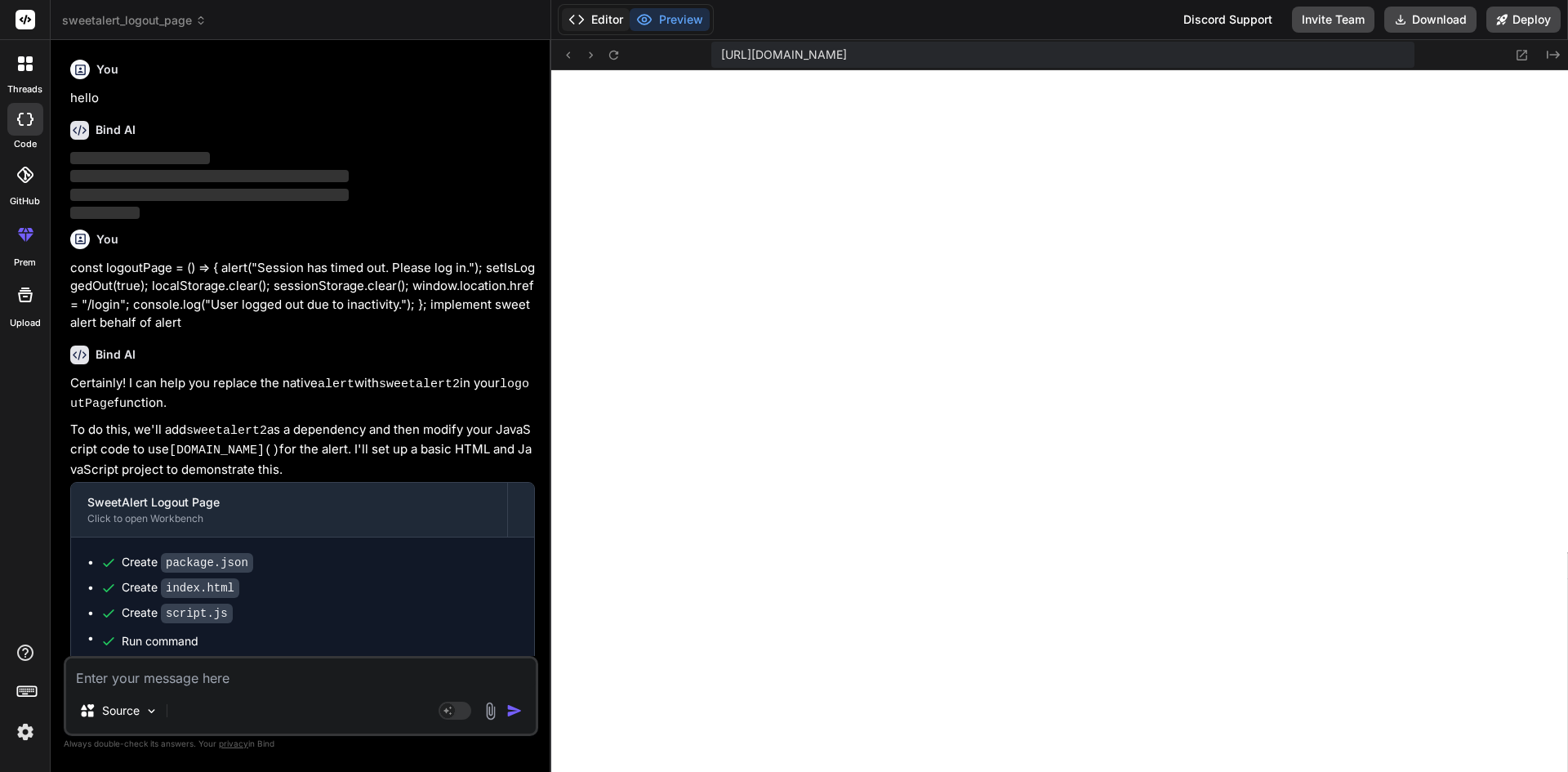
scroll to position [745, 0]
click at [601, 22] on button "Editor" at bounding box center [596, 19] width 68 height 23
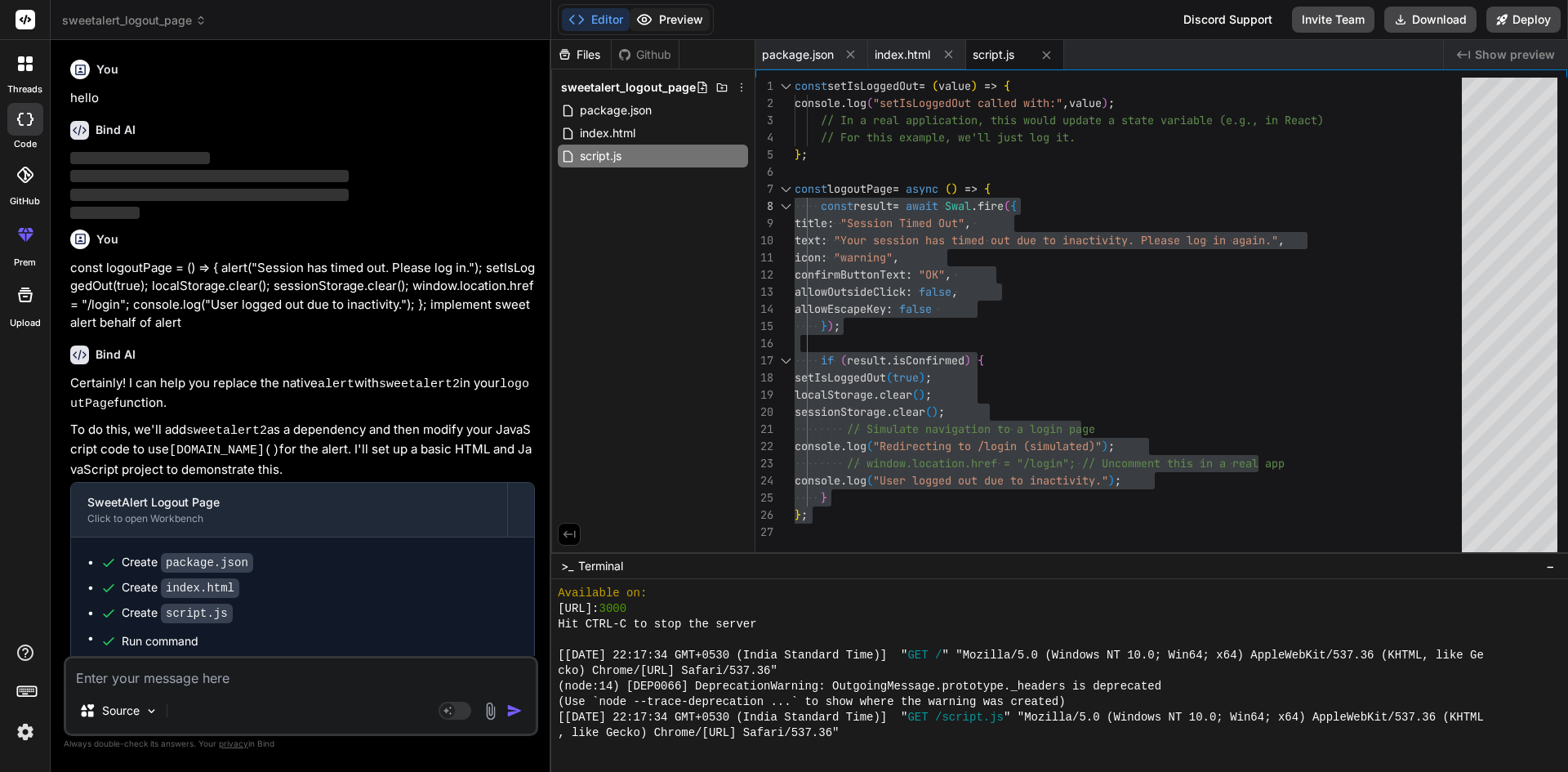
click at [663, 9] on button "Preview" at bounding box center [669, 19] width 80 height 23
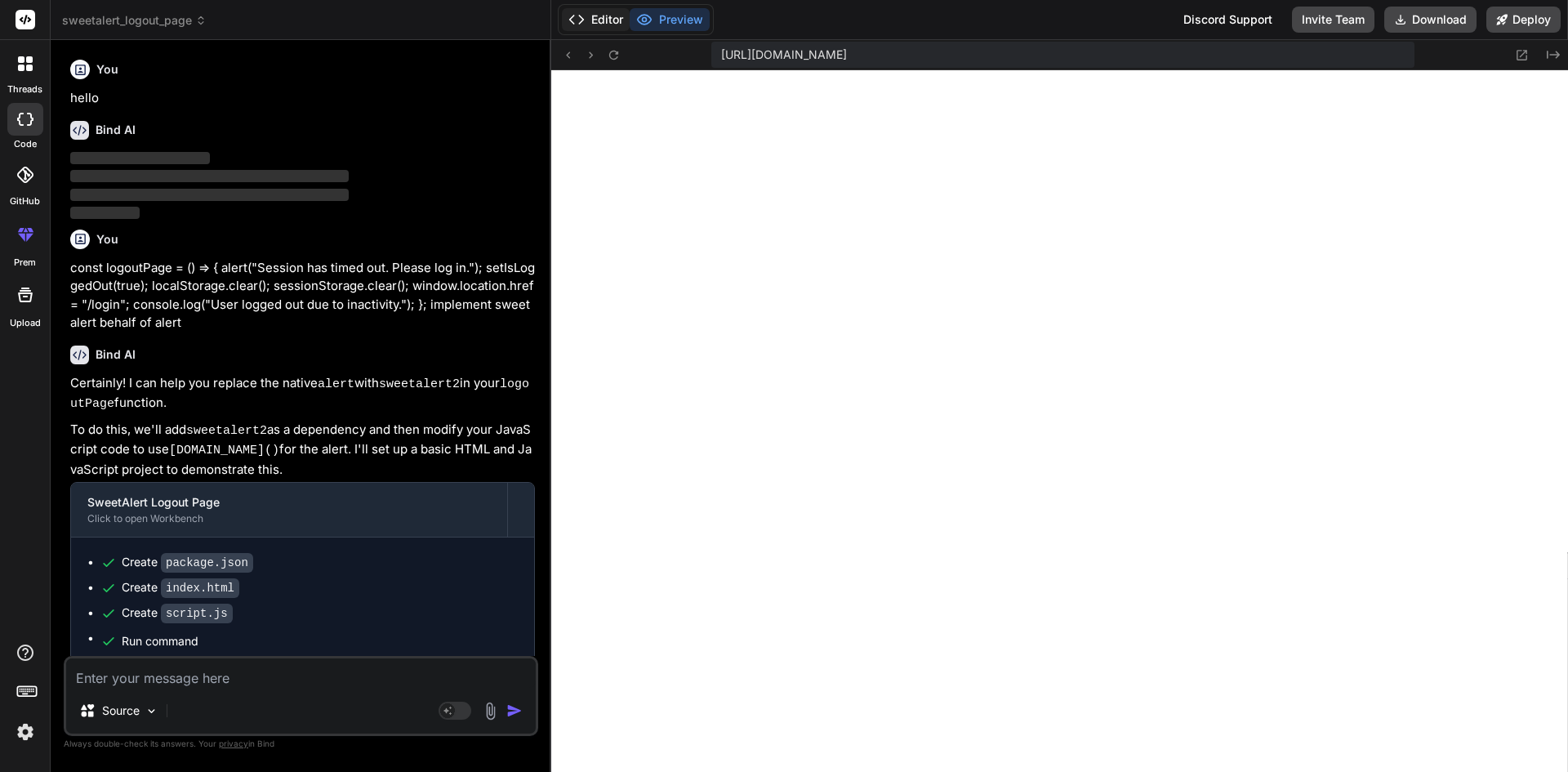
click at [597, 10] on button "Editor" at bounding box center [596, 19] width 68 height 23
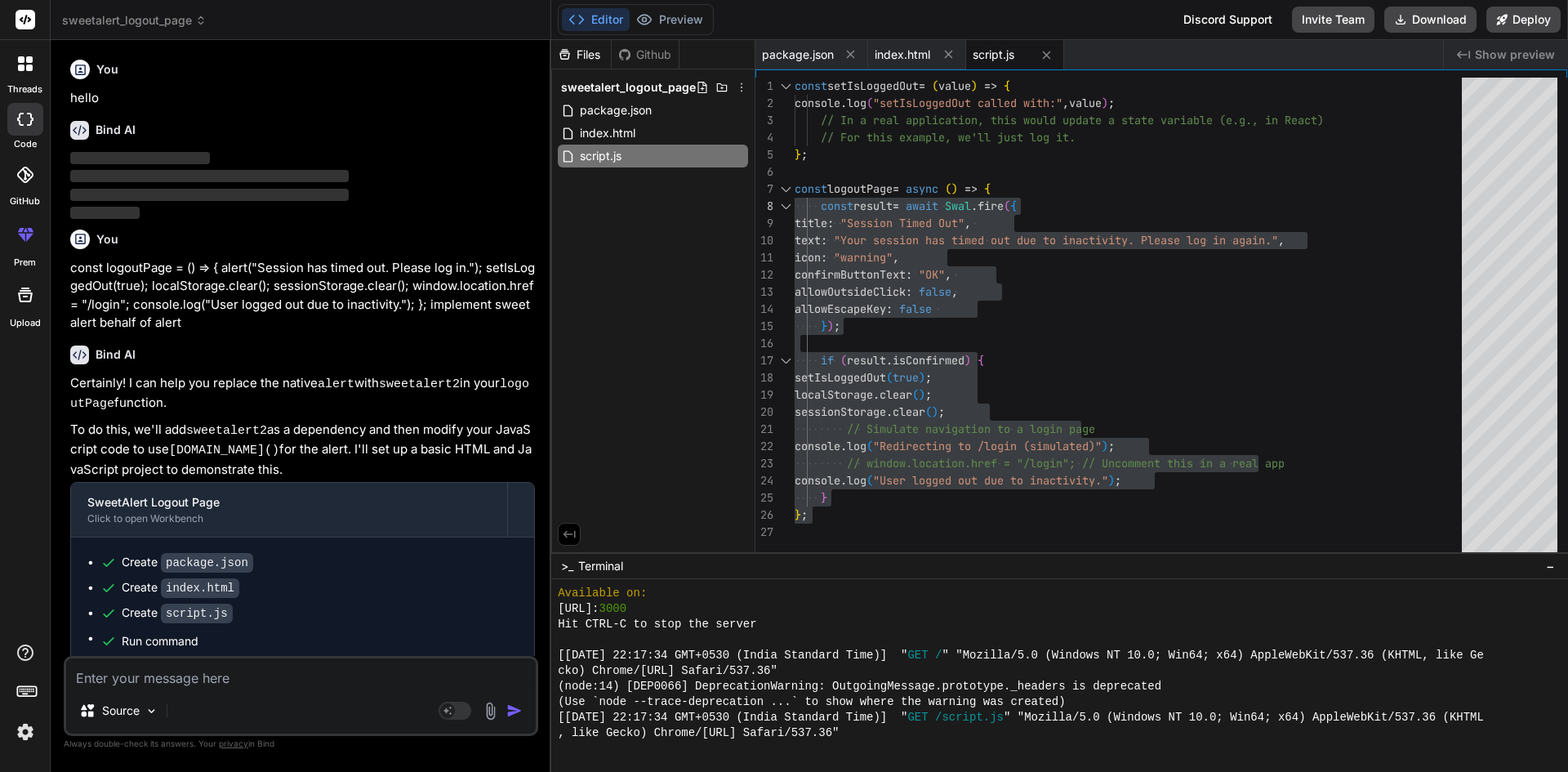
click at [844, 508] on div "const setIsLoggedOut = ( value ) => { console . log ( "setIsLoggedOut called wi…" at bounding box center [1133, 319] width 677 height 482
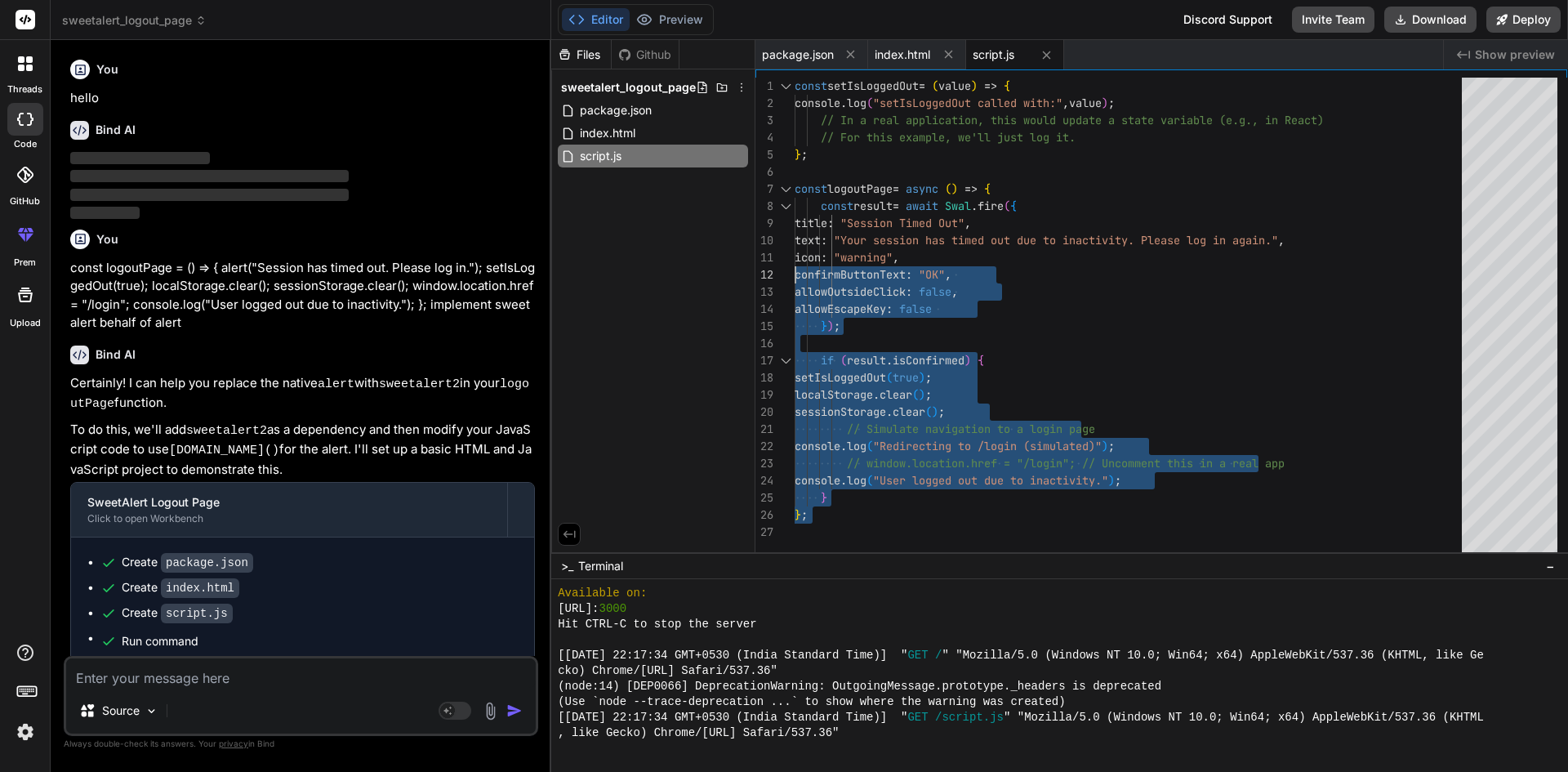
type textarea "const setIsLoggedOut = (value) => { console.log("setIsLoggedOut called with:", …"
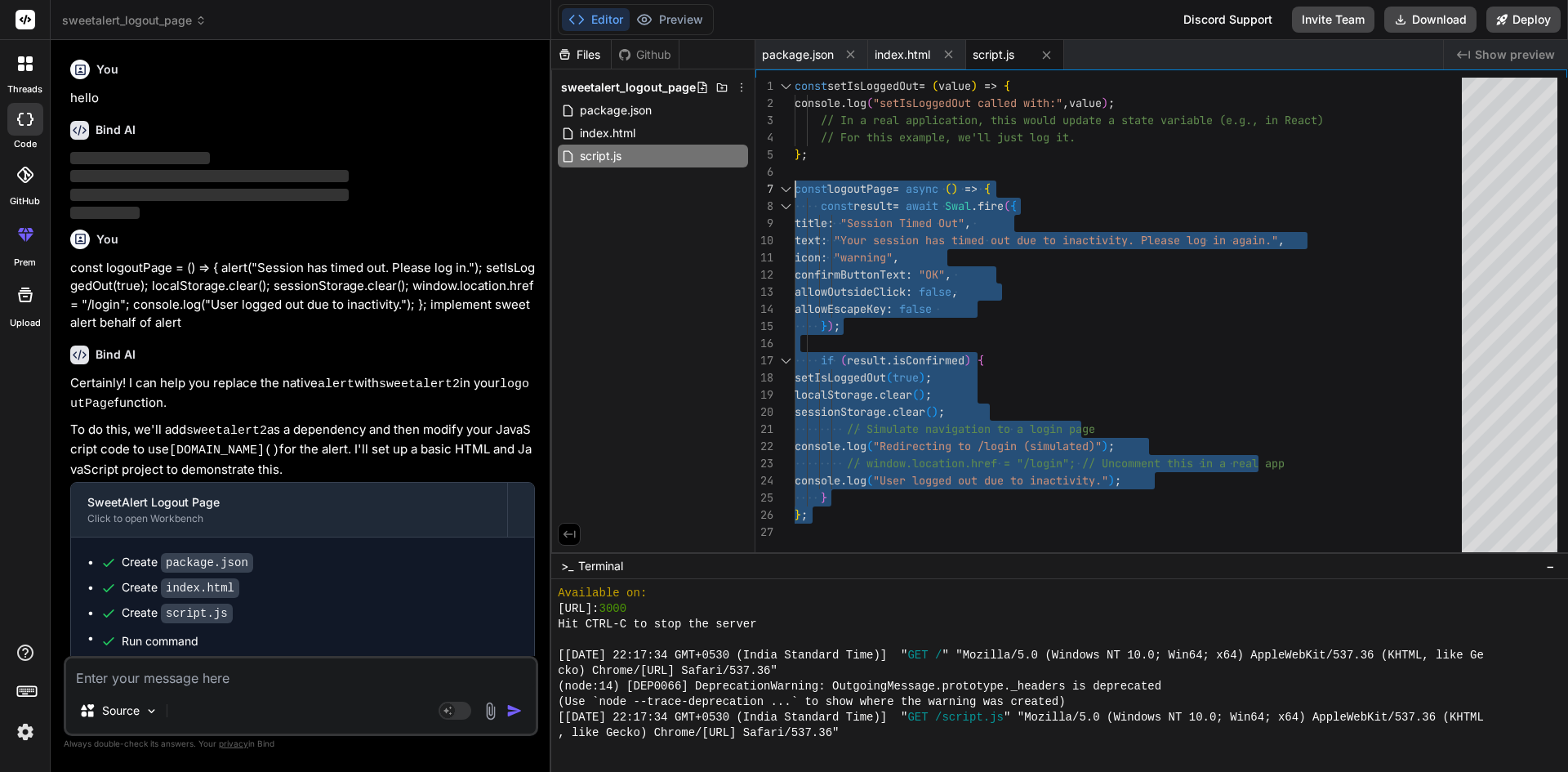
drag, startPoint x: 819, startPoint y: 521, endPoint x: 768, endPoint y: 186, distance: 338.9
click at [794, 186] on div "const setIsLoggedOut = ( value ) => { console . log ( "setIsLoggedOut called wi…" at bounding box center [1133, 319] width 677 height 482
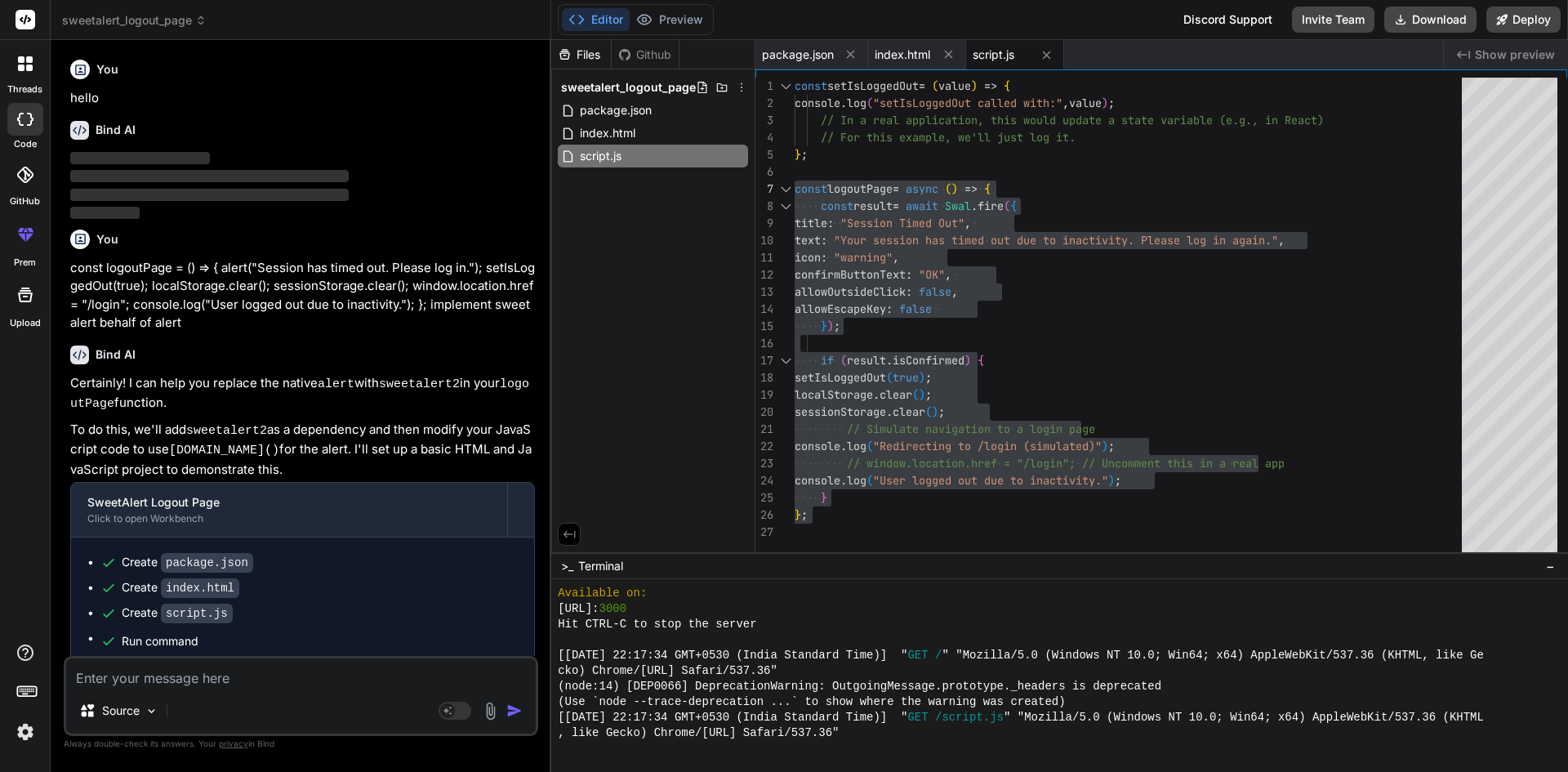
click at [420, 677] on textarea at bounding box center [300, 674] width 470 height 30
paste textarea "const logoutPage = async () => { const result = await [DOMAIN_NAME]({ title: "S…"
type textarea "const logoutPage = async () => { const result = await [DOMAIN_NAME]({ title: "S…"
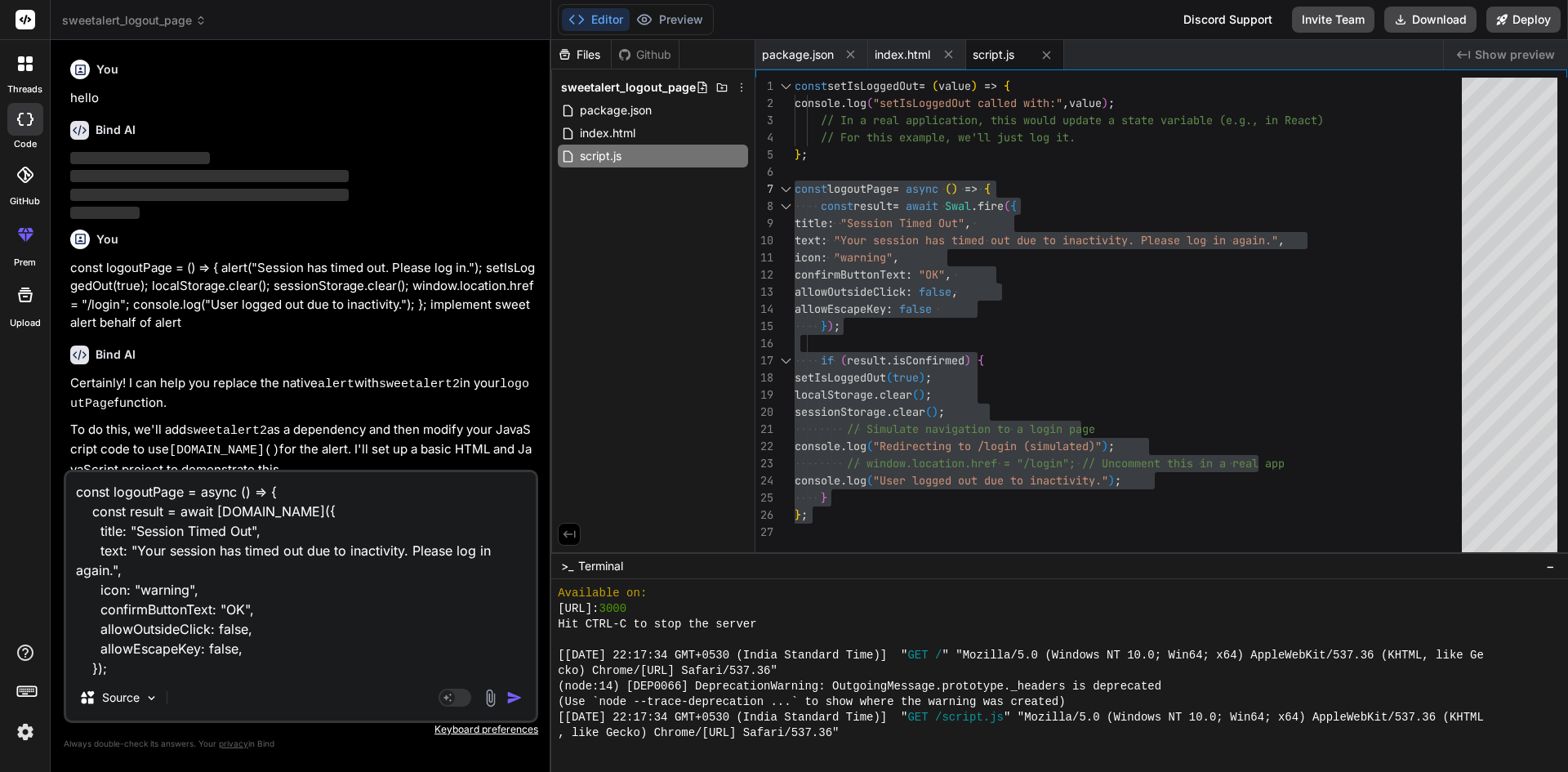
scroll to position [198, 0]
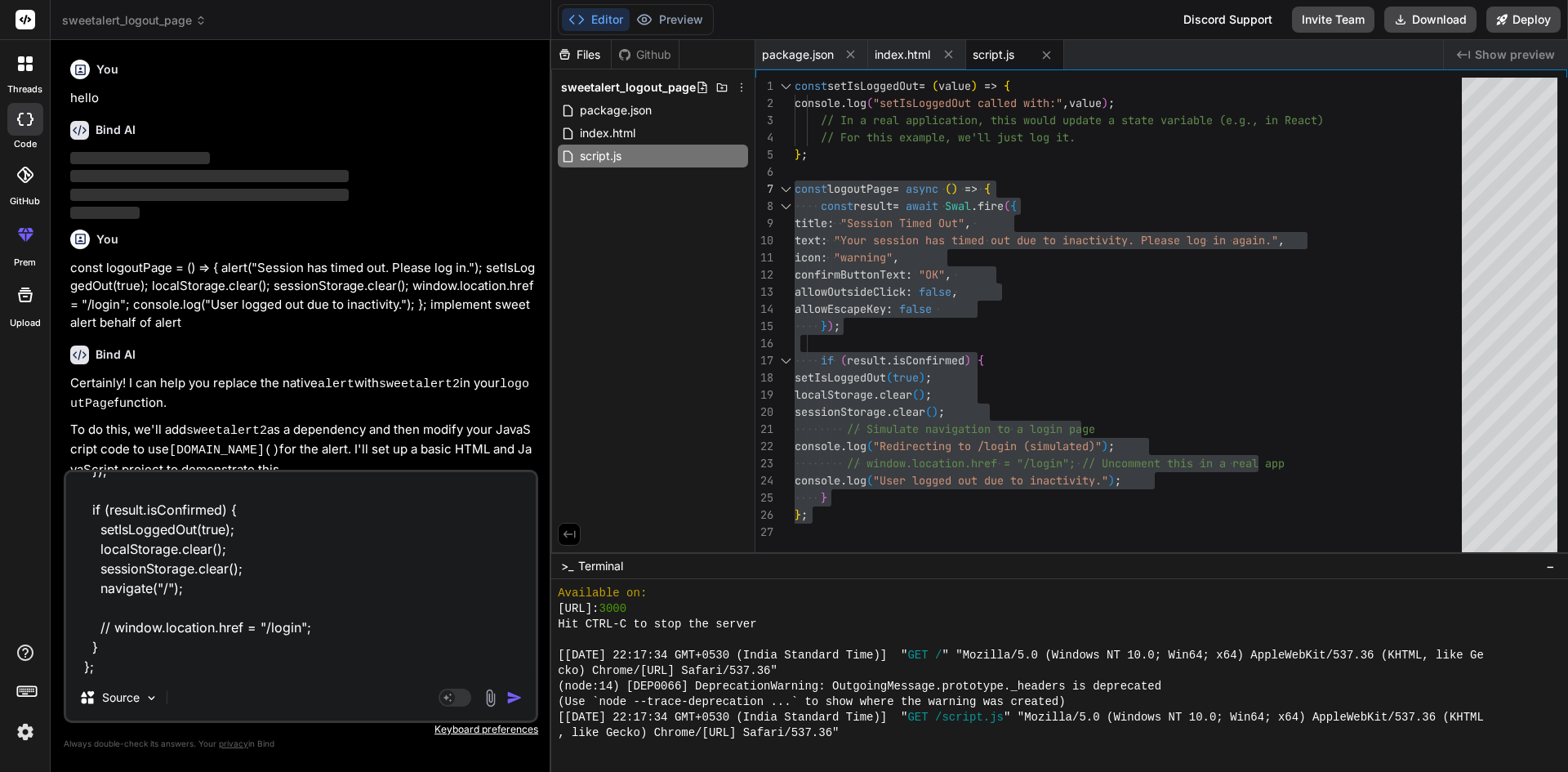
type textarea "x"
type textarea "const logoutPage = async () => { const result = await [DOMAIN_NAME]({ title: "S…"
type textarea "x"
type textarea "const logoutPage = async () => { const result = await [DOMAIN_NAME]({ title: "S…"
type textarea "x"
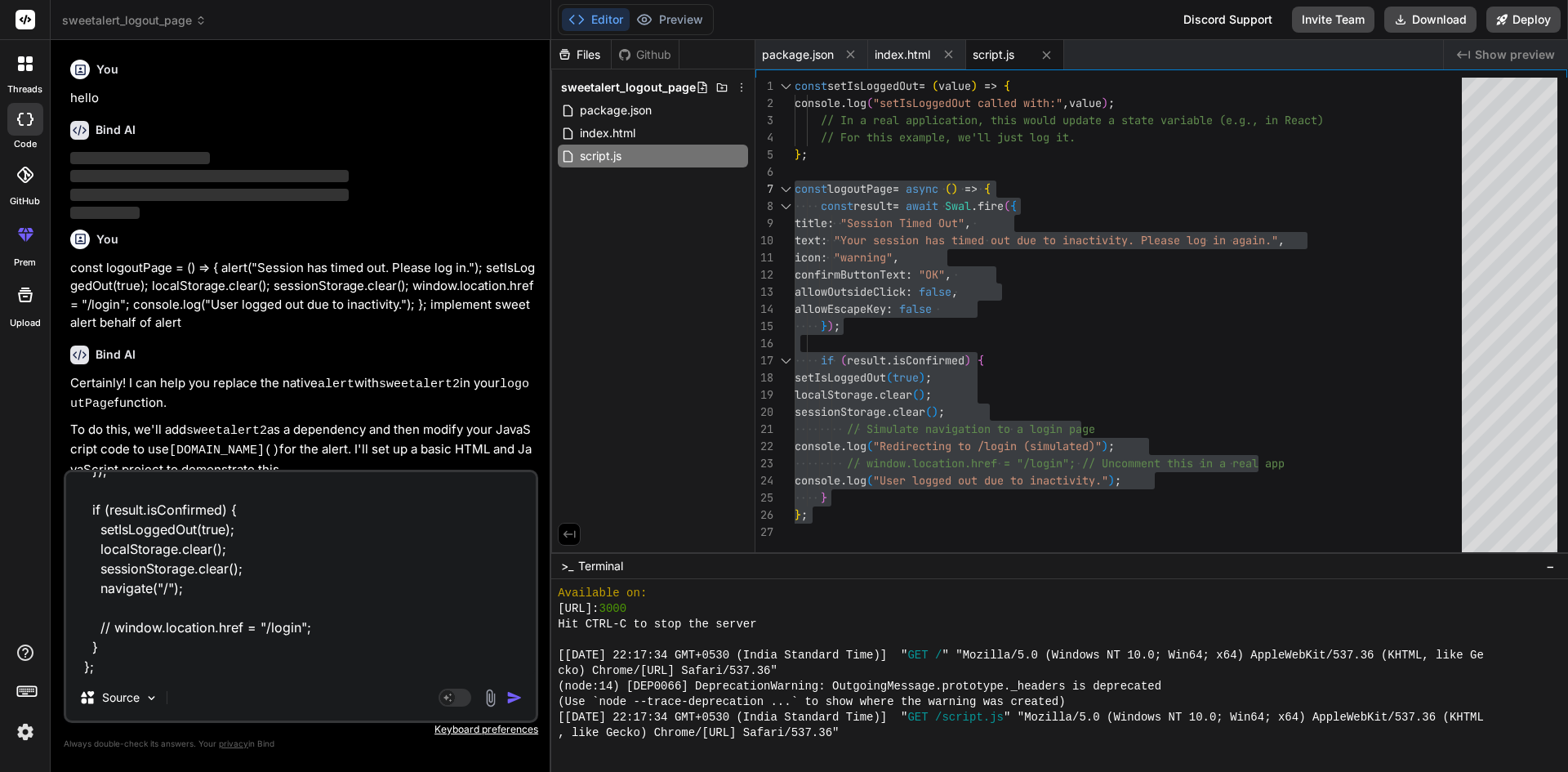
scroll to position [237, 0]
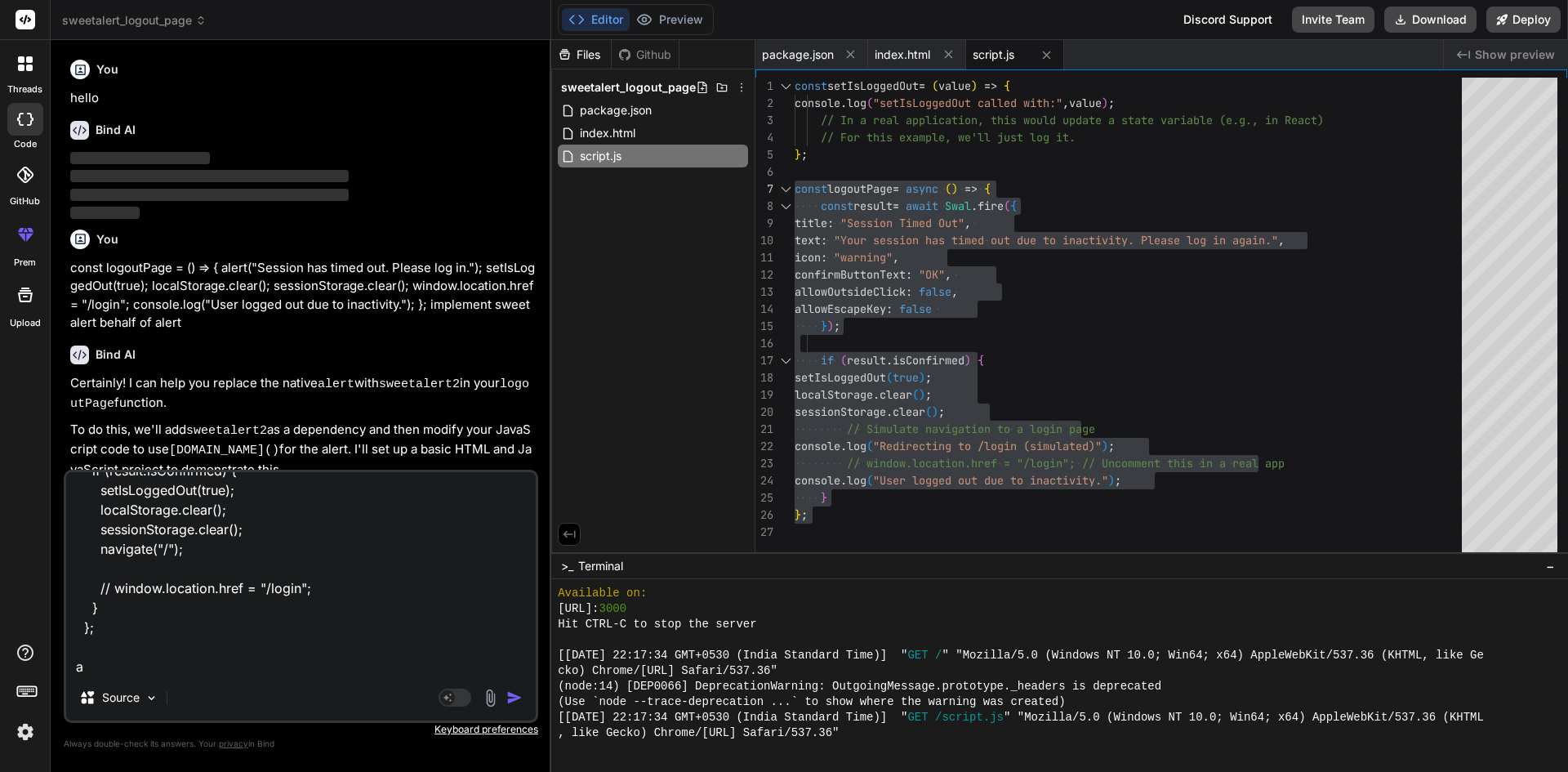
type textarea "const logoutPage = async () => { const result = await [DOMAIN_NAME]({ title: "S…"
type textarea "x"
type textarea "const logoutPage = async () => { const result = await [DOMAIN_NAME]({ title: "S…"
type textarea "x"
type textarea "const logoutPage = async () => { const result = await [DOMAIN_NAME]({ title: "S…"
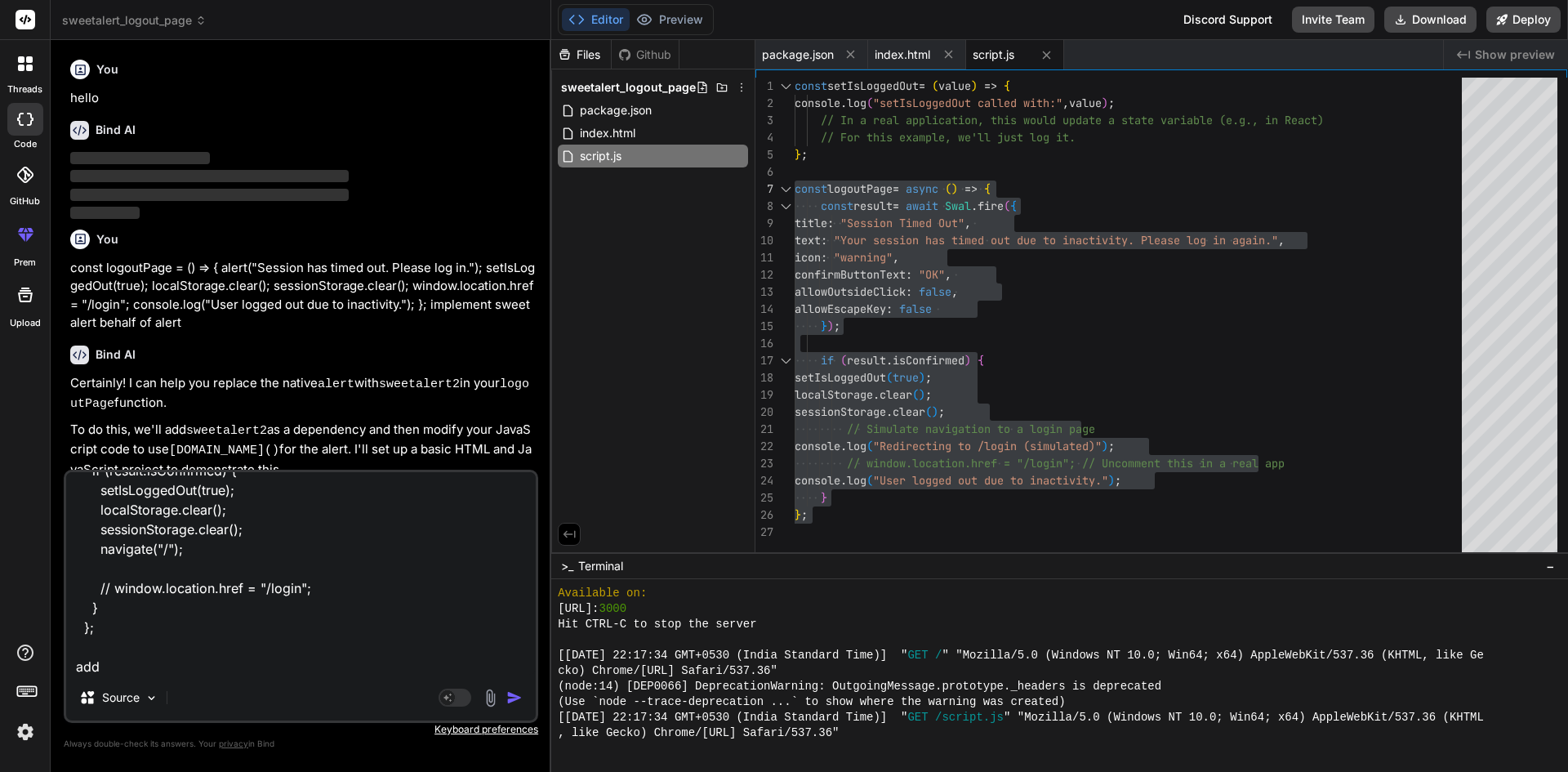
type textarea "x"
type textarea "const logoutPage = async () => { const result = await [DOMAIN_NAME]({ title: "S…"
type textarea "x"
type textarea "const logoutPage = async () => { const result = await [DOMAIN_NAME]({ title: "S…"
type textarea "x"
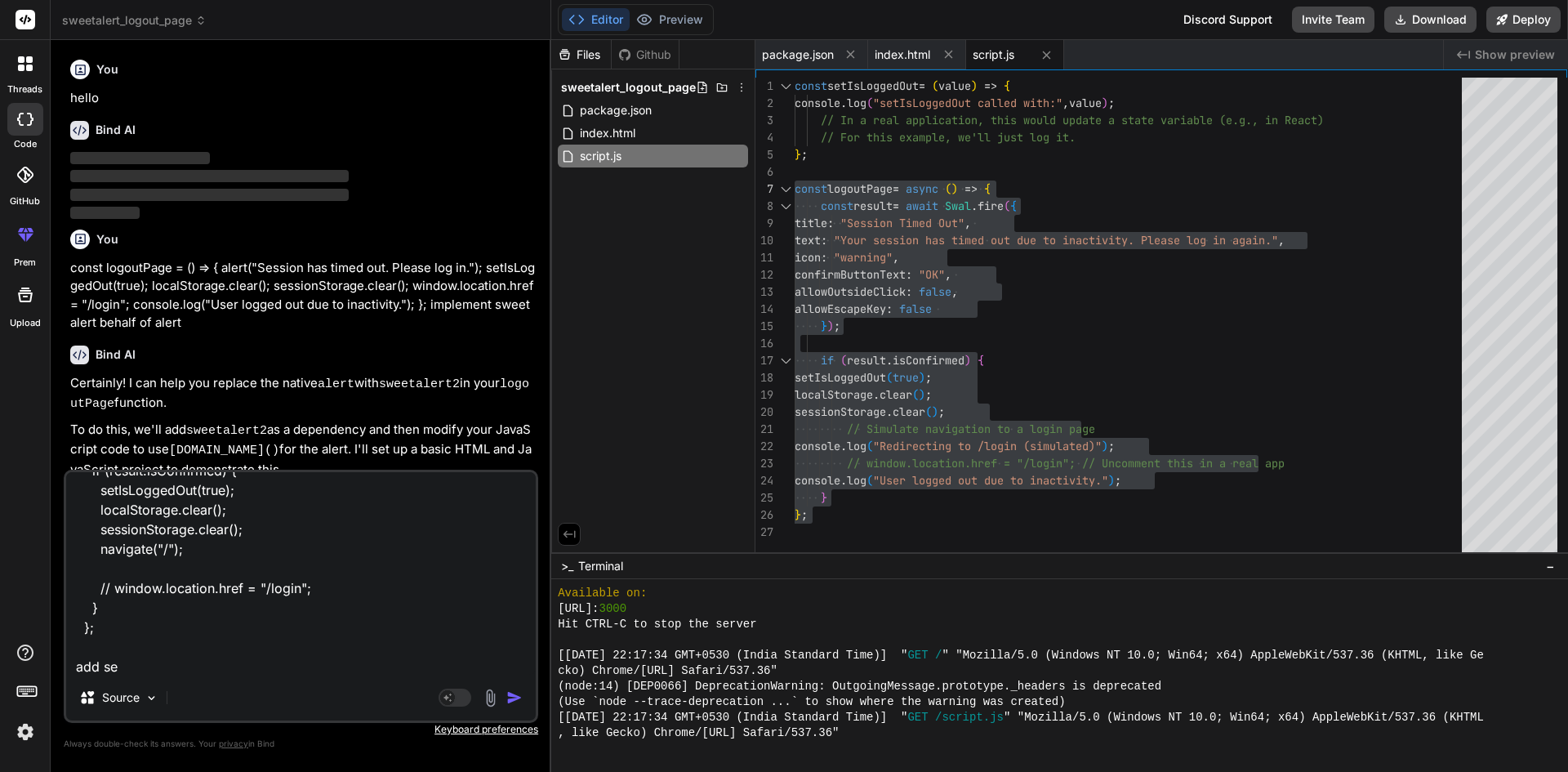
type textarea "const logoutPage = async () => { const result = await [DOMAIN_NAME]({ title: "S…"
type textarea "x"
type textarea "const logoutPage = async () => { const result = await [DOMAIN_NAME]({ title: "S…"
type textarea "x"
type textarea "const logoutPage = async () => { const result = await [DOMAIN_NAME]({ title: "S…"
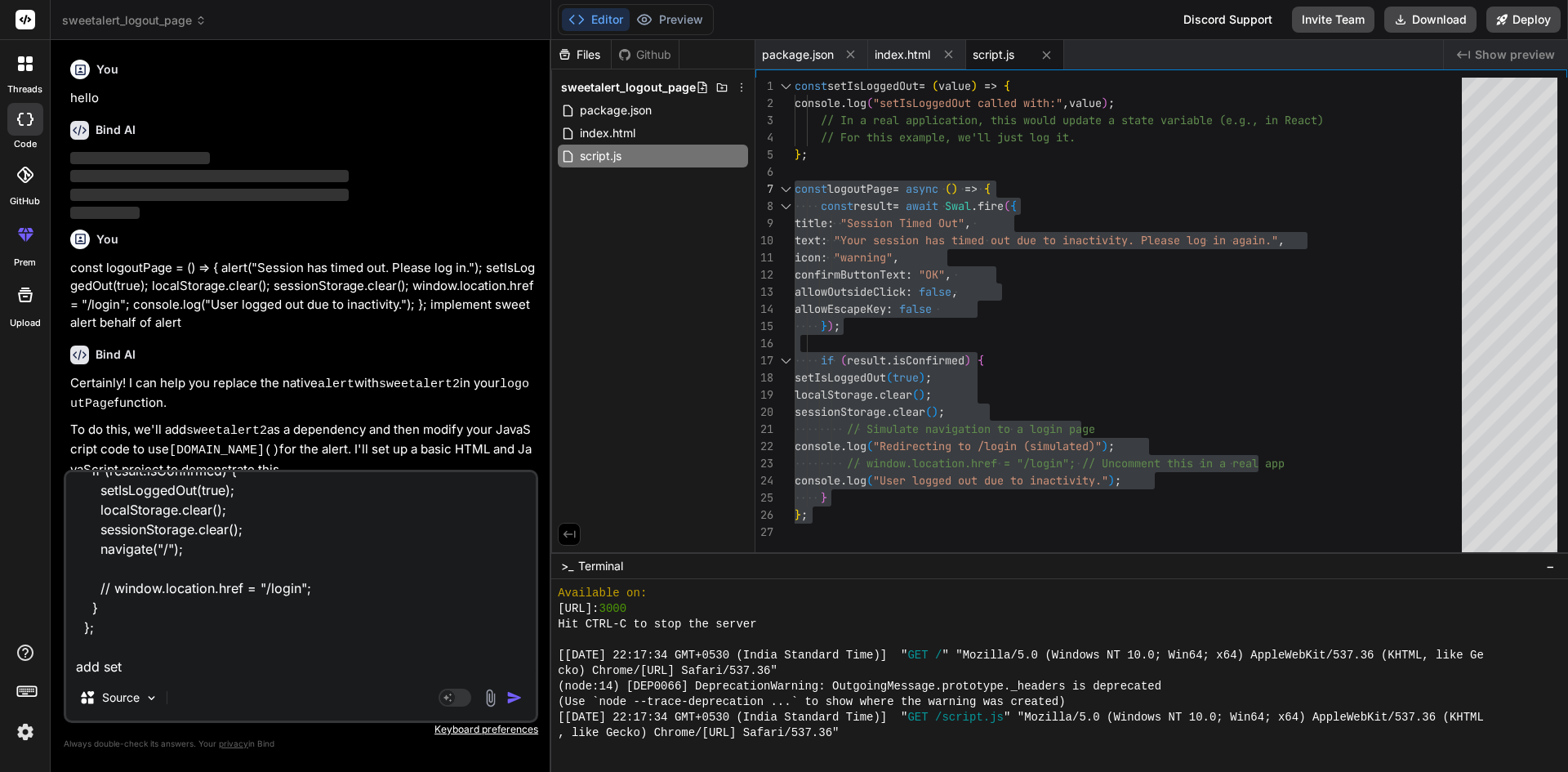
type textarea "x"
type textarea "const logoutPage = async () => { const result = await [DOMAIN_NAME]({ title: "S…"
type textarea "x"
type textarea "const logoutPage = async () => { const result = await [DOMAIN_NAME]({ title: "S…"
type textarea "x"
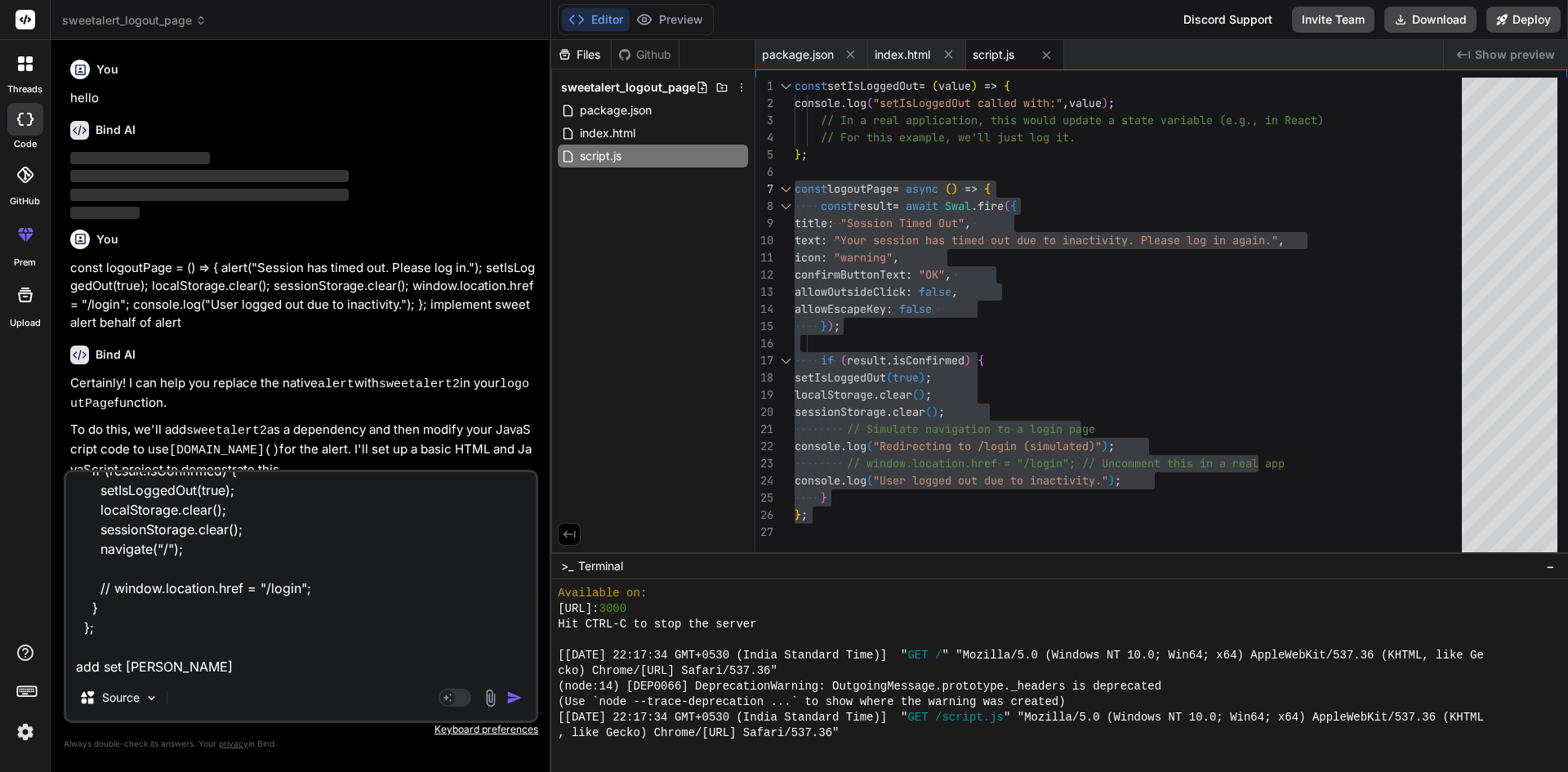
type textarea "const logoutPage = async () => { const result = await [DOMAIN_NAME]({ title: "S…"
type textarea "x"
type textarea "const logoutPage = async () => { const result = await [DOMAIN_NAME]({ title: "S…"
type textarea "x"
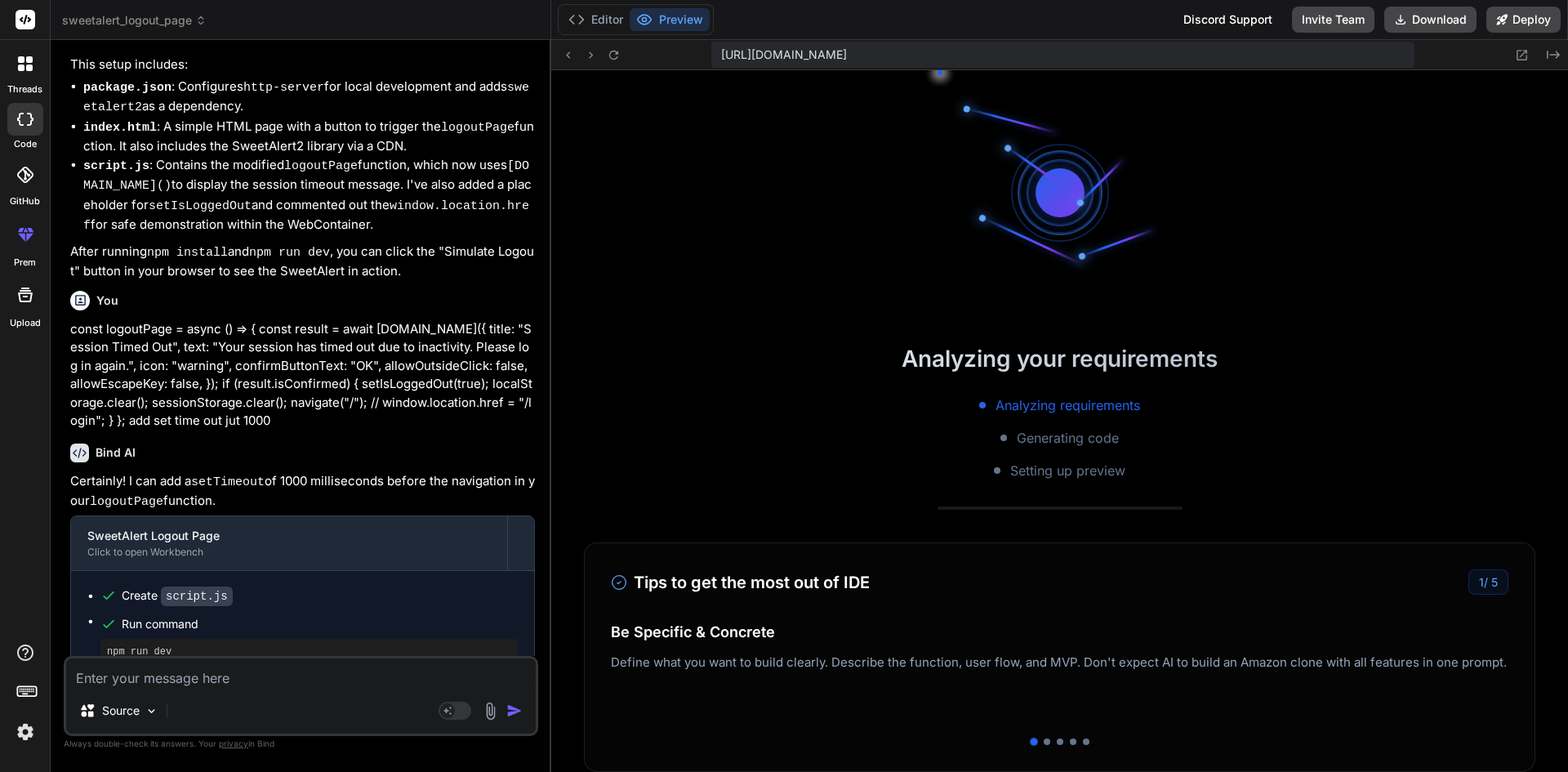
scroll to position [1382, 0]
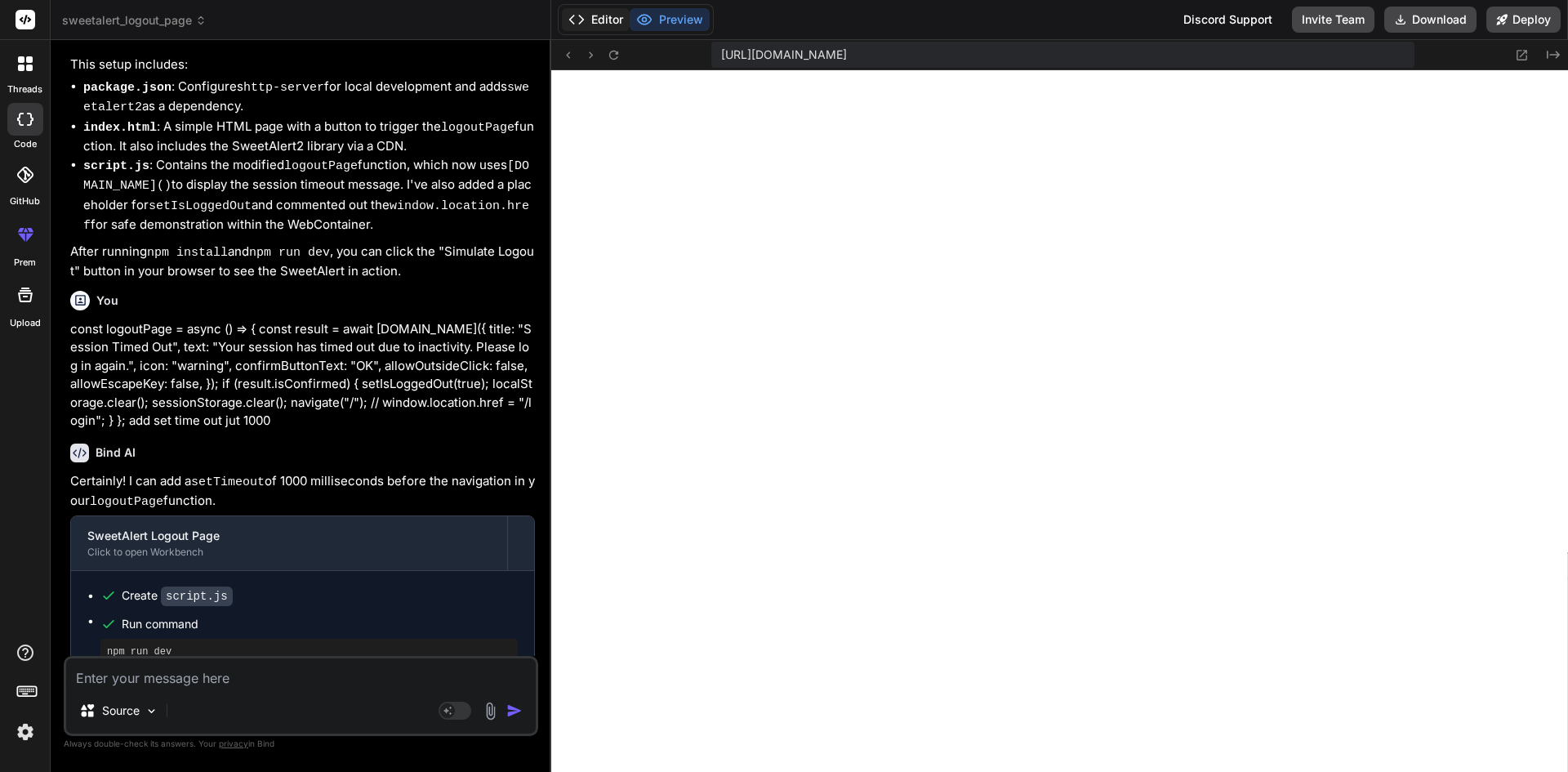
click at [603, 13] on button "Editor" at bounding box center [596, 19] width 68 height 23
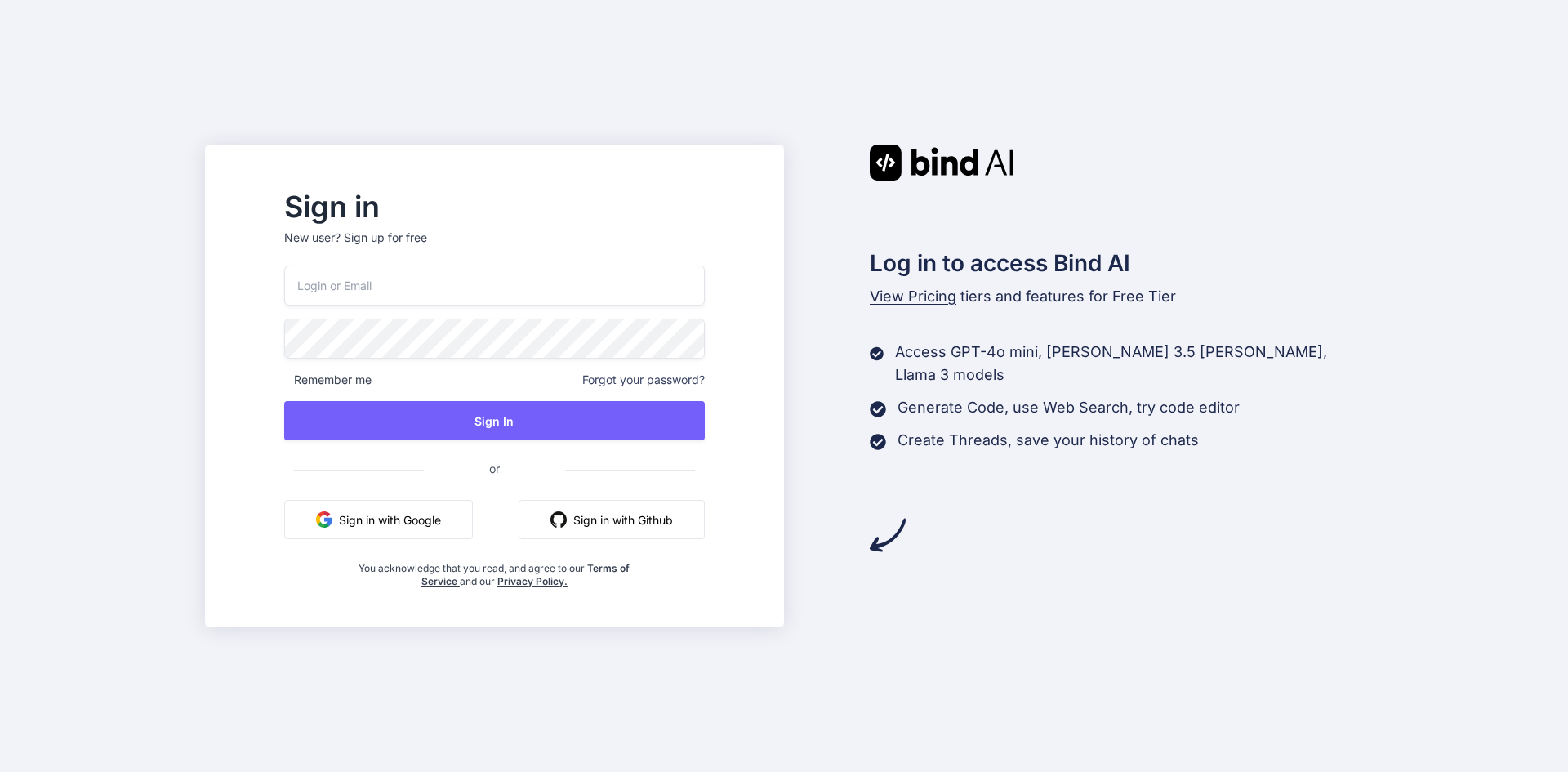
click at [531, 268] on input "email" at bounding box center [494, 286] width 420 height 40
paste input "[EMAIL_ADDRESS][DOMAIN_NAME]"
type input "[EMAIL_ADDRESS][DOMAIN_NAME]"
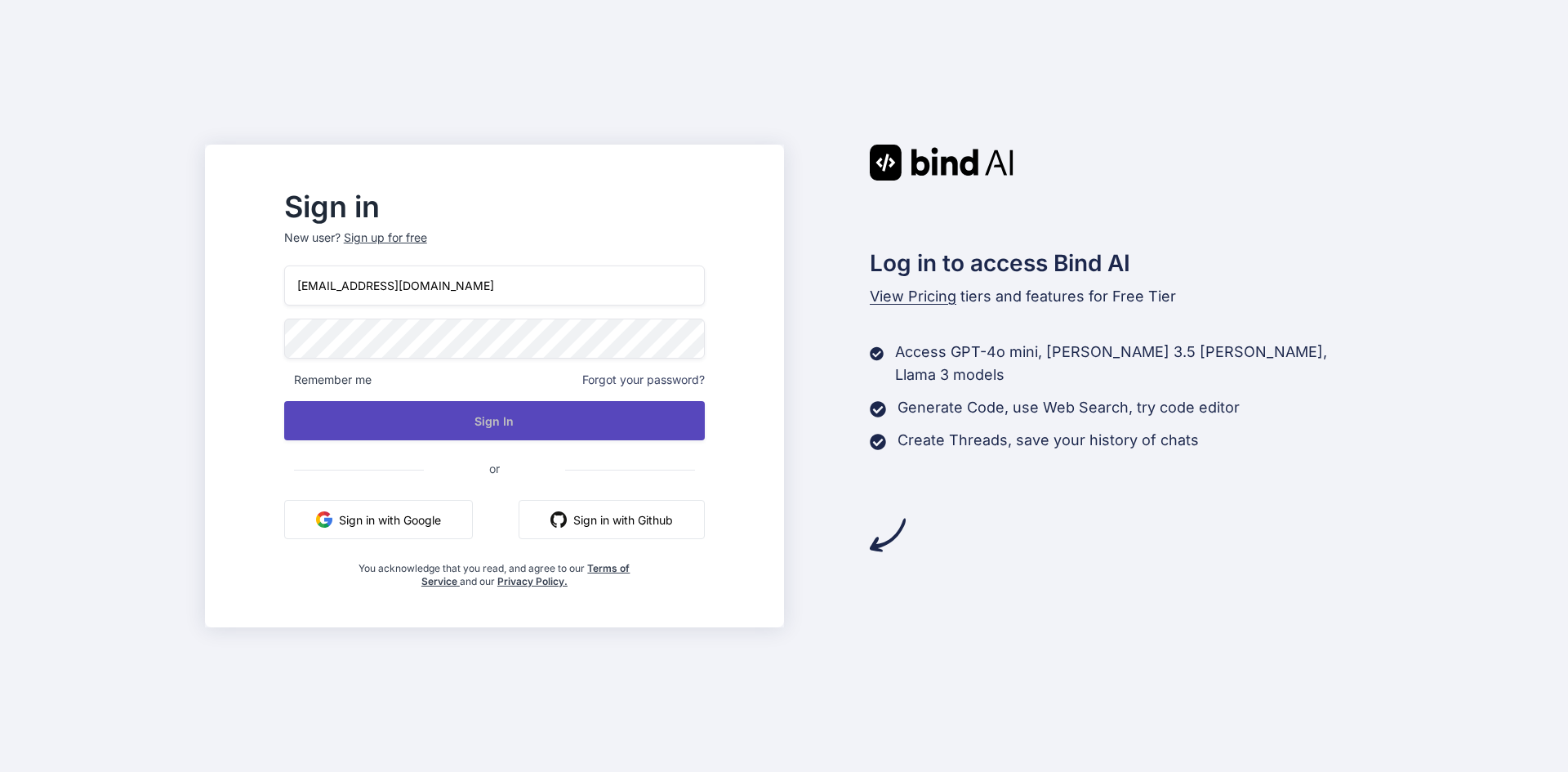
drag, startPoint x: 516, startPoint y: 418, endPoint x: 520, endPoint y: 406, distance: 12.6
click at [517, 413] on button "Sign In" at bounding box center [494, 420] width 420 height 39
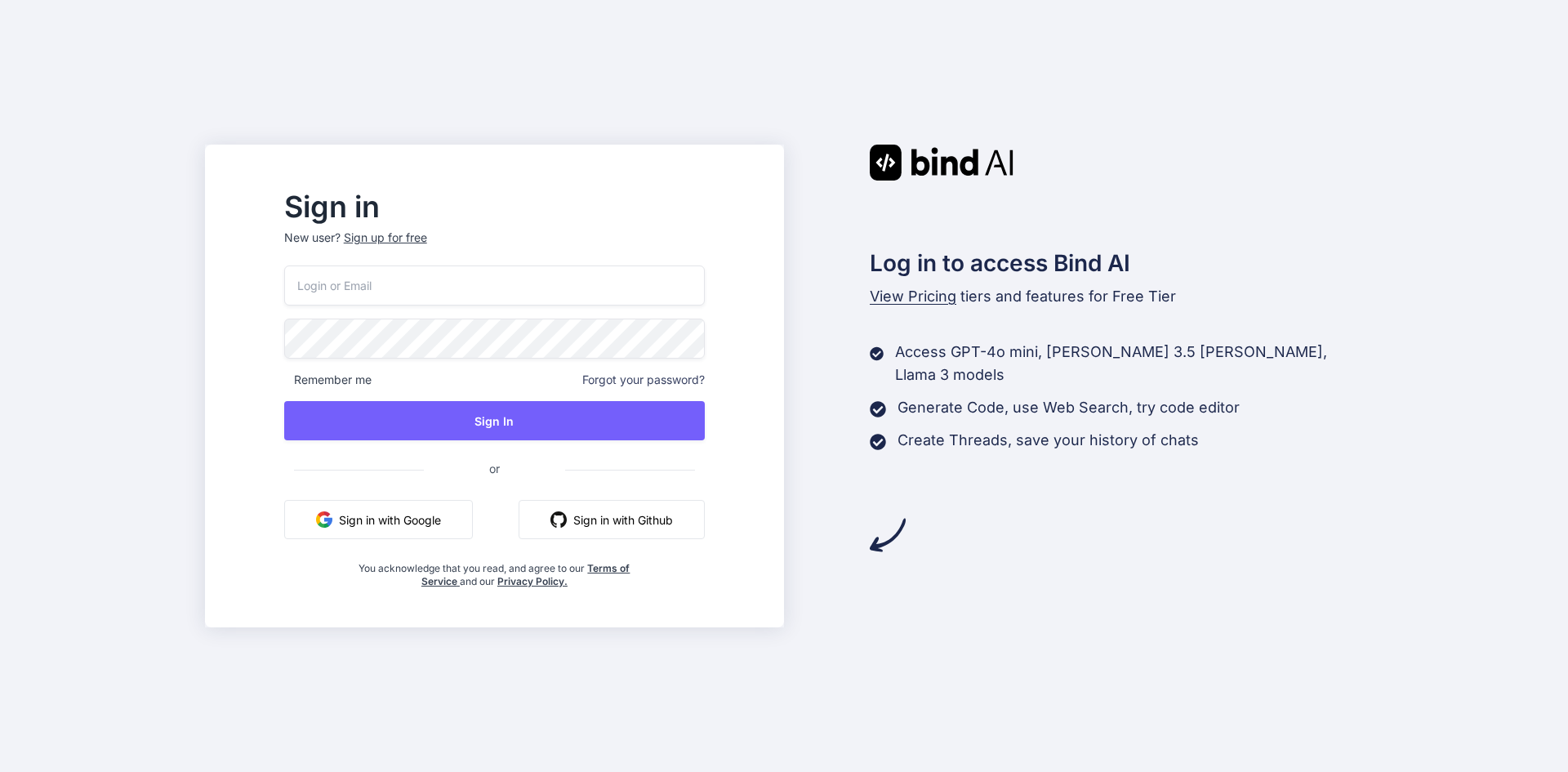
click at [530, 285] on input "email" at bounding box center [494, 286] width 420 height 40
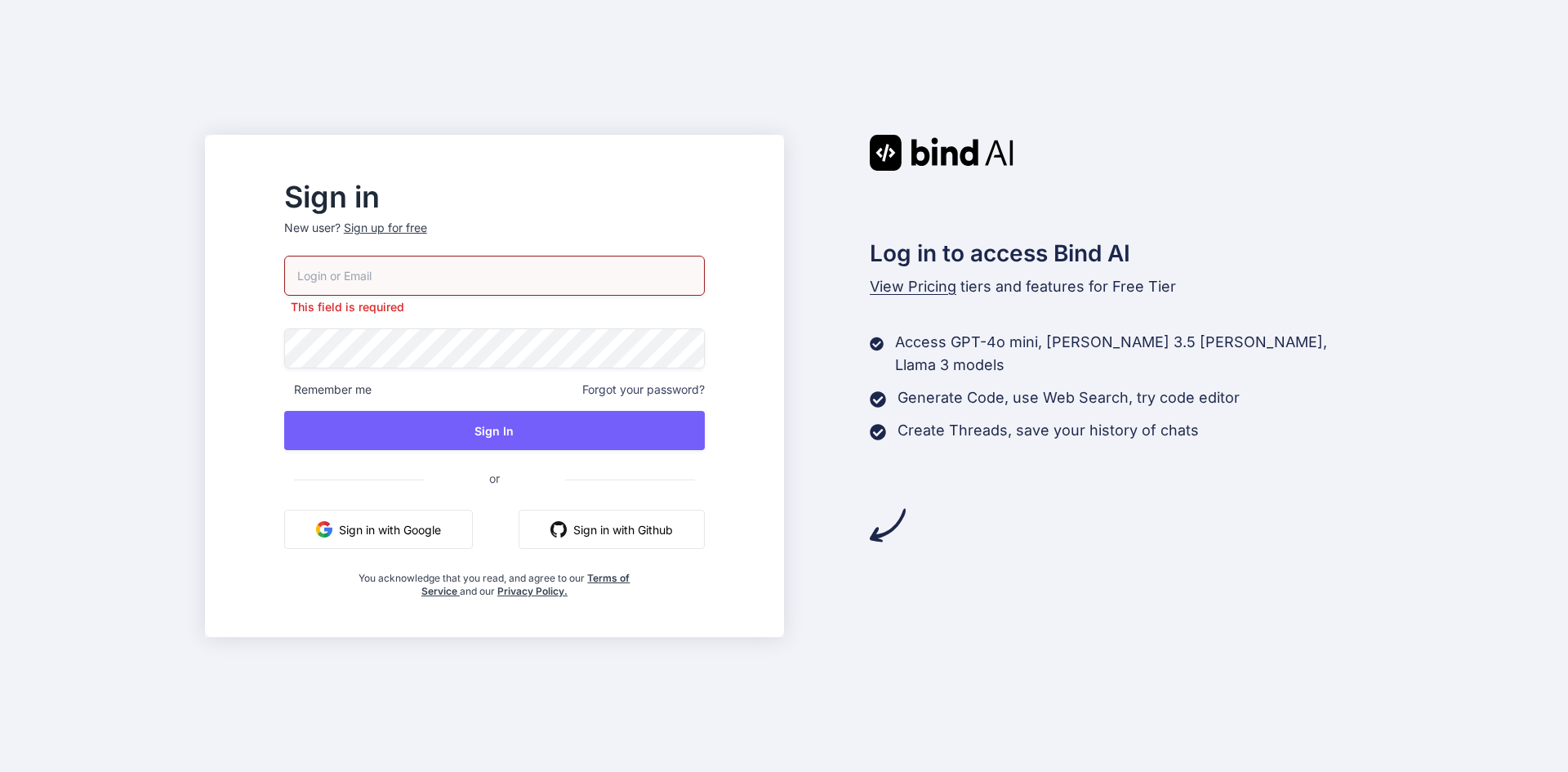
click at [527, 276] on input "email" at bounding box center [494, 276] width 420 height 40
paste input "[EMAIL_ADDRESS][DOMAIN_NAME]"
type input "[EMAIL_ADDRESS][DOMAIN_NAME]"
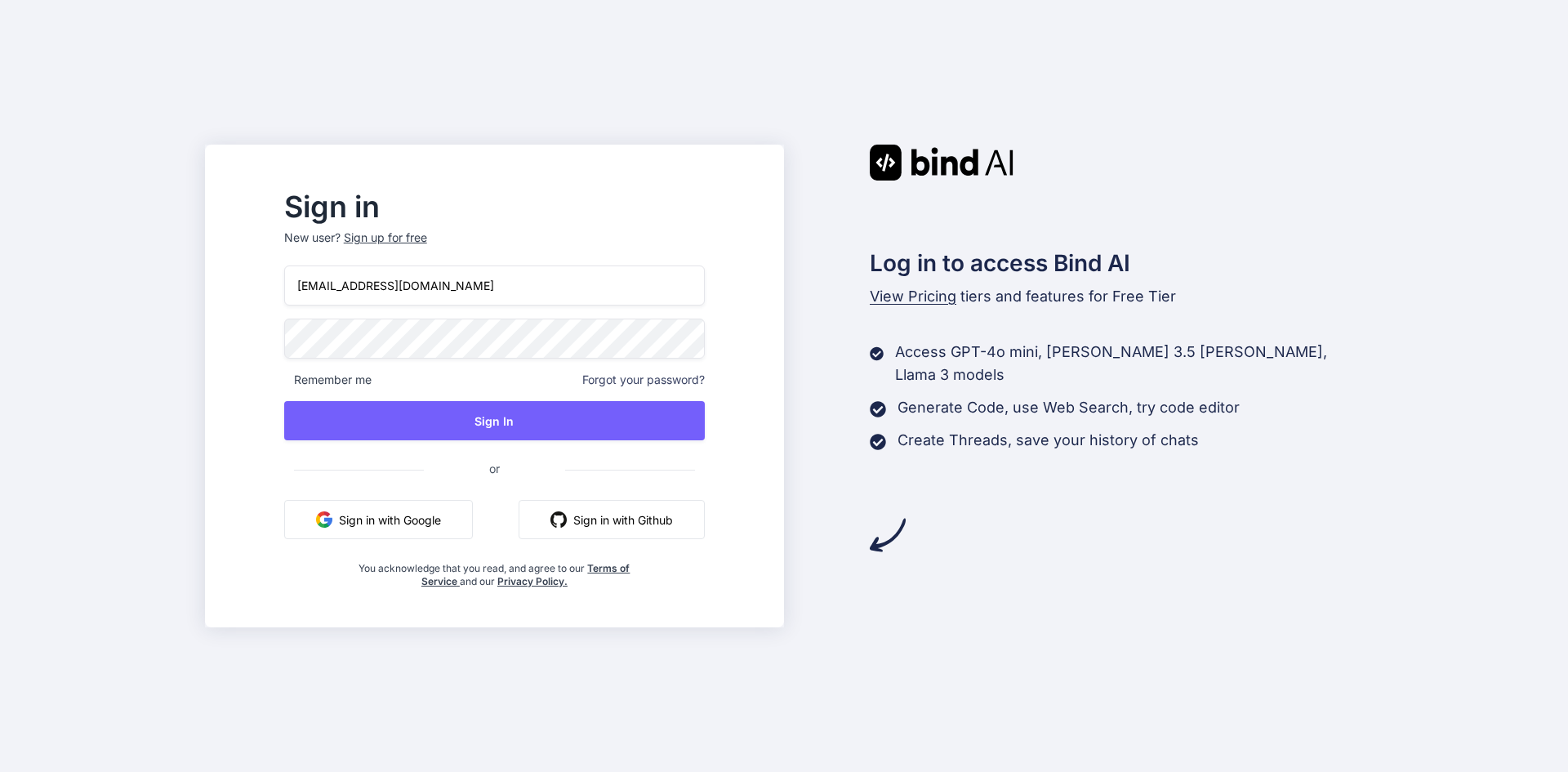
click at [556, 318] on div "techno@yopmail.com Remember me Forgot your password? Sign In or Sign in with Go…" at bounding box center [494, 427] width 420 height 323
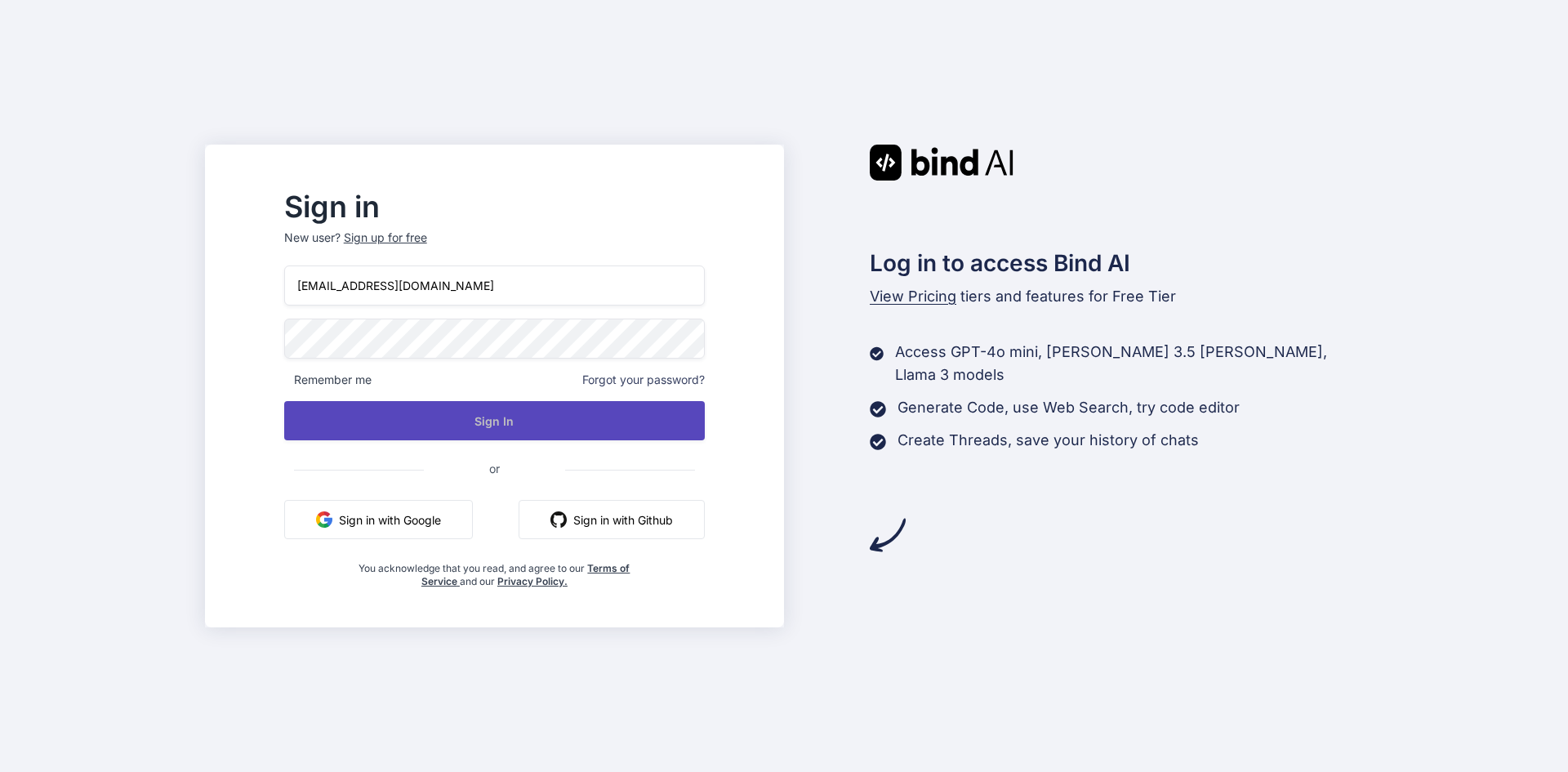
click at [472, 421] on button "Sign In" at bounding box center [494, 420] width 420 height 39
